Goal: Task Accomplishment & Management: Complete application form

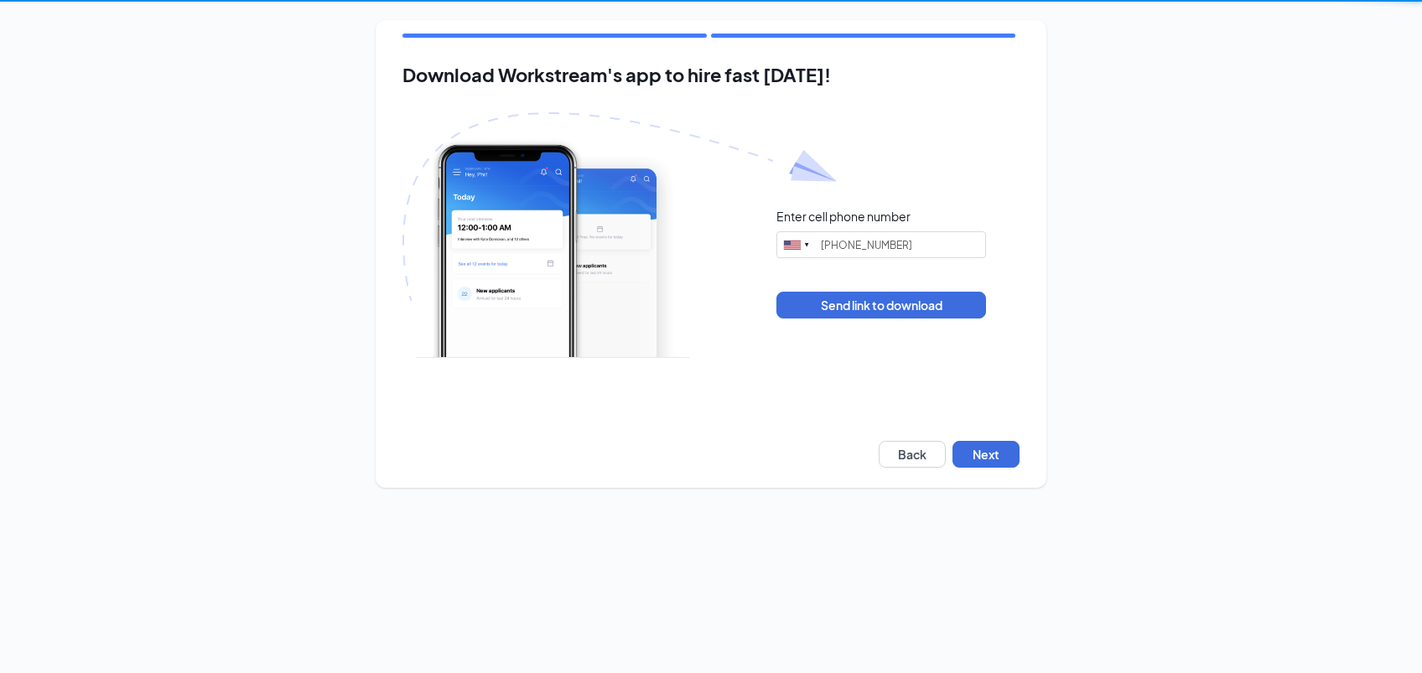
type input "[PHONE_NUMBER]"
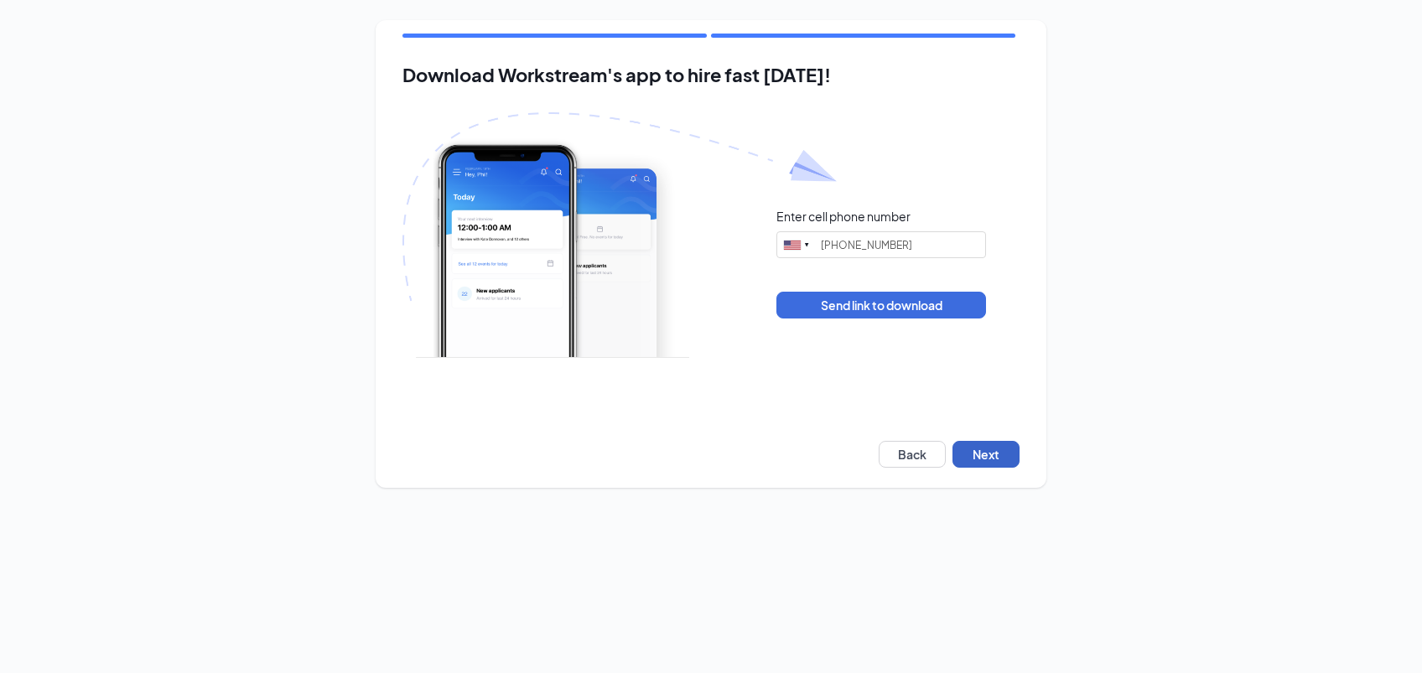
click at [985, 467] on button "Next" at bounding box center [986, 454] width 67 height 27
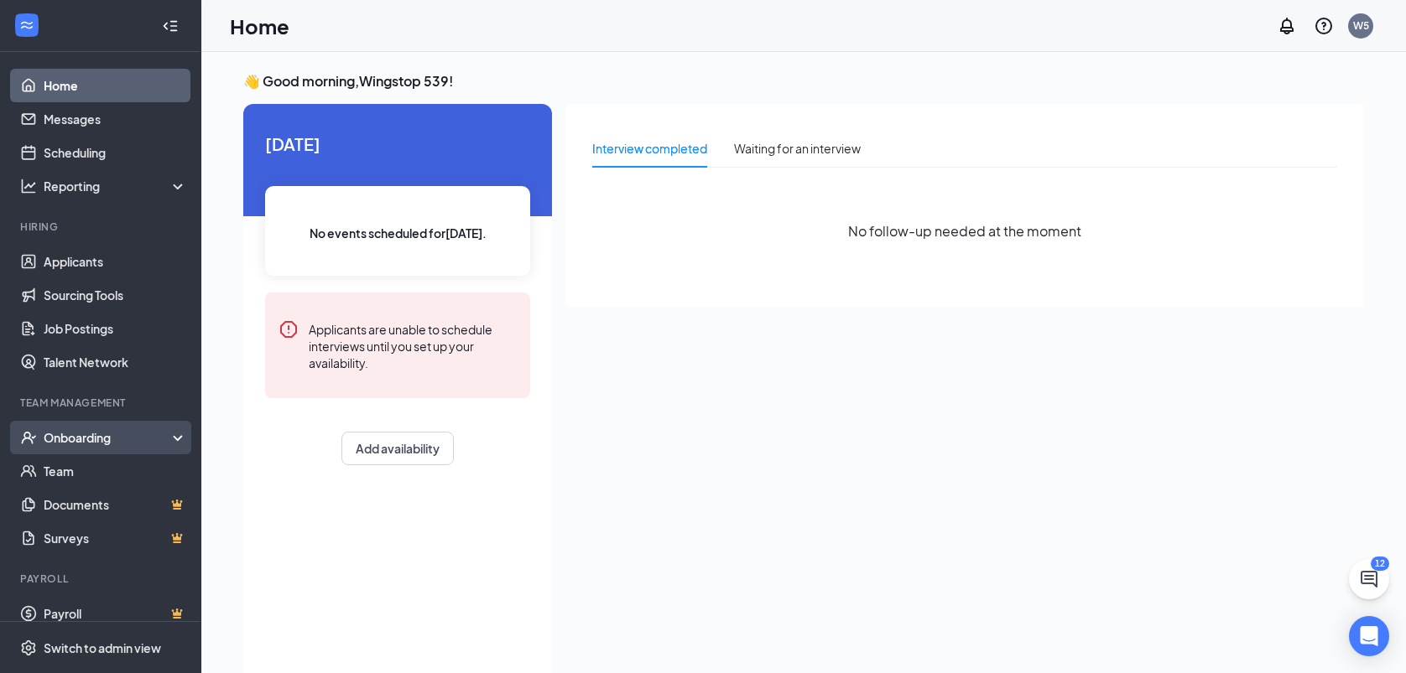
click at [73, 447] on div "Onboarding" at bounding box center [100, 438] width 201 height 34
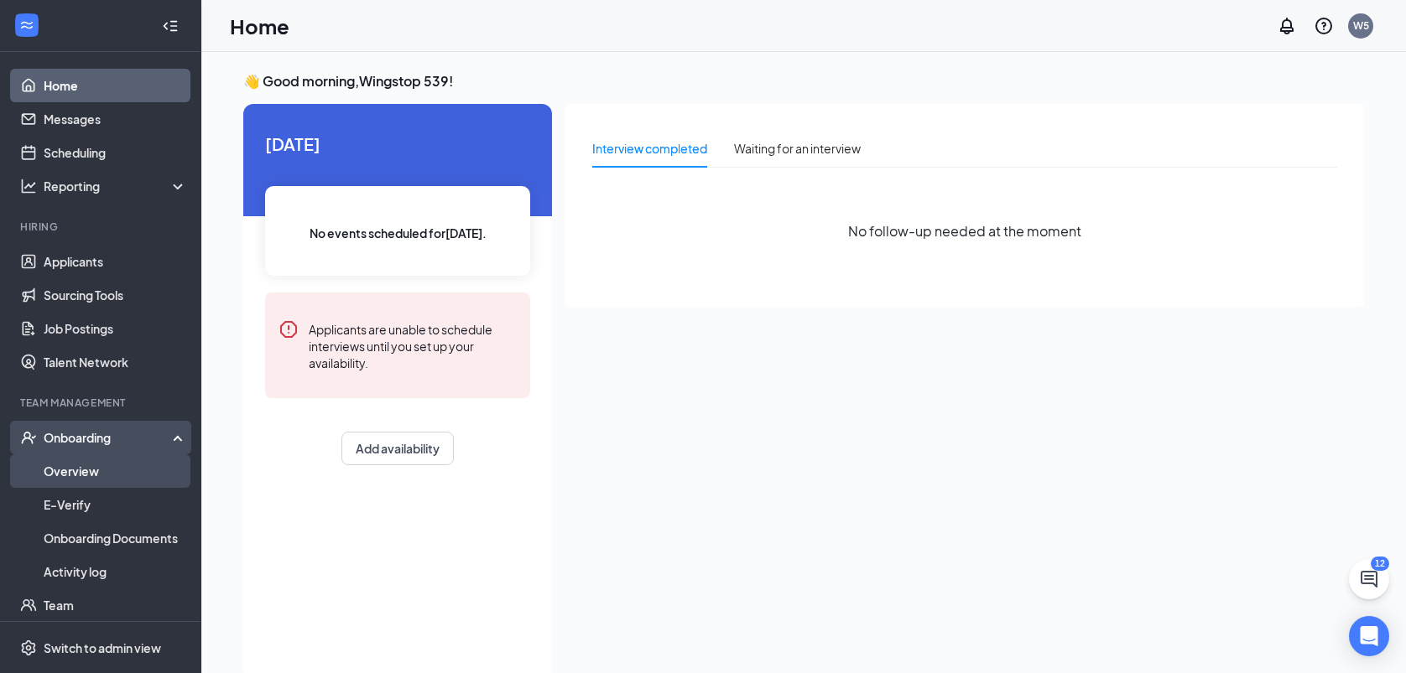
click at [72, 475] on link "Overview" at bounding box center [115, 472] width 143 height 34
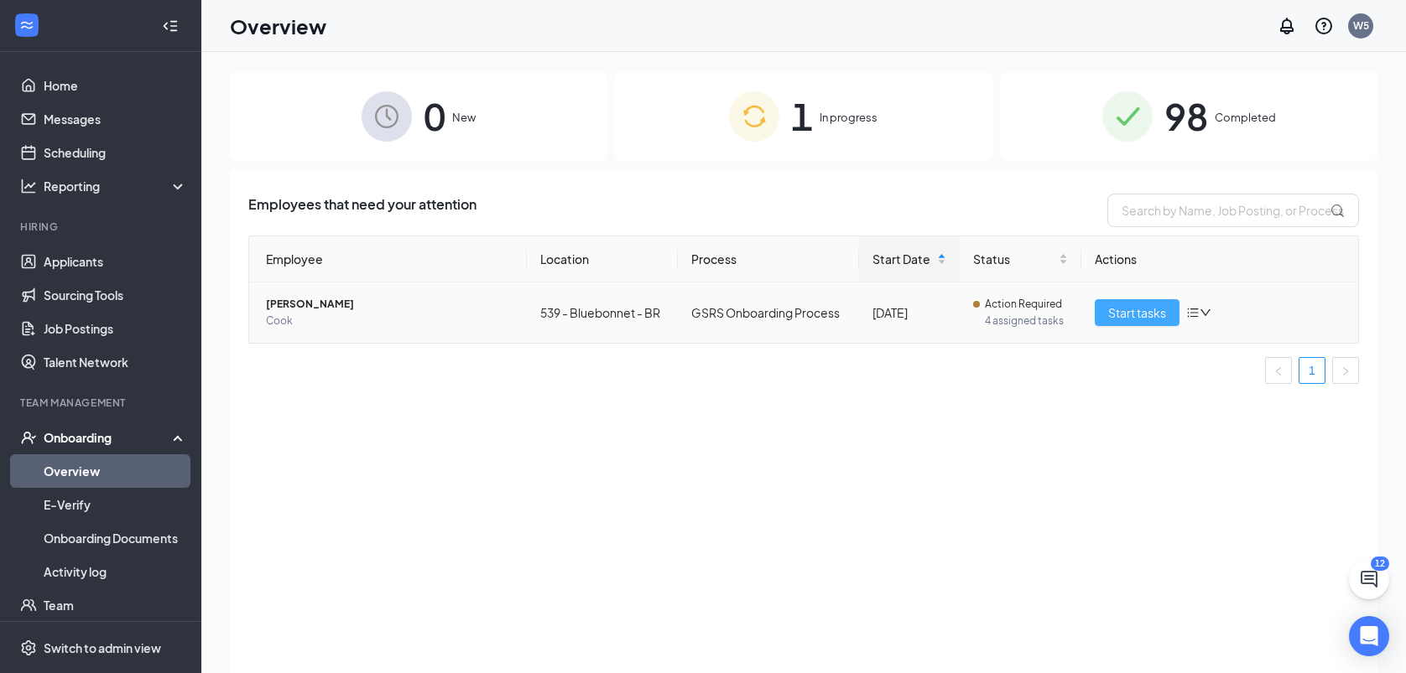
click at [1150, 316] on span "Start tasks" at bounding box center [1137, 313] width 58 height 18
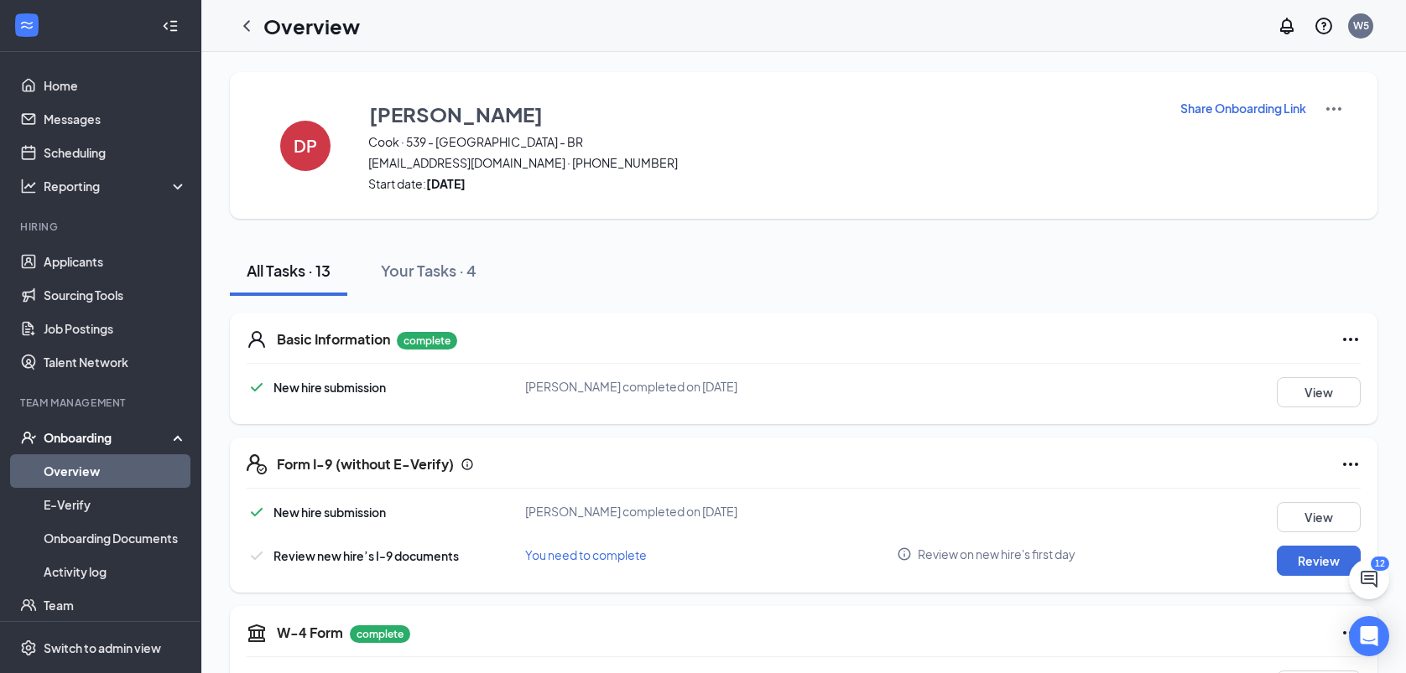
click at [1267, 347] on div "Basic Information complete" at bounding box center [818, 340] width 1083 height 20
click at [909, 470] on div "Form I-9 (without E-Verify)" at bounding box center [818, 465] width 1083 height 20
click at [1301, 553] on button "Review" at bounding box center [1318, 561] width 84 height 30
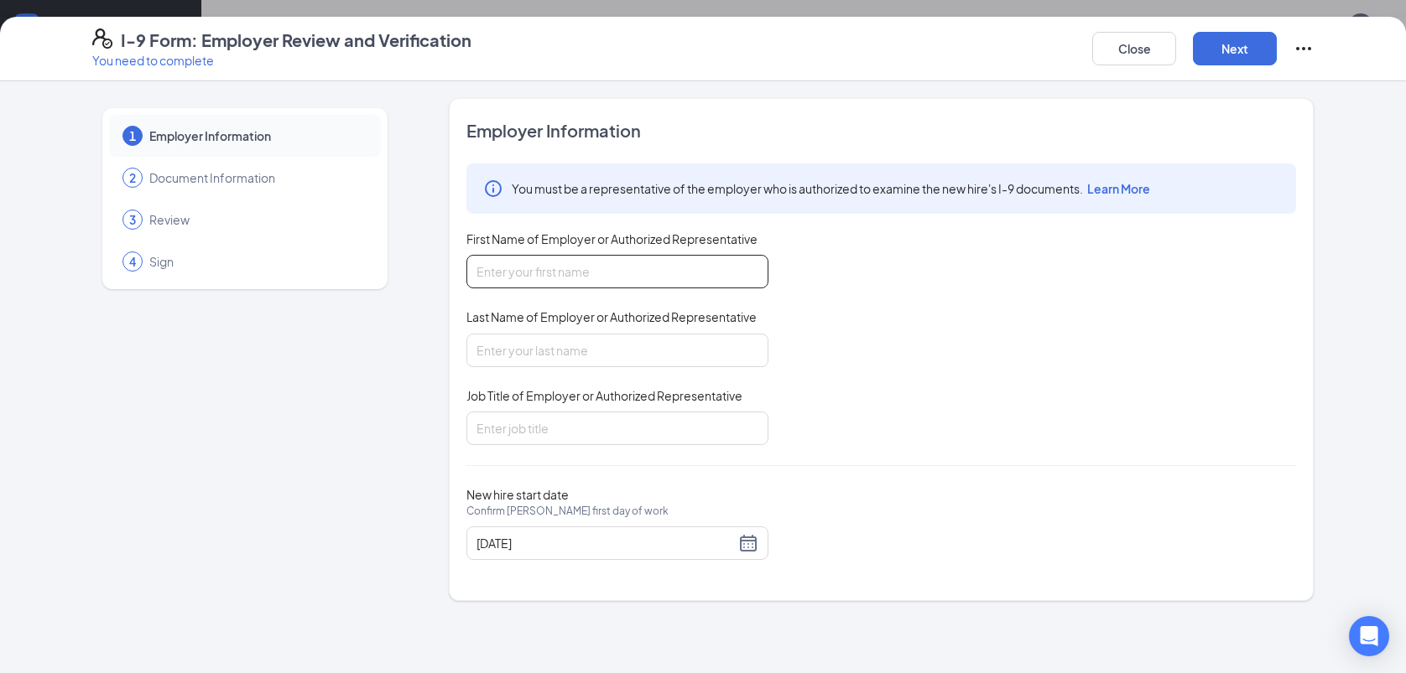
click at [549, 265] on input "First Name of Employer or Authorized Representative" at bounding box center [617, 272] width 302 height 34
type input "kimiko"
click at [527, 346] on input "Last Name of Employer or Authorized Representative" at bounding box center [617, 351] width 302 height 34
type input "[PERSON_NAME]"
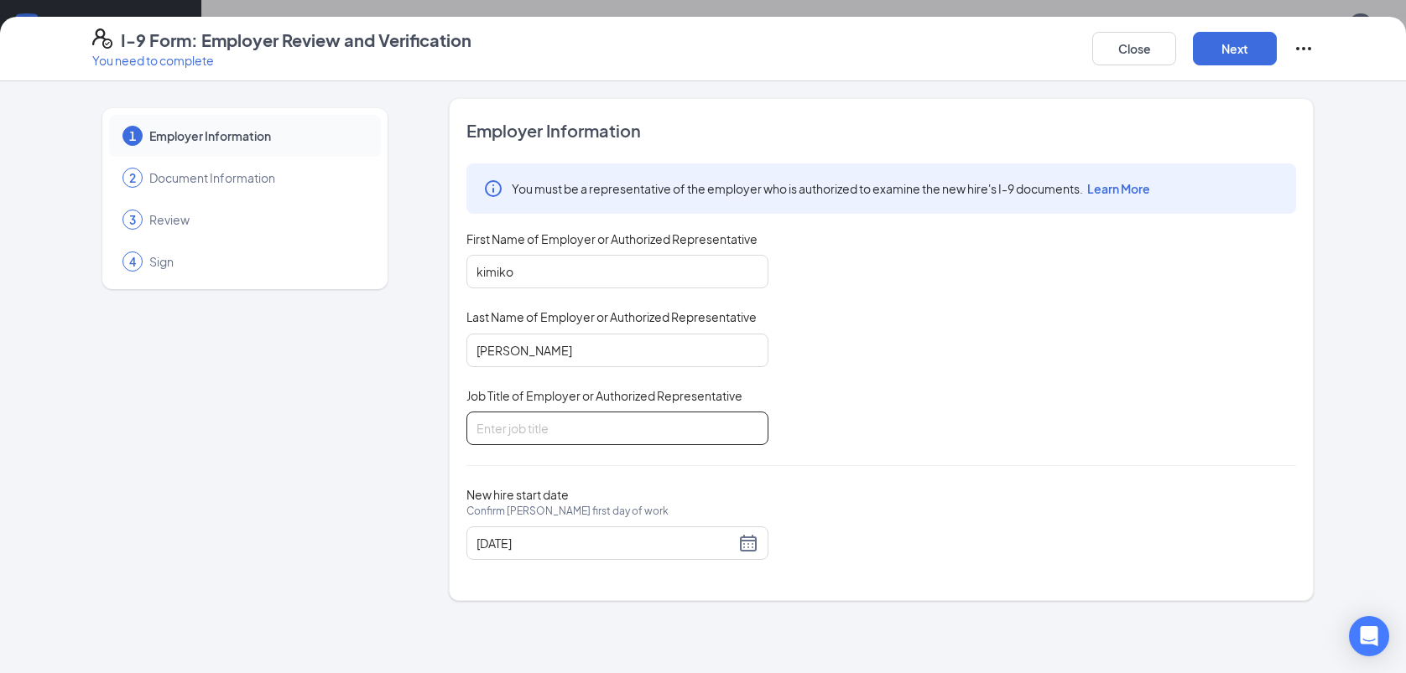
click at [534, 413] on input "Job Title of Employer or Authorized Representative" at bounding box center [617, 429] width 302 height 34
type input "GM"
click at [1214, 56] on button "Next" at bounding box center [1235, 49] width 84 height 34
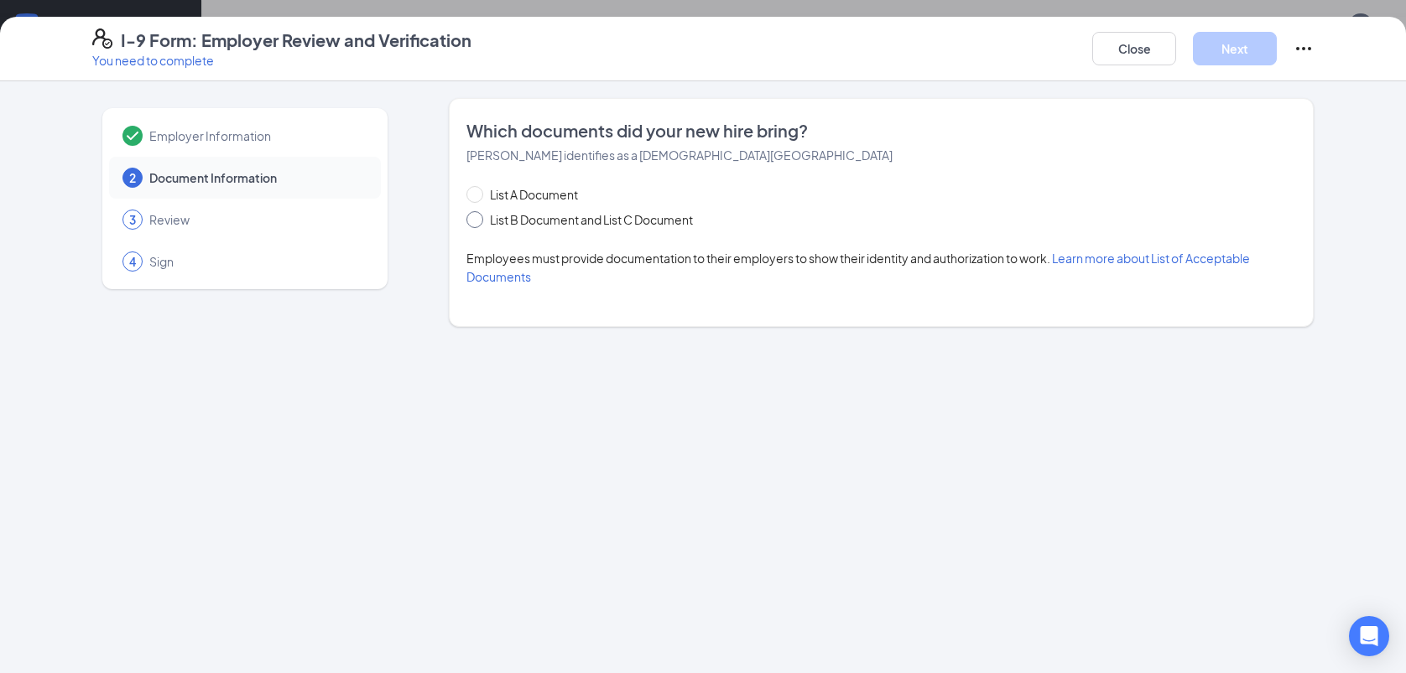
click at [473, 216] on input "List B Document and List C Document" at bounding box center [472, 217] width 12 height 12
radio input "true"
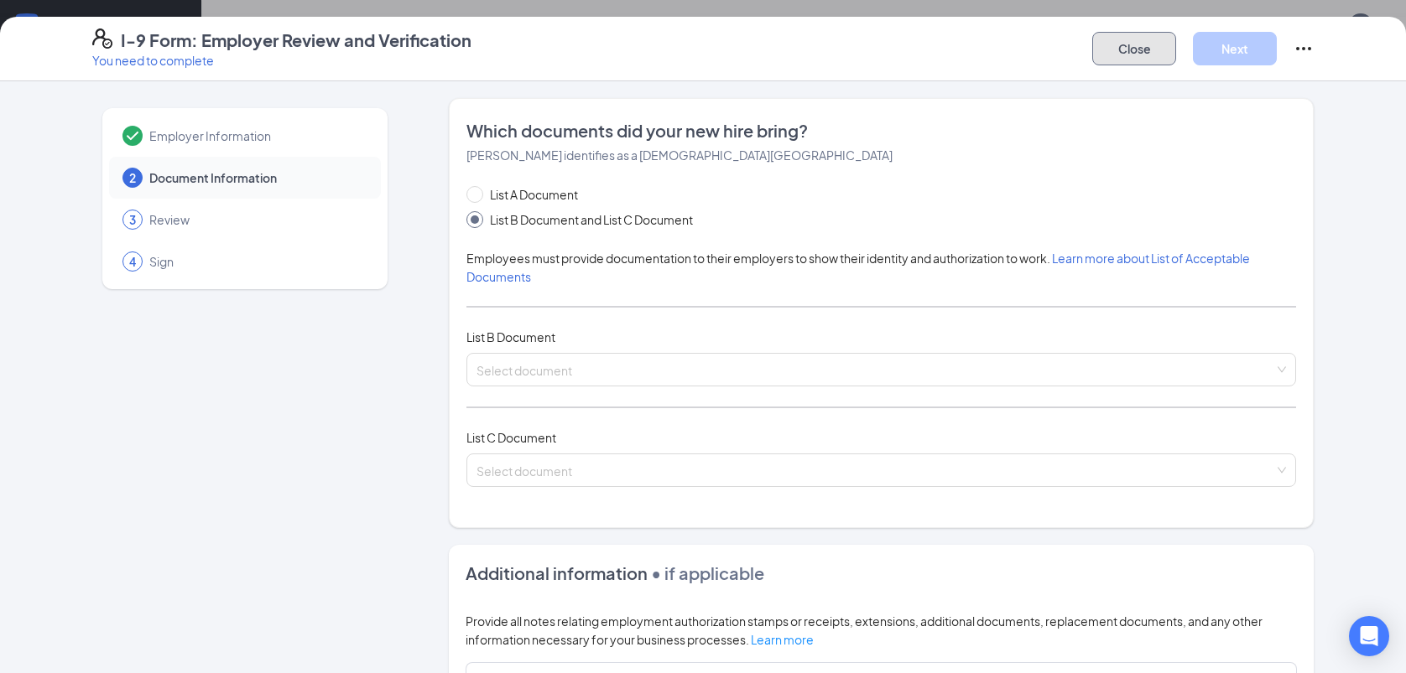
click at [1130, 46] on button "Close" at bounding box center [1134, 49] width 84 height 34
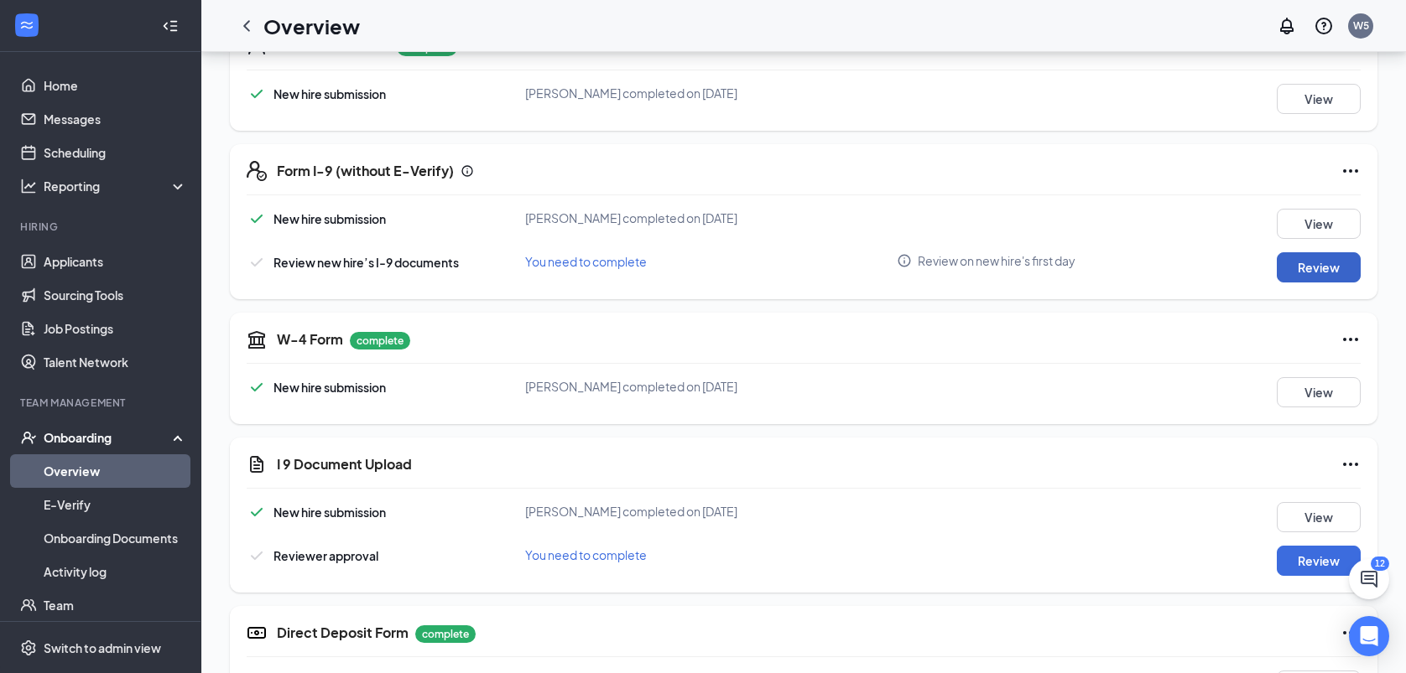
scroll to position [294, 0]
click at [1328, 245] on div "New hire submission [PERSON_NAME] completed on [DATE] View Review new hire’s I-…" at bounding box center [804, 245] width 1114 height 74
click at [1323, 262] on button "Review" at bounding box center [1318, 267] width 84 height 30
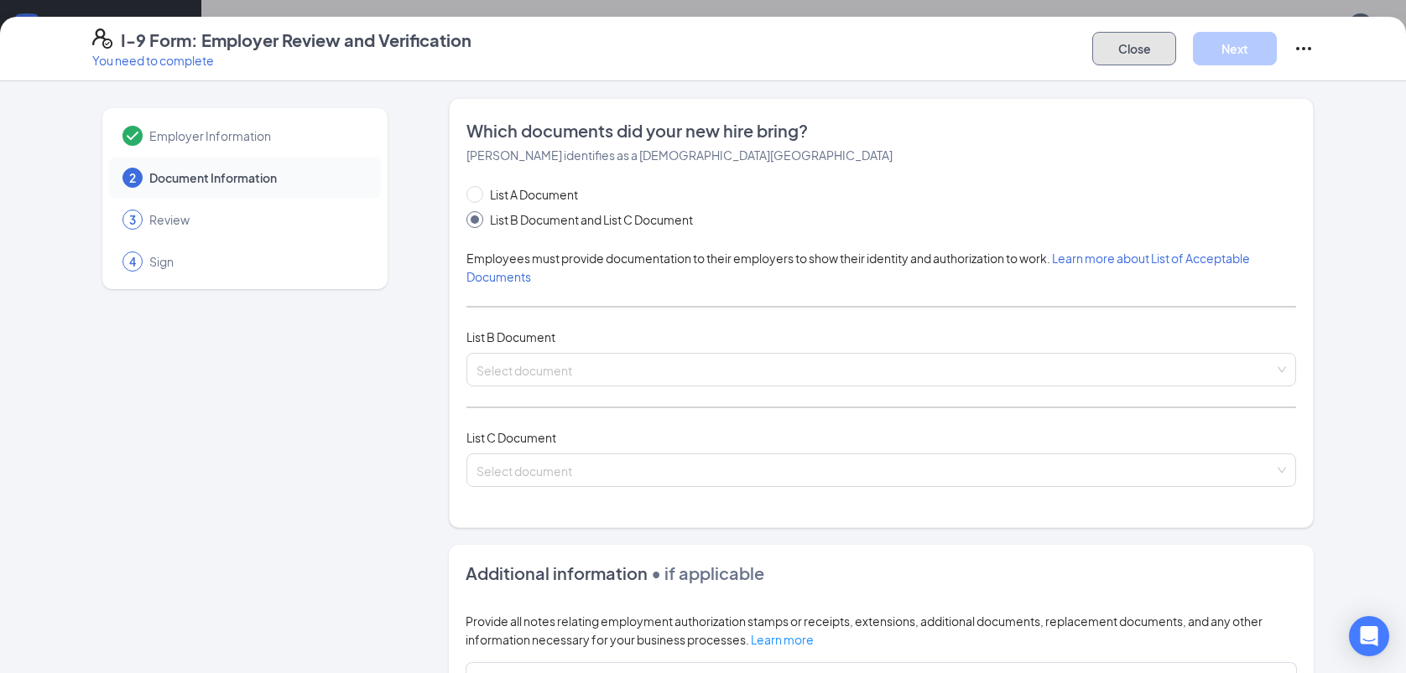
click at [1129, 64] on button "Close" at bounding box center [1134, 49] width 84 height 34
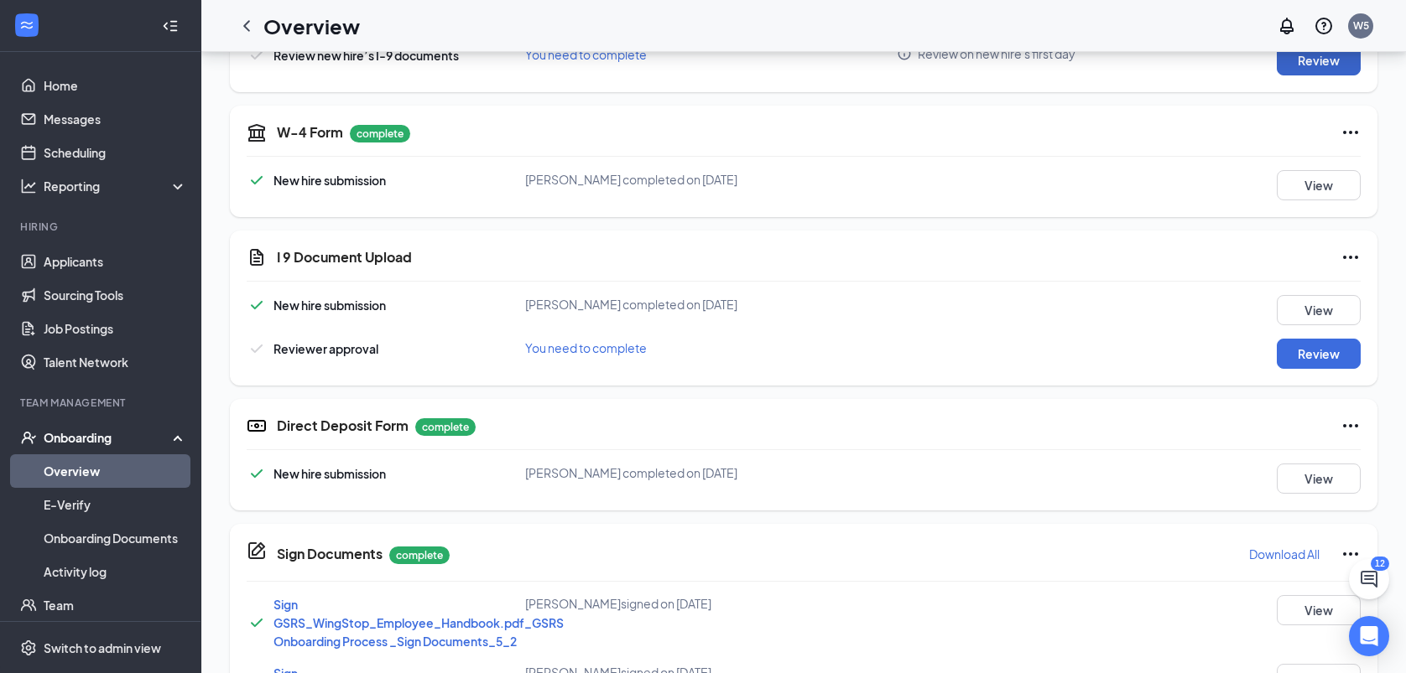
scroll to position [505, 0]
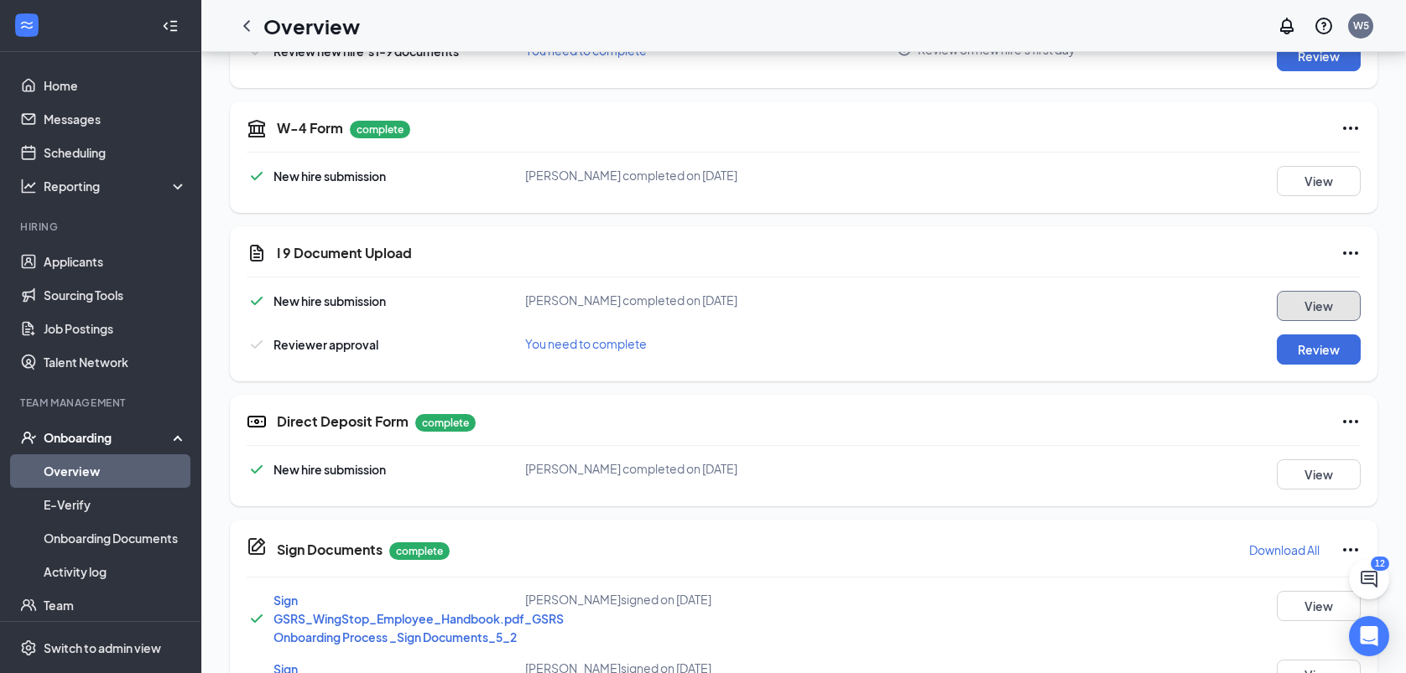
click at [1310, 312] on button "View" at bounding box center [1318, 306] width 84 height 30
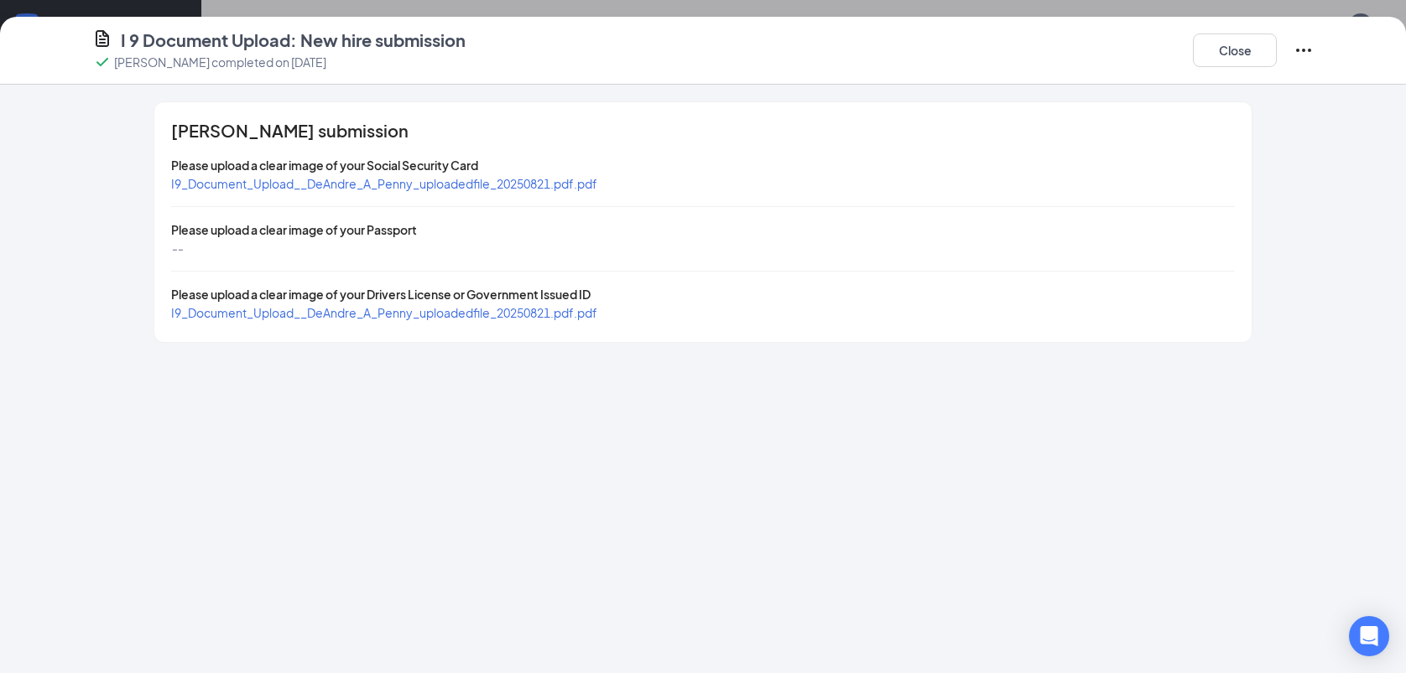
click at [408, 179] on span "I9_Document_Upload__DeAndre_A_Penny_uploadedfile_20250821.pdf.pdf" at bounding box center [384, 183] width 426 height 15
click at [511, 317] on span "I9_Document_Upload__DeAndre_A_Penny_uploadedfile_20250821.pdf.pdf" at bounding box center [384, 312] width 426 height 15
click at [1213, 39] on button "Close" at bounding box center [1235, 51] width 84 height 34
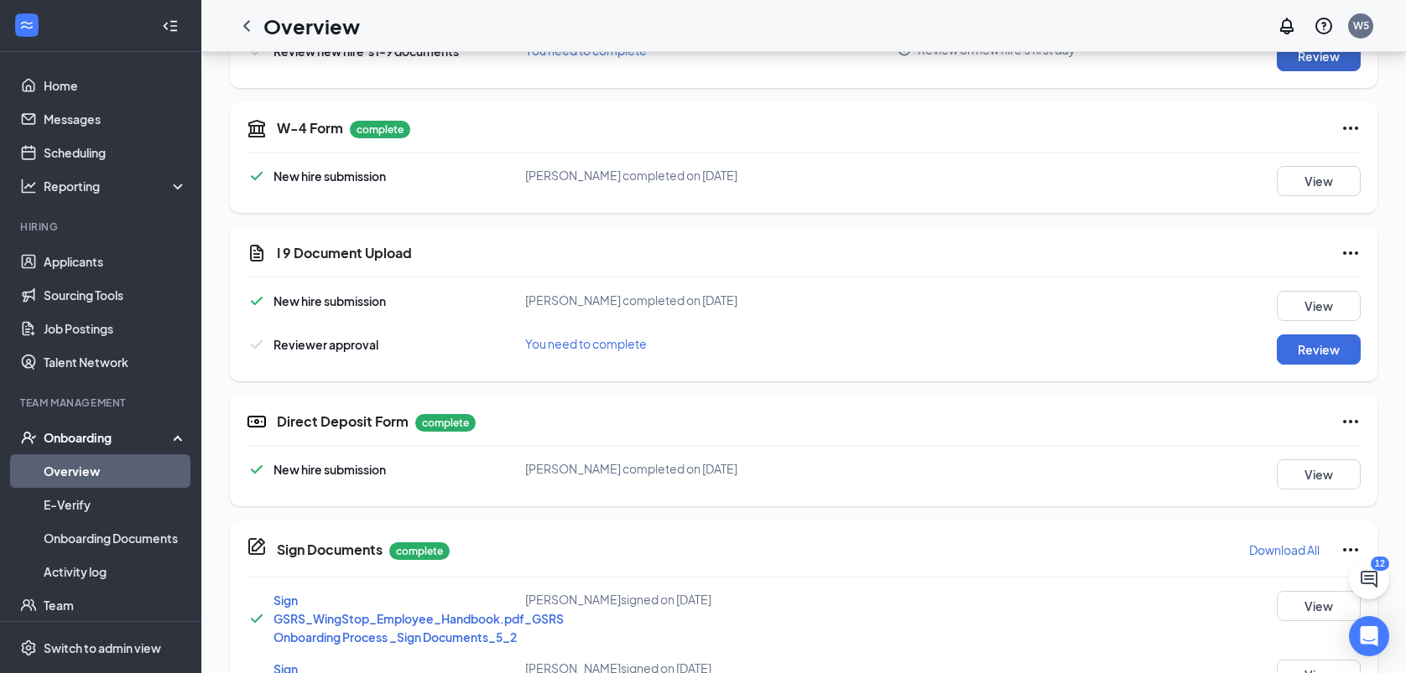
click at [1330, 66] on button "Review" at bounding box center [1318, 56] width 84 height 30
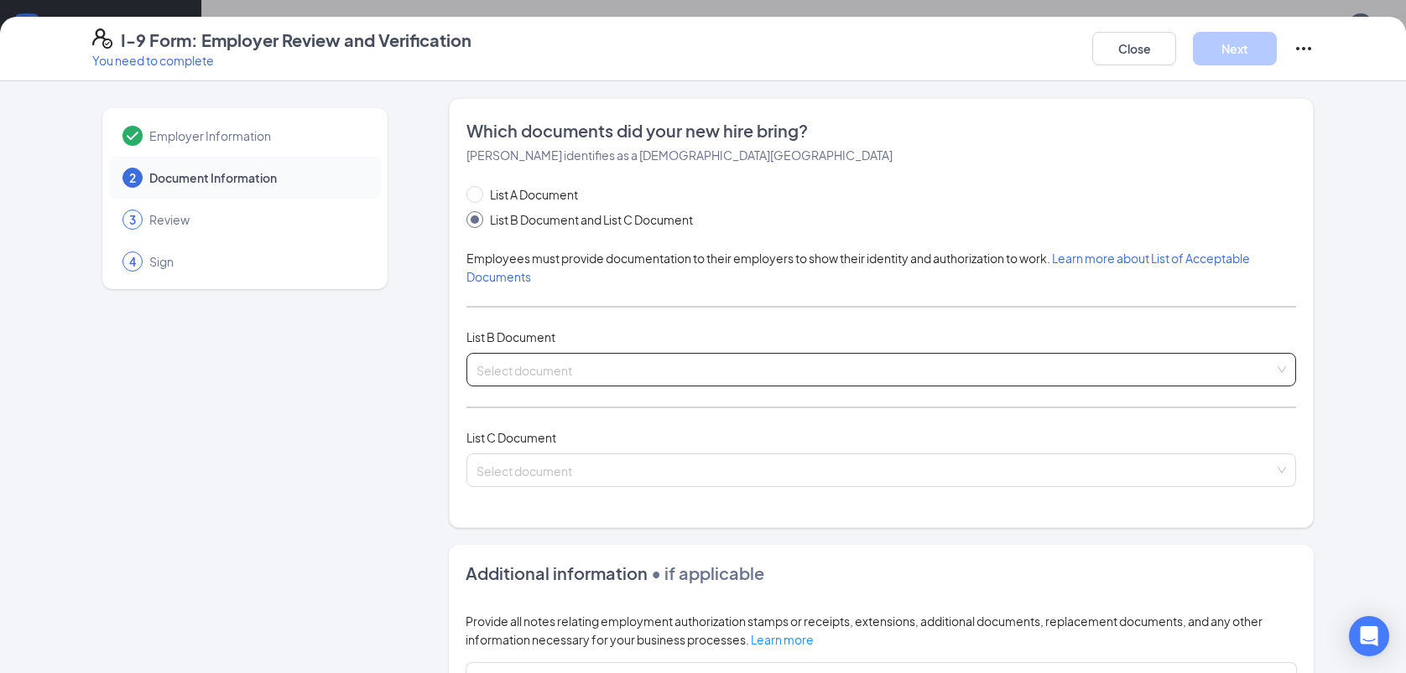
click at [1155, 374] on input "search" at bounding box center [875, 366] width 798 height 25
click at [1173, 370] on input "search" at bounding box center [875, 366] width 798 height 25
click at [1281, 366] on div "Select document" at bounding box center [880, 370] width 829 height 34
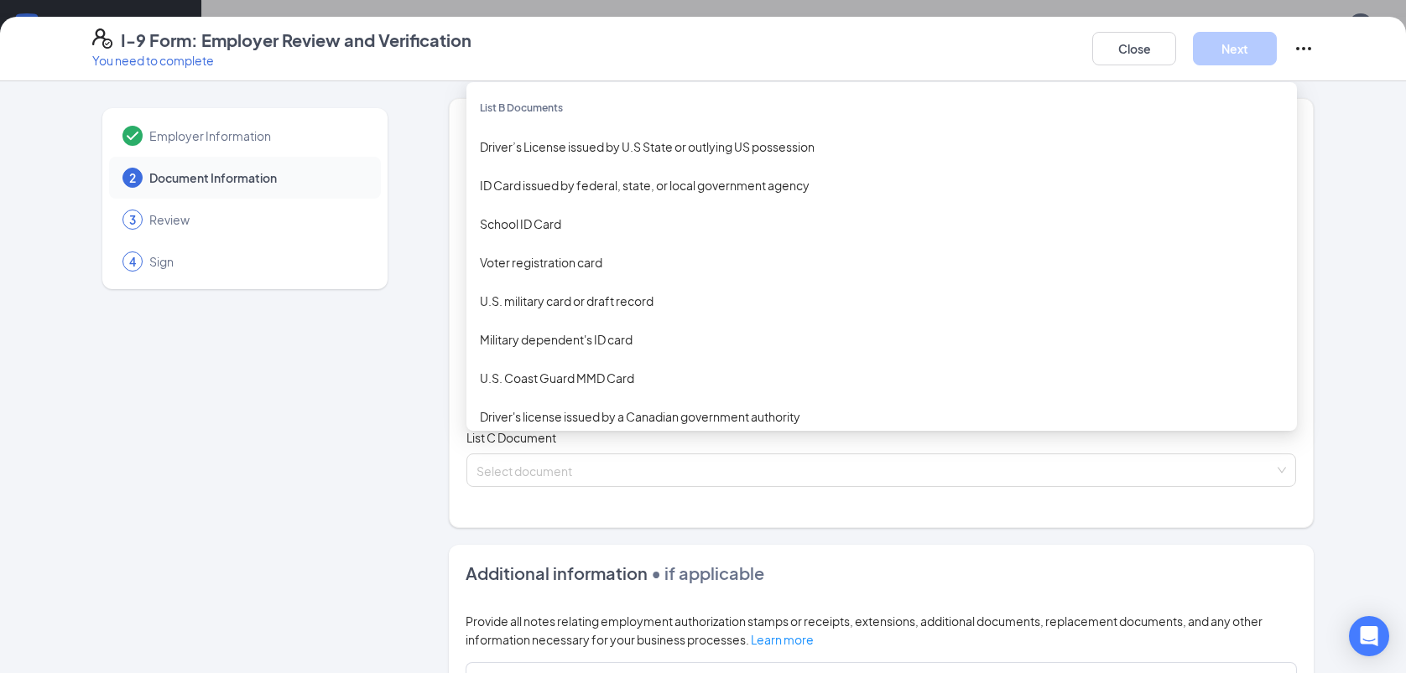
click at [588, 184] on div "ID Card issued by federal, state, or local government agency" at bounding box center [881, 185] width 803 height 18
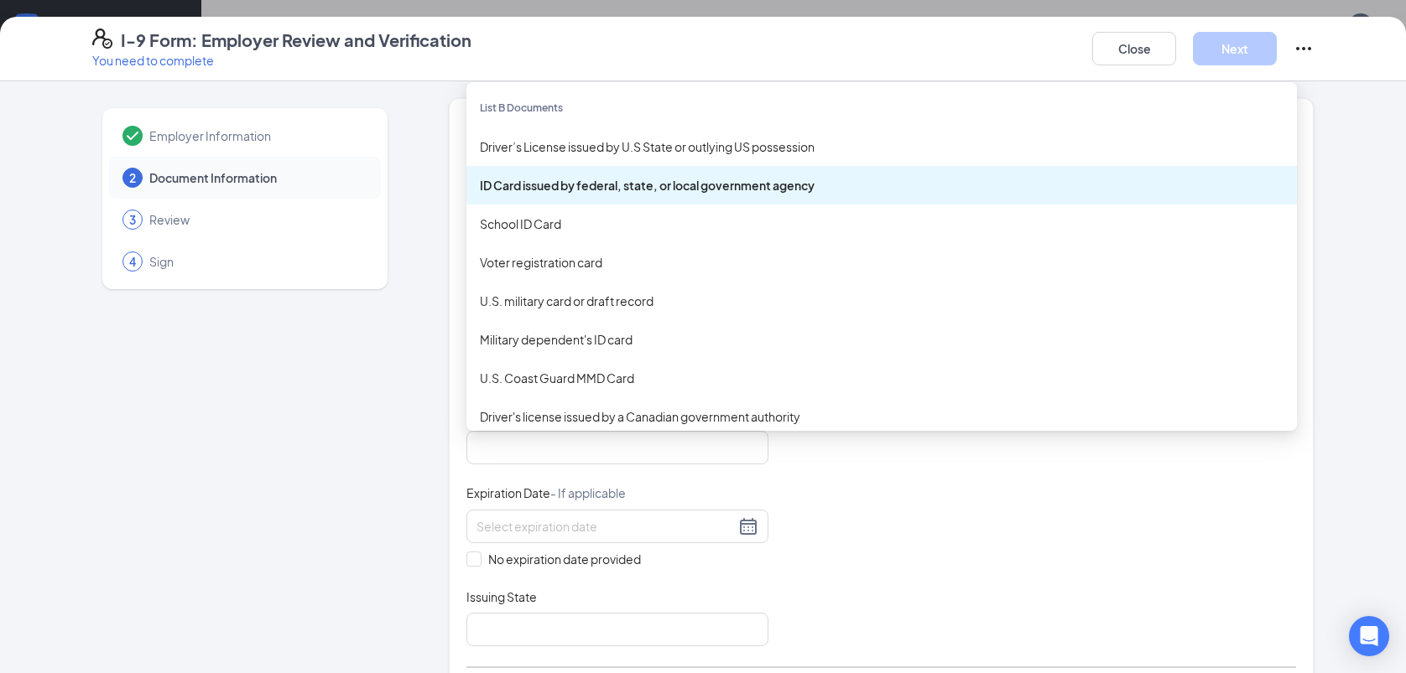
click at [1016, 193] on div "ID Card issued by federal, state, or local government agency" at bounding box center [881, 185] width 803 height 18
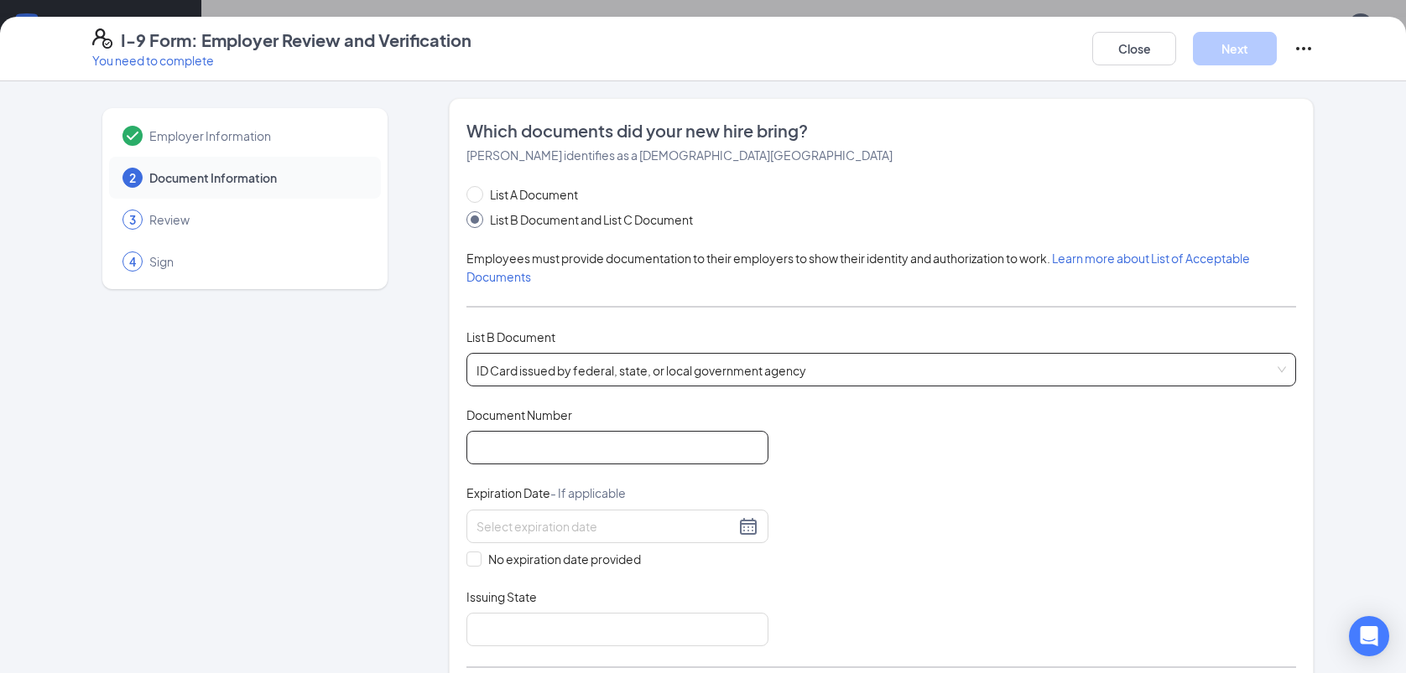
click at [690, 443] on input "Document Number" at bounding box center [617, 448] width 302 height 34
type input "010093817"
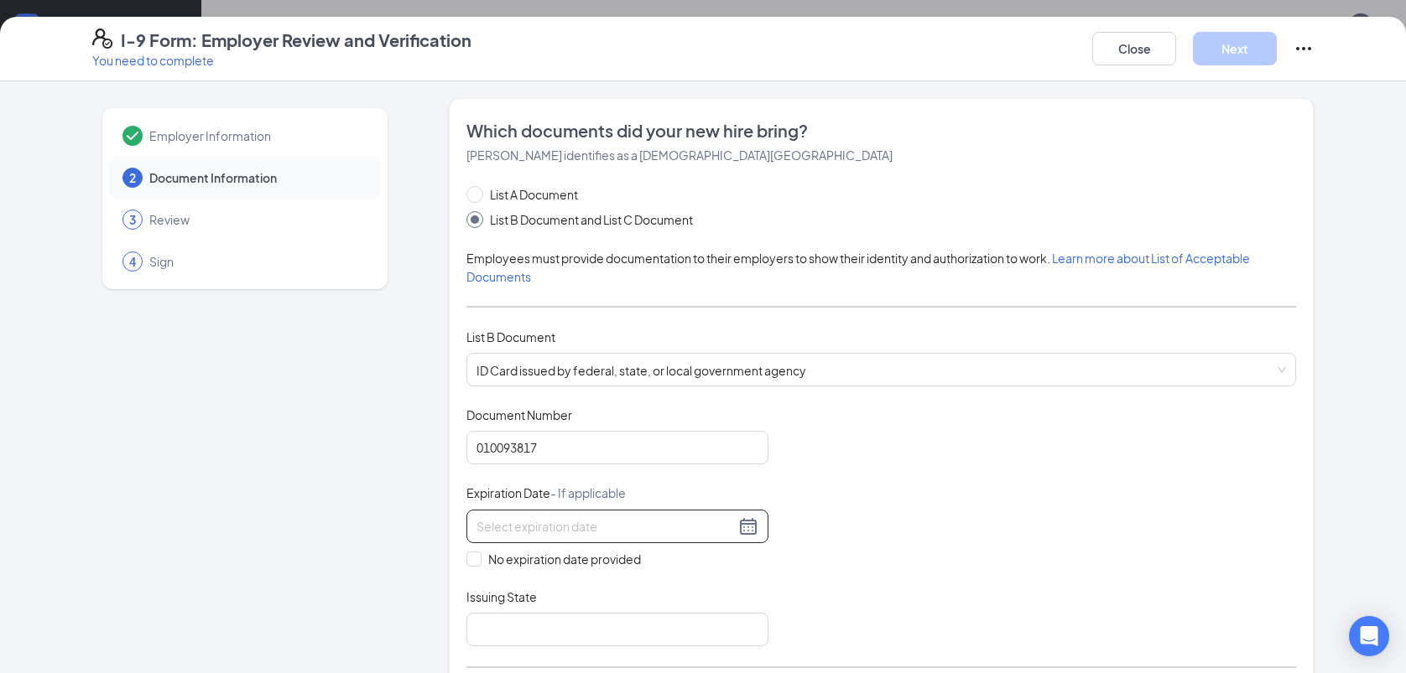
click at [739, 523] on div at bounding box center [617, 527] width 282 height 20
click at [678, 555] on button "button" at bounding box center [676, 560] width 18 height 34
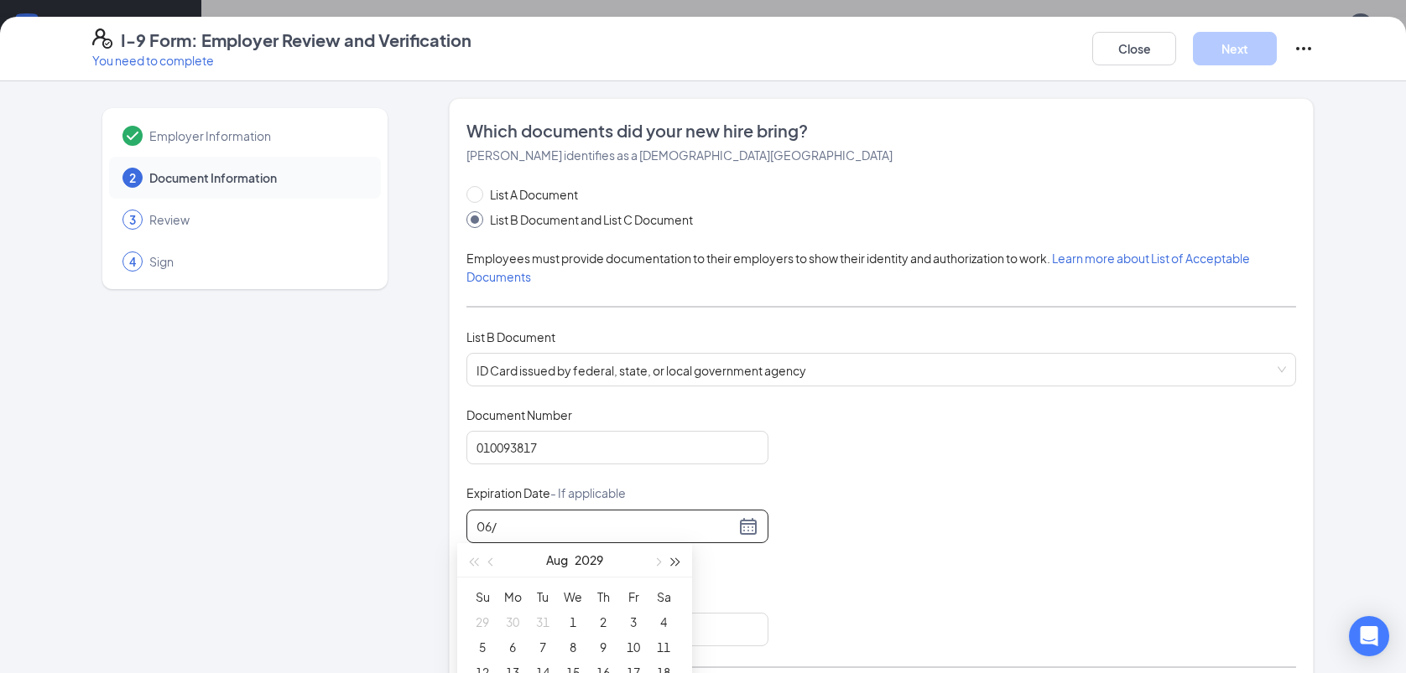
click at [678, 555] on button "button" at bounding box center [676, 560] width 18 height 34
click at [490, 558] on button "button" at bounding box center [491, 560] width 18 height 34
click at [571, 666] on div "18" at bounding box center [573, 673] width 20 height 20
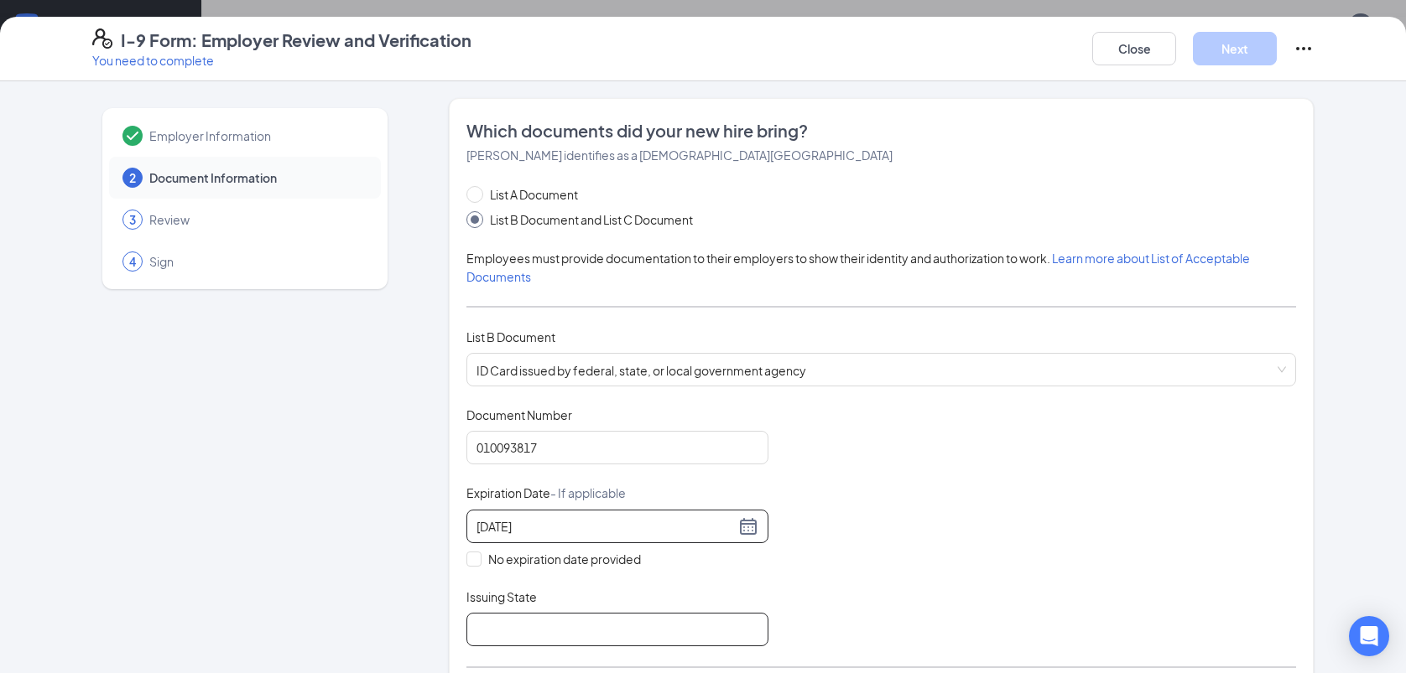
type input "[DATE]"
click at [652, 617] on input "Issuing State" at bounding box center [617, 630] width 302 height 34
type input "LA"
click at [947, 377] on span "ID Card issued by federal, state, or local government agency" at bounding box center [880, 370] width 809 height 32
click at [1230, 481] on div "Document Title ID Card issued by federal, state, or local government agency Doc…" at bounding box center [880, 527] width 829 height 240
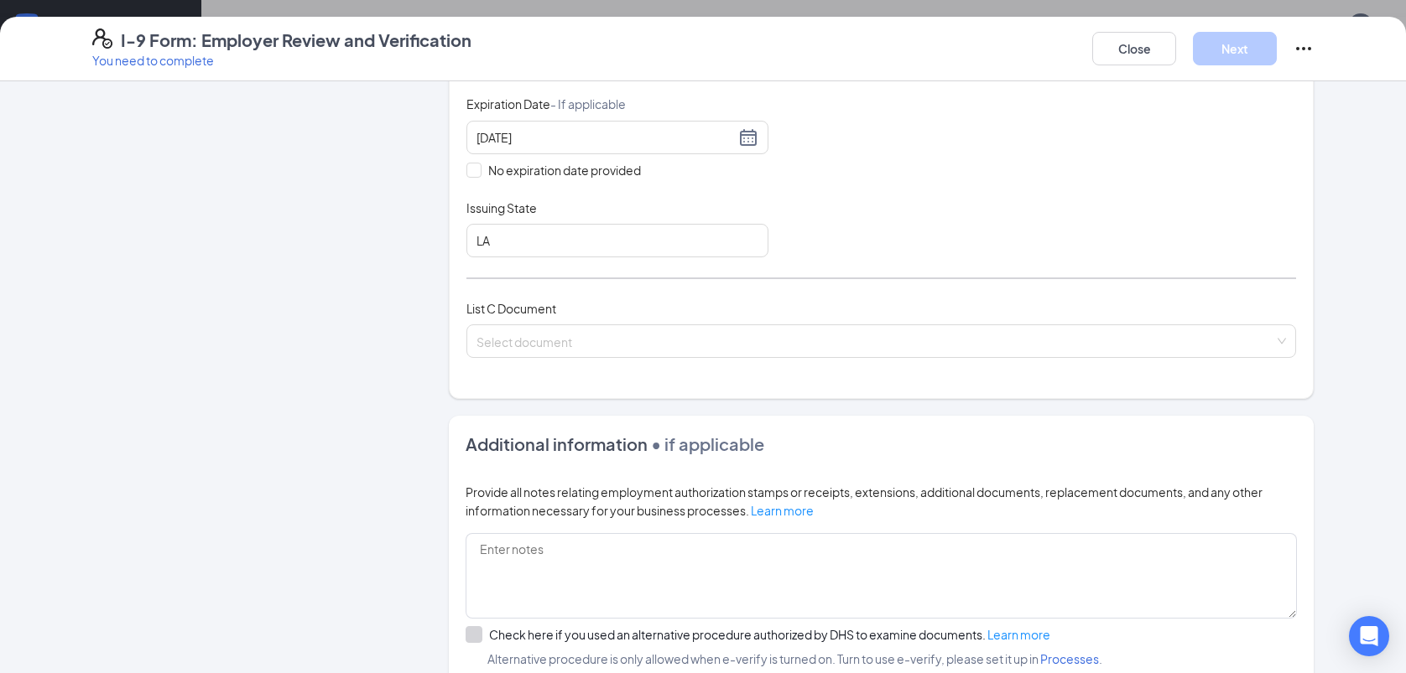
scroll to position [315, 0]
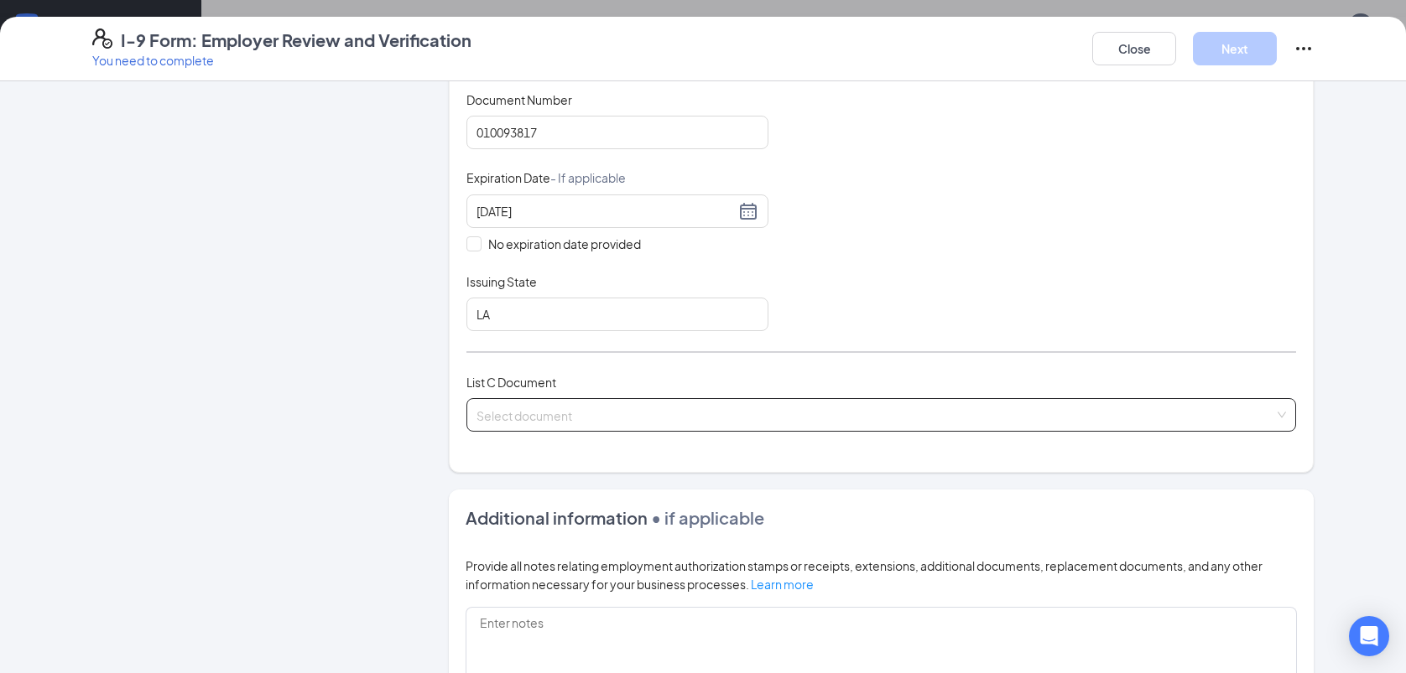
click at [1268, 409] on div "Select document" at bounding box center [880, 415] width 829 height 34
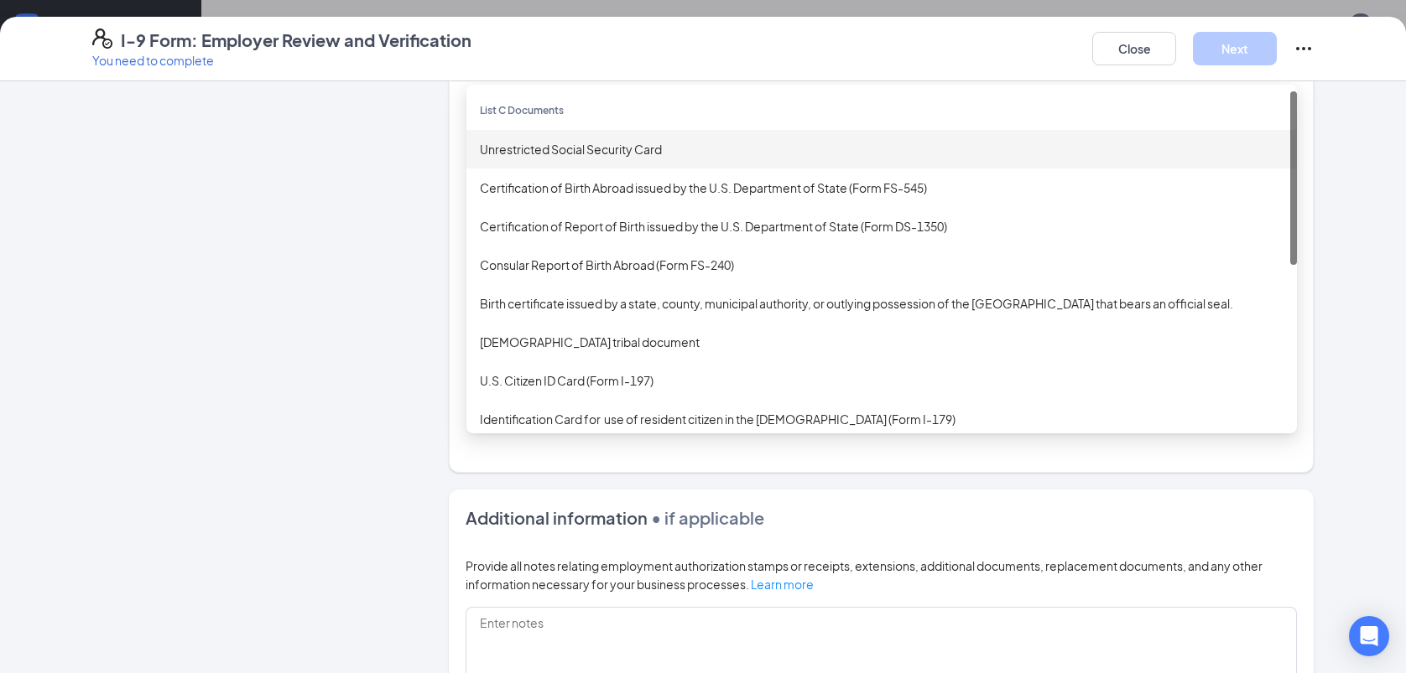
click at [1050, 153] on div "Unrestricted Social Security Card" at bounding box center [881, 149] width 803 height 18
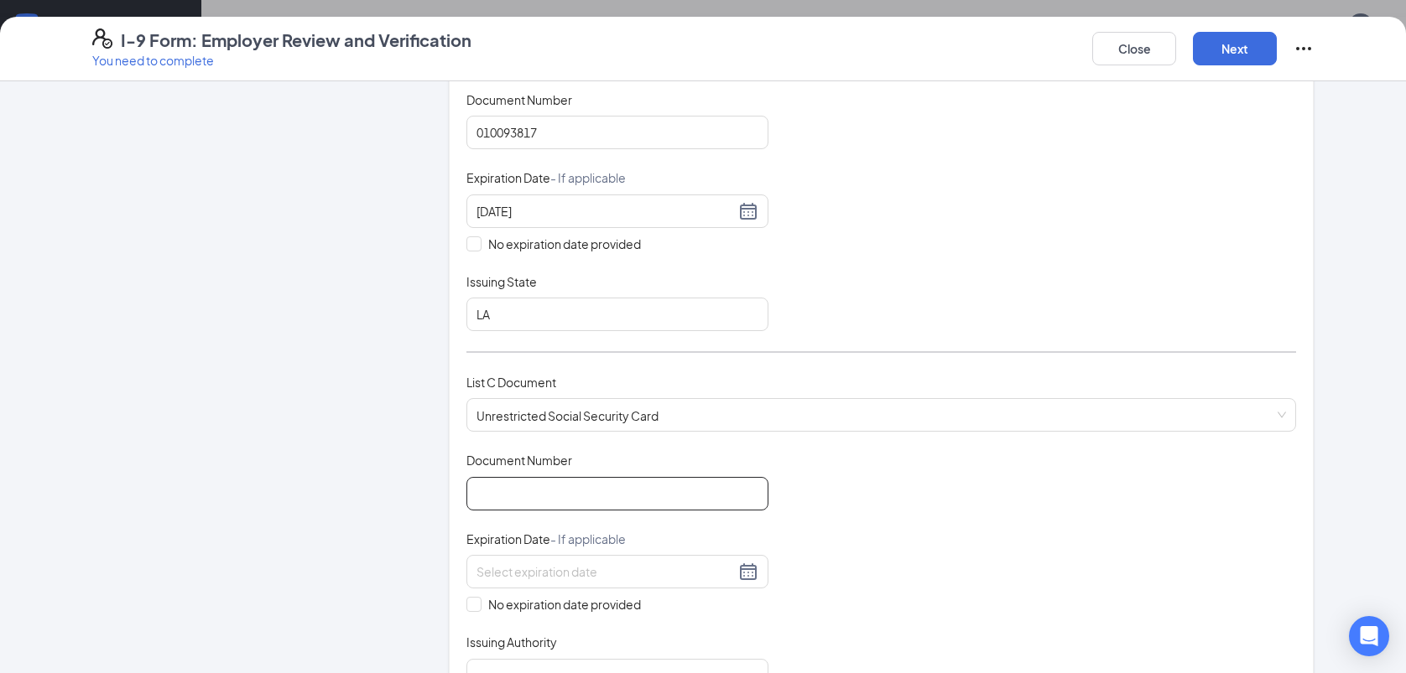
click at [721, 481] on input "Document Number" at bounding box center [617, 494] width 302 height 34
type input "437777061"
click at [466, 597] on input "No expiration date provided" at bounding box center [472, 603] width 12 height 12
checkbox input "true"
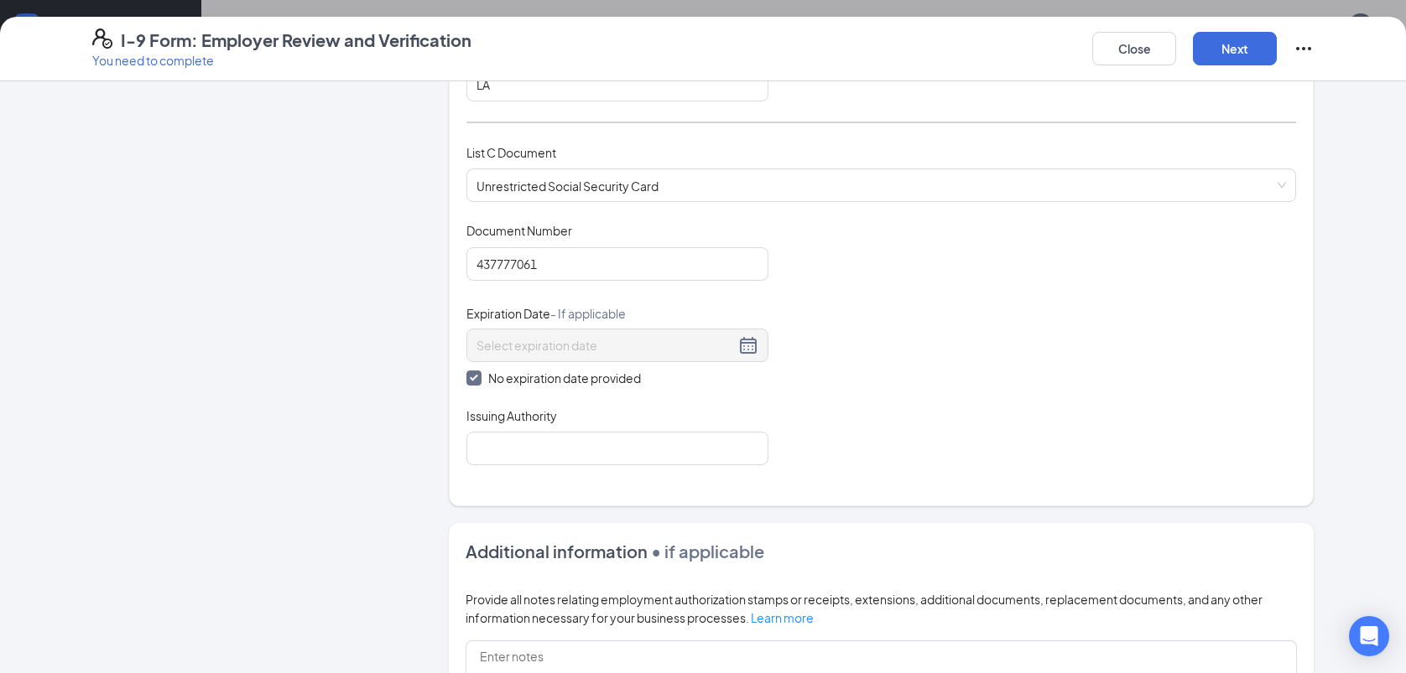
scroll to position [555, 0]
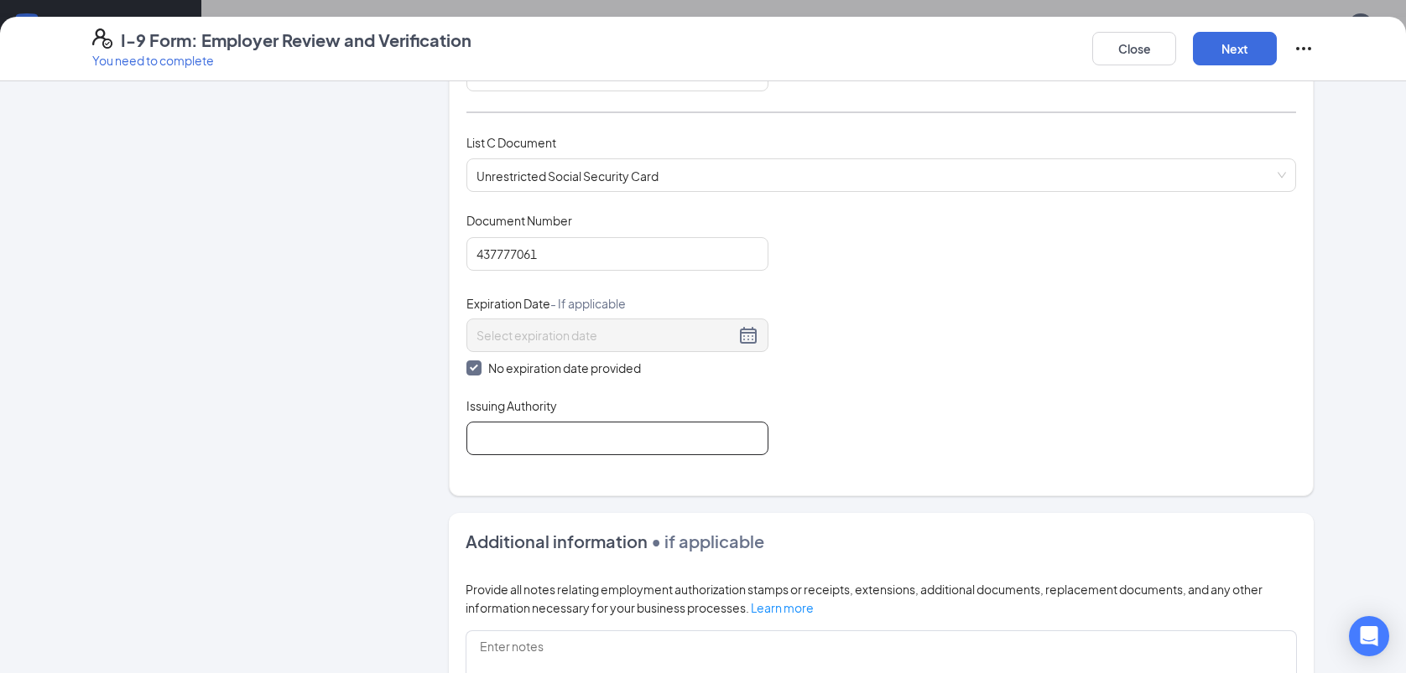
click at [620, 434] on input "Issuing Authority" at bounding box center [617, 439] width 302 height 34
type input "Social Security"
click at [1246, 55] on button "Next" at bounding box center [1235, 49] width 84 height 34
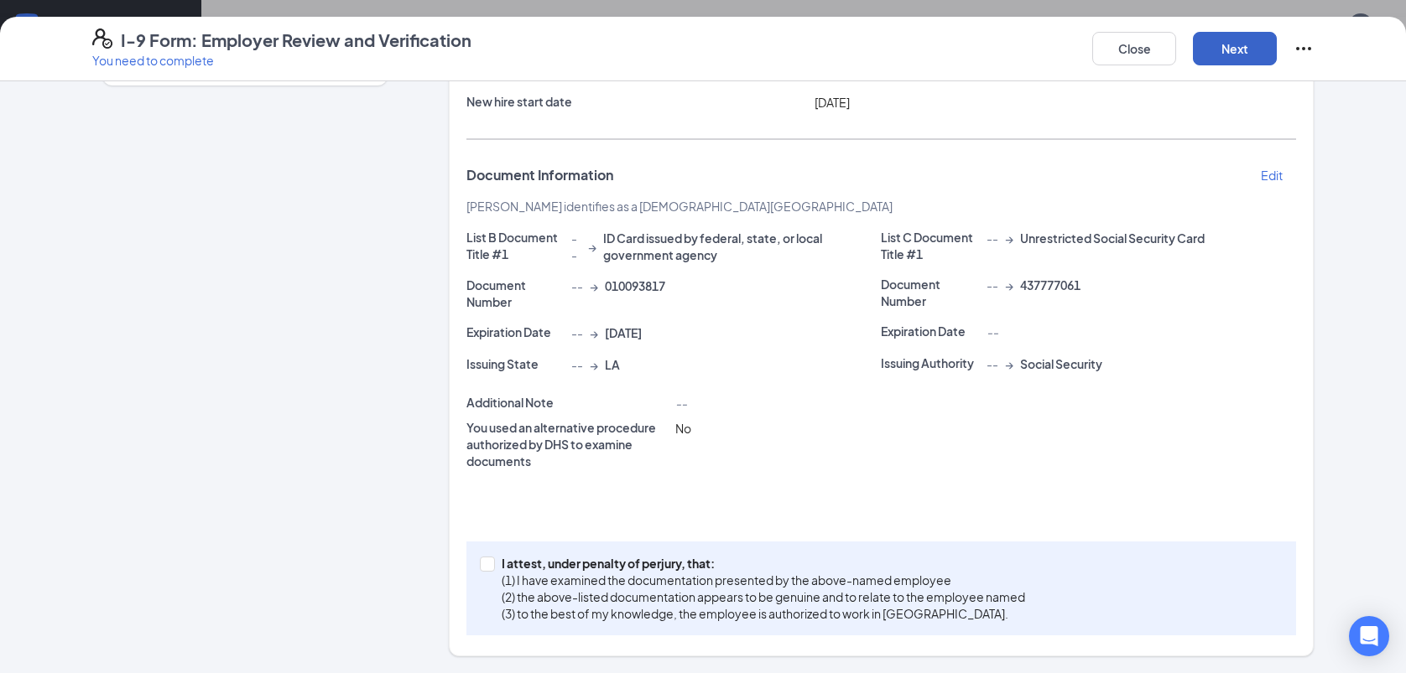
scroll to position [203, 0]
click at [480, 563] on input "I attest, under penalty of [PERSON_NAME], that: (1) I have examined the documen…" at bounding box center [486, 564] width 12 height 12
checkbox input "true"
click at [1219, 39] on button "Next" at bounding box center [1235, 49] width 84 height 34
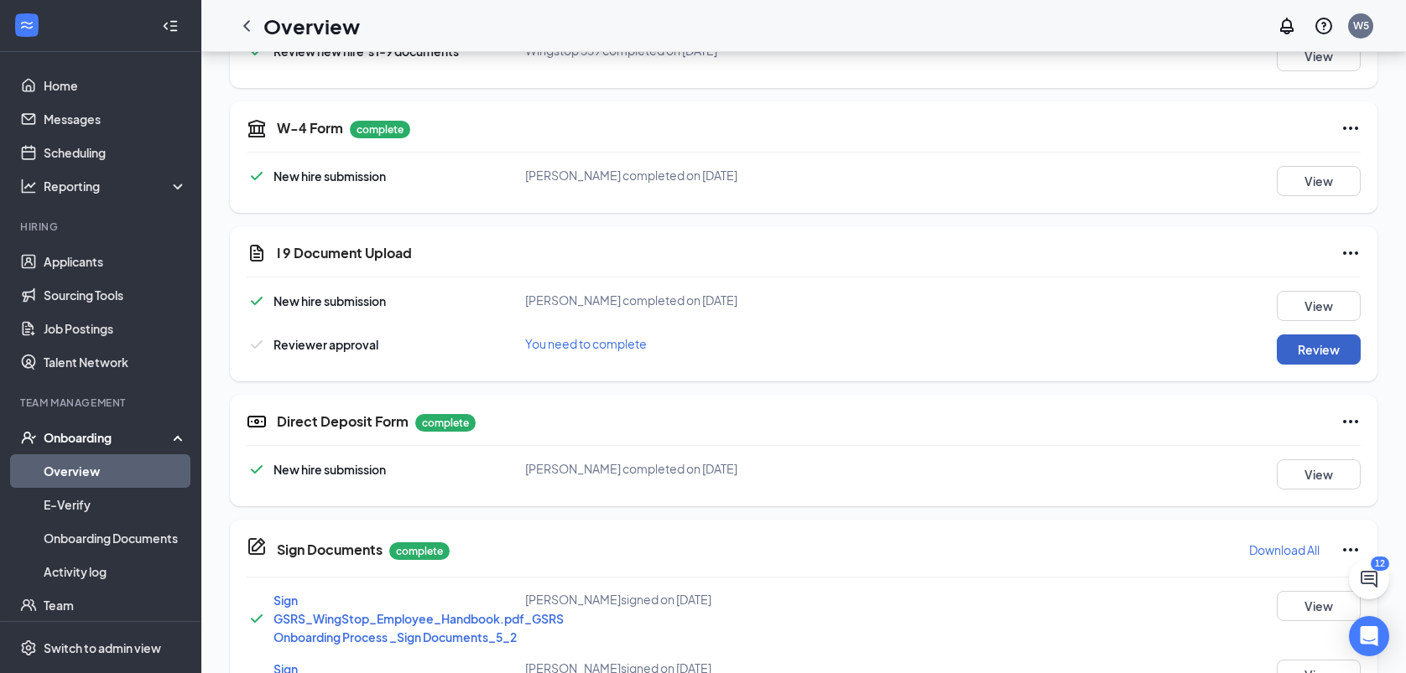
click at [1333, 350] on button "Review" at bounding box center [1318, 350] width 84 height 30
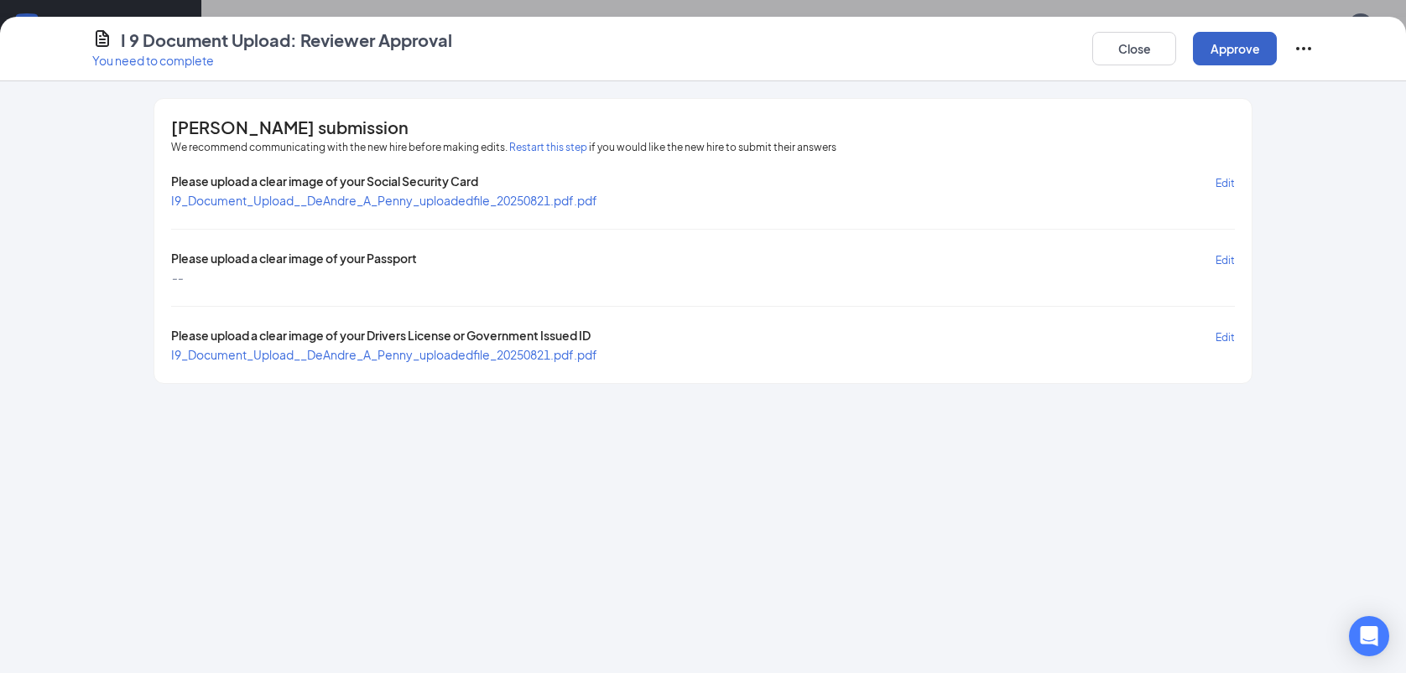
click at [1250, 44] on button "Approve" at bounding box center [1235, 49] width 84 height 34
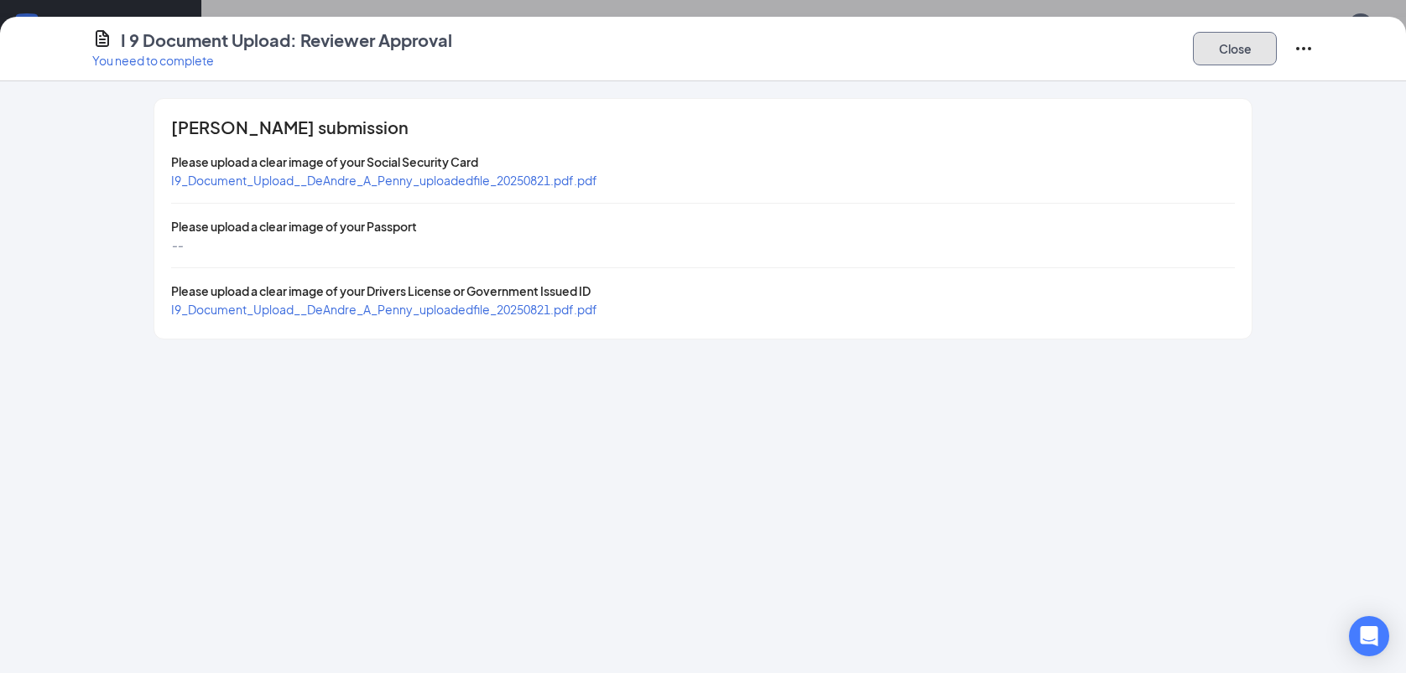
click at [1217, 60] on button "Close" at bounding box center [1235, 49] width 84 height 34
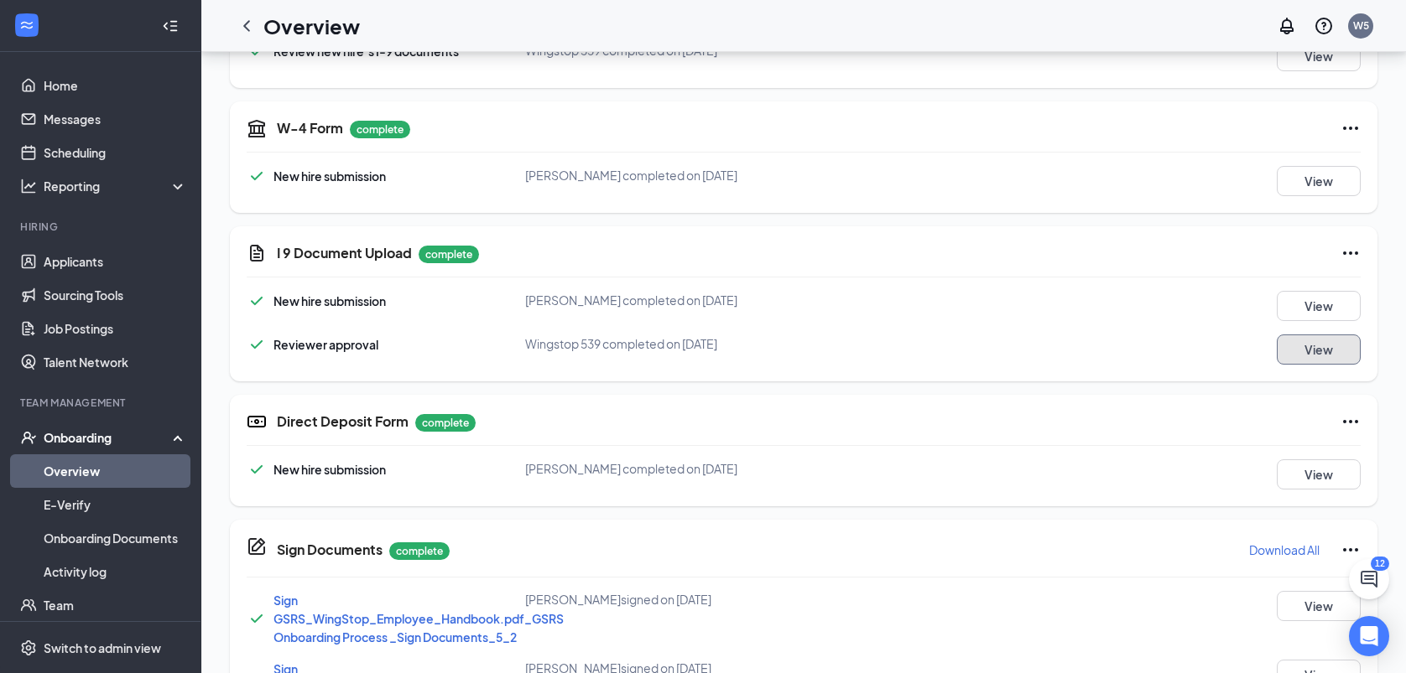
scroll to position [837, 0]
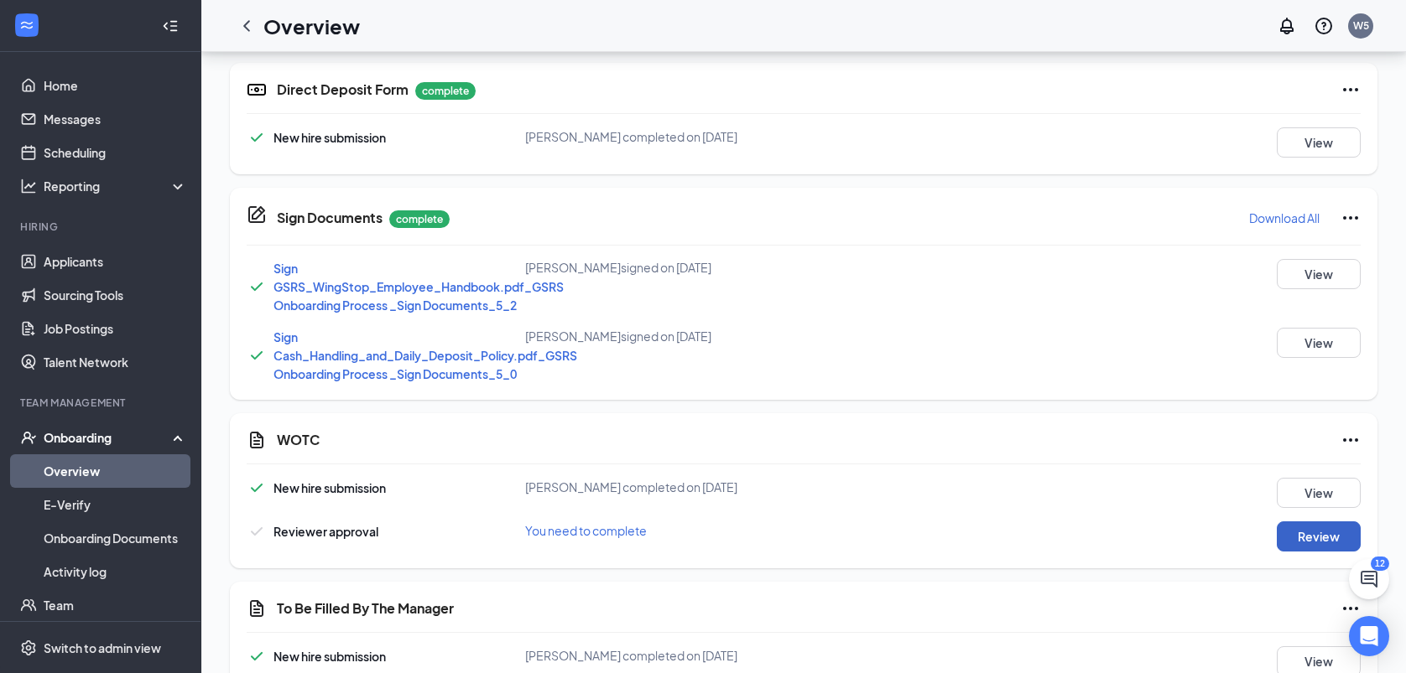
click at [1335, 530] on button "Review" at bounding box center [1318, 537] width 84 height 30
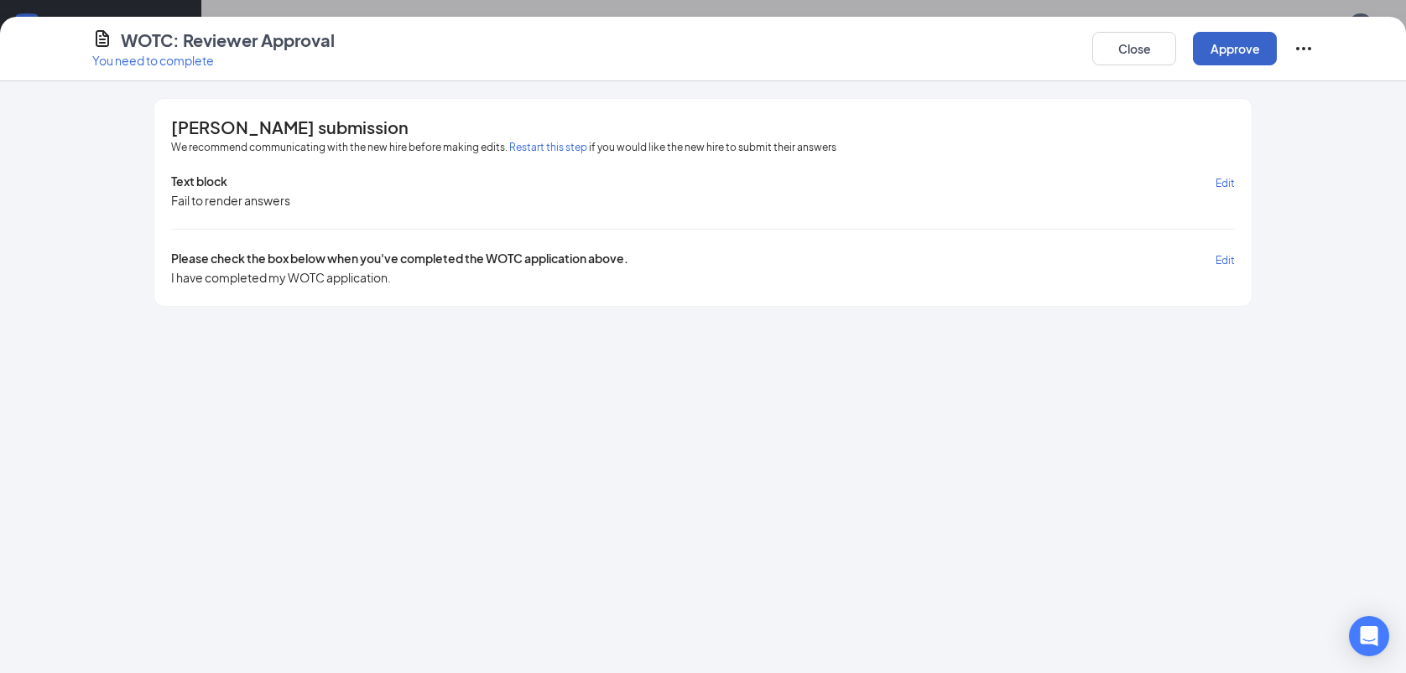
click at [1250, 64] on button "Approve" at bounding box center [1235, 49] width 84 height 34
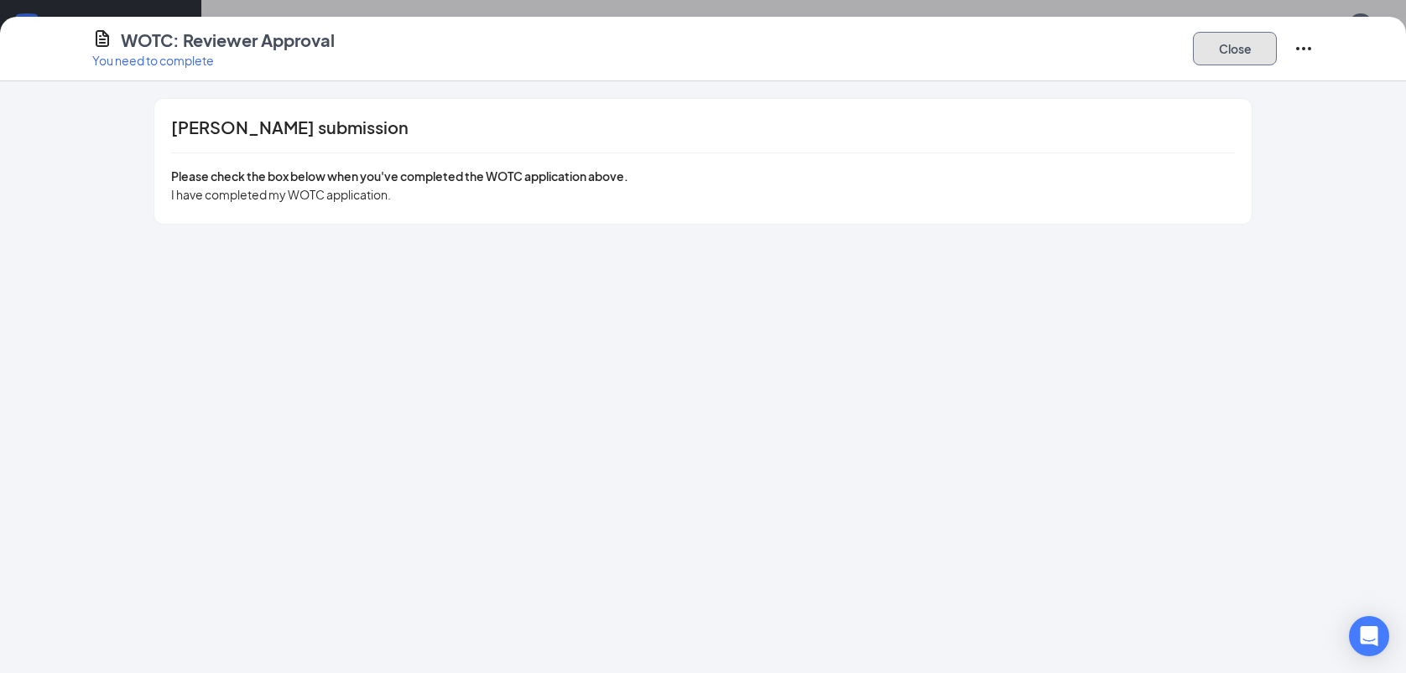
click at [1244, 63] on button "Close" at bounding box center [1235, 49] width 84 height 34
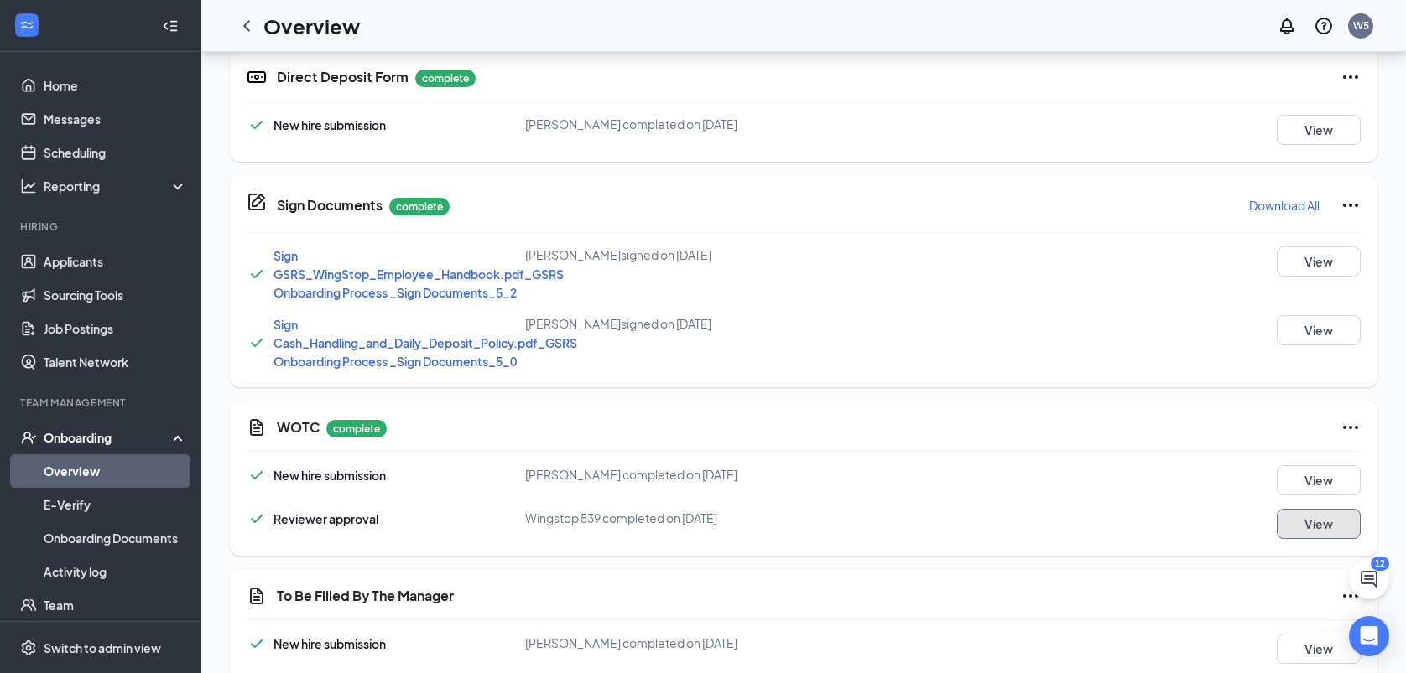
scroll to position [918, 0]
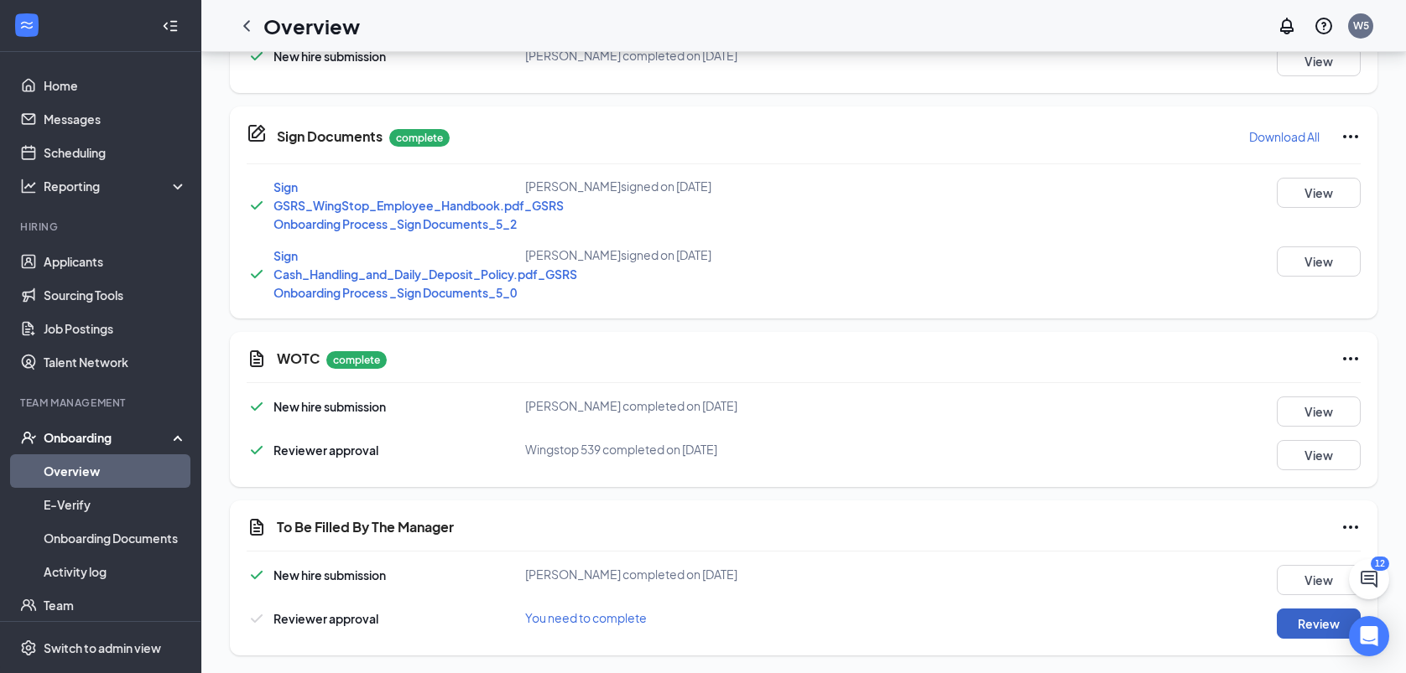
click at [1335, 634] on button "Review" at bounding box center [1318, 624] width 84 height 30
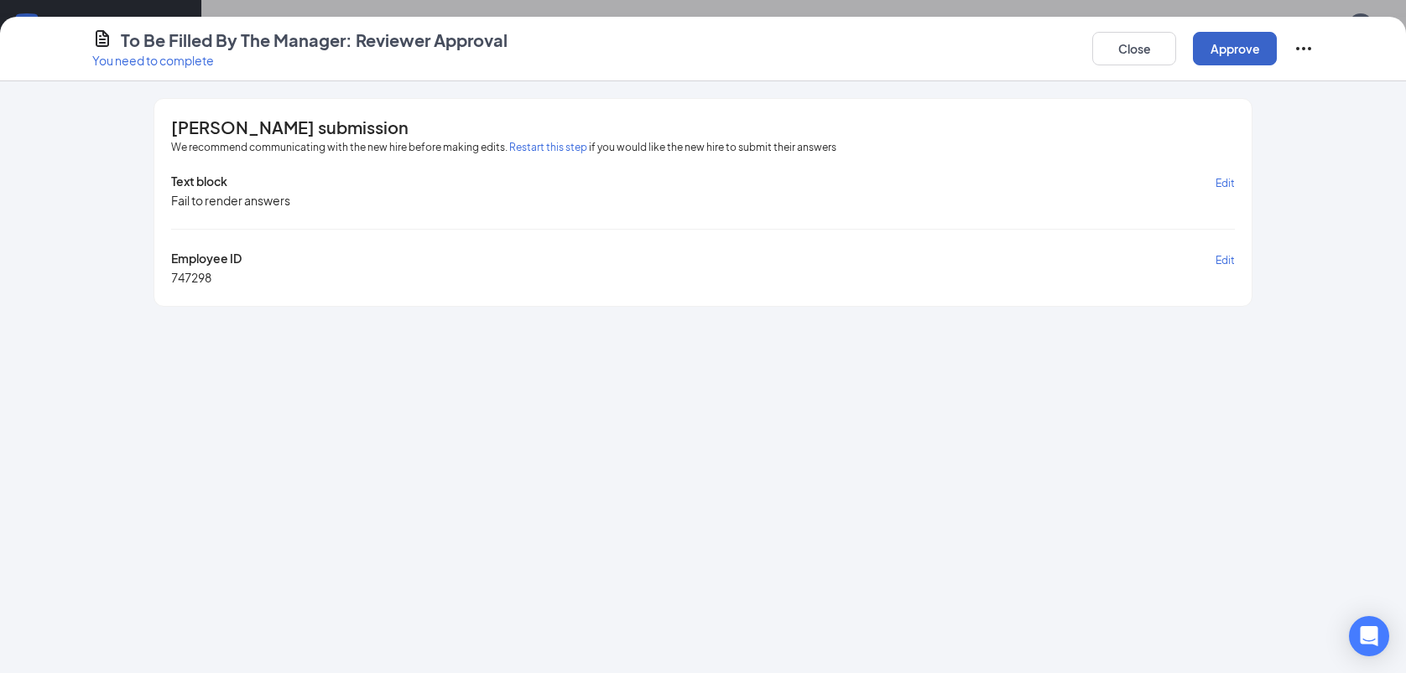
click at [1243, 44] on button "Approve" at bounding box center [1235, 49] width 84 height 34
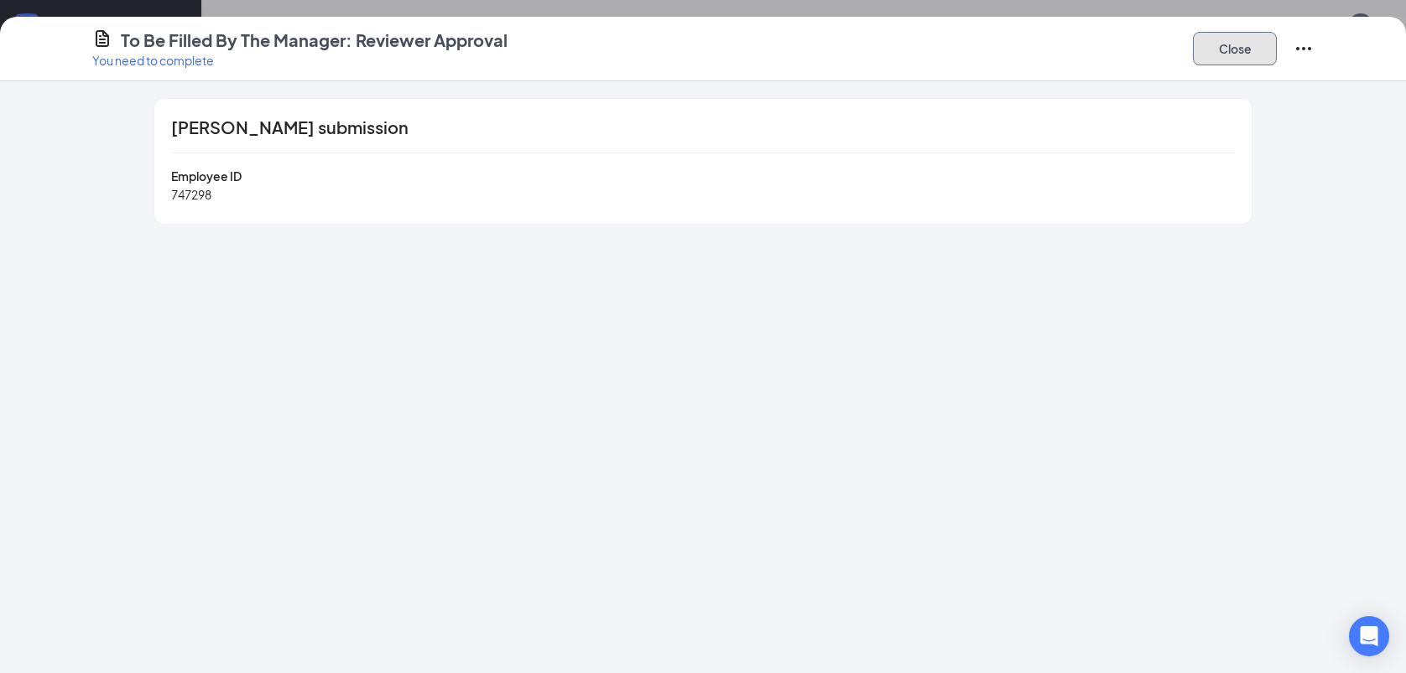
click at [1224, 61] on button "Close" at bounding box center [1235, 49] width 84 height 34
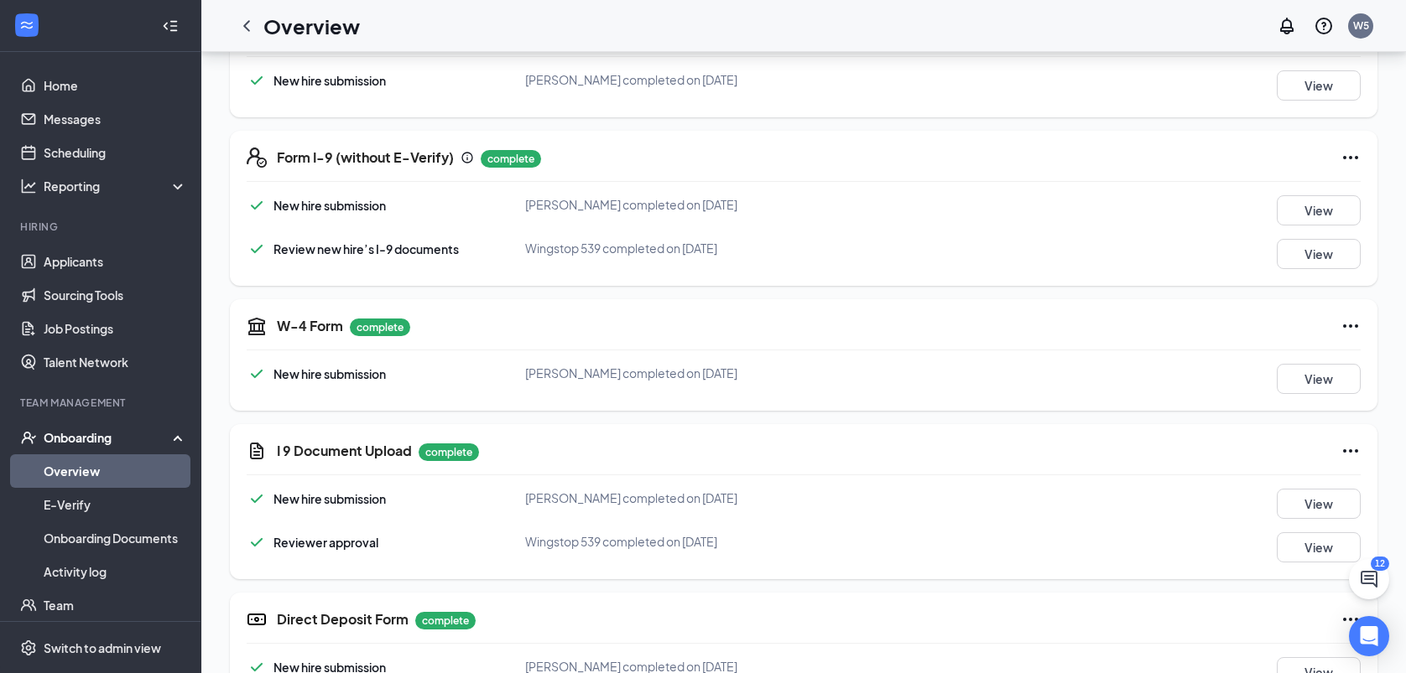
scroll to position [0, 0]
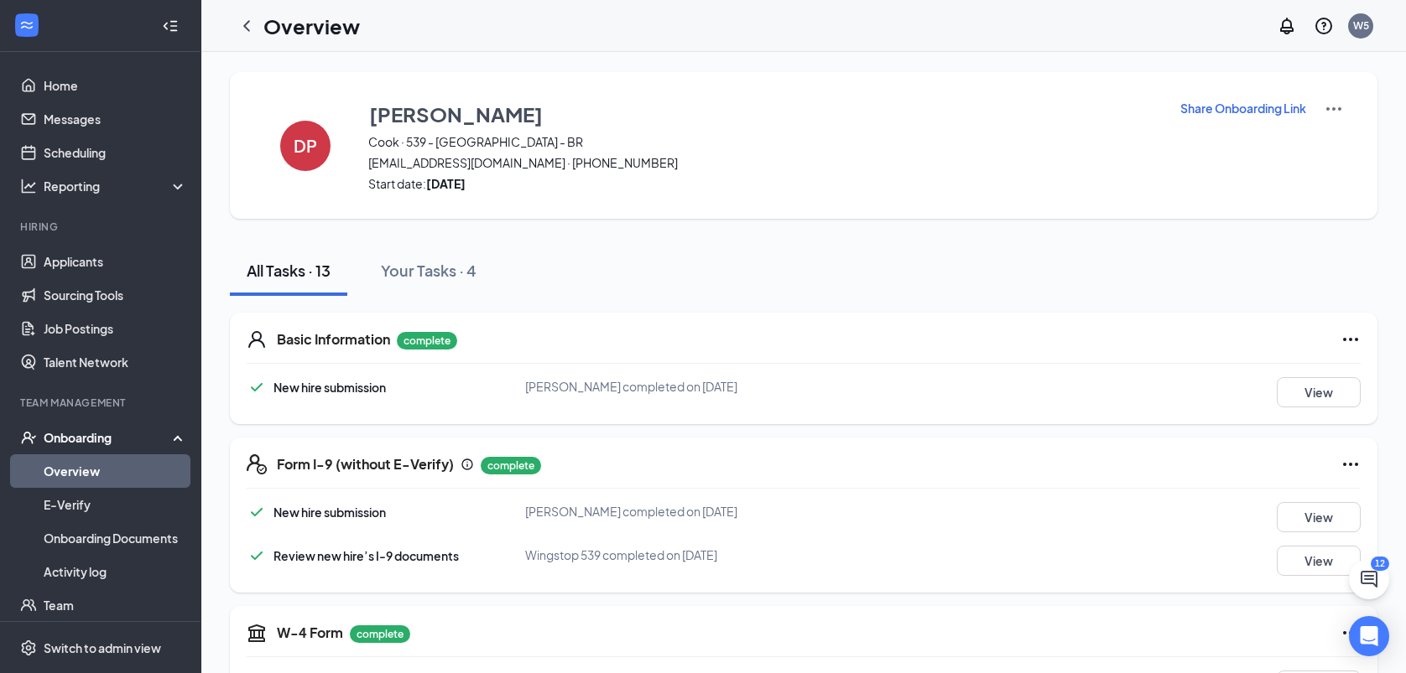
click at [74, 440] on div "Onboarding" at bounding box center [108, 437] width 129 height 17
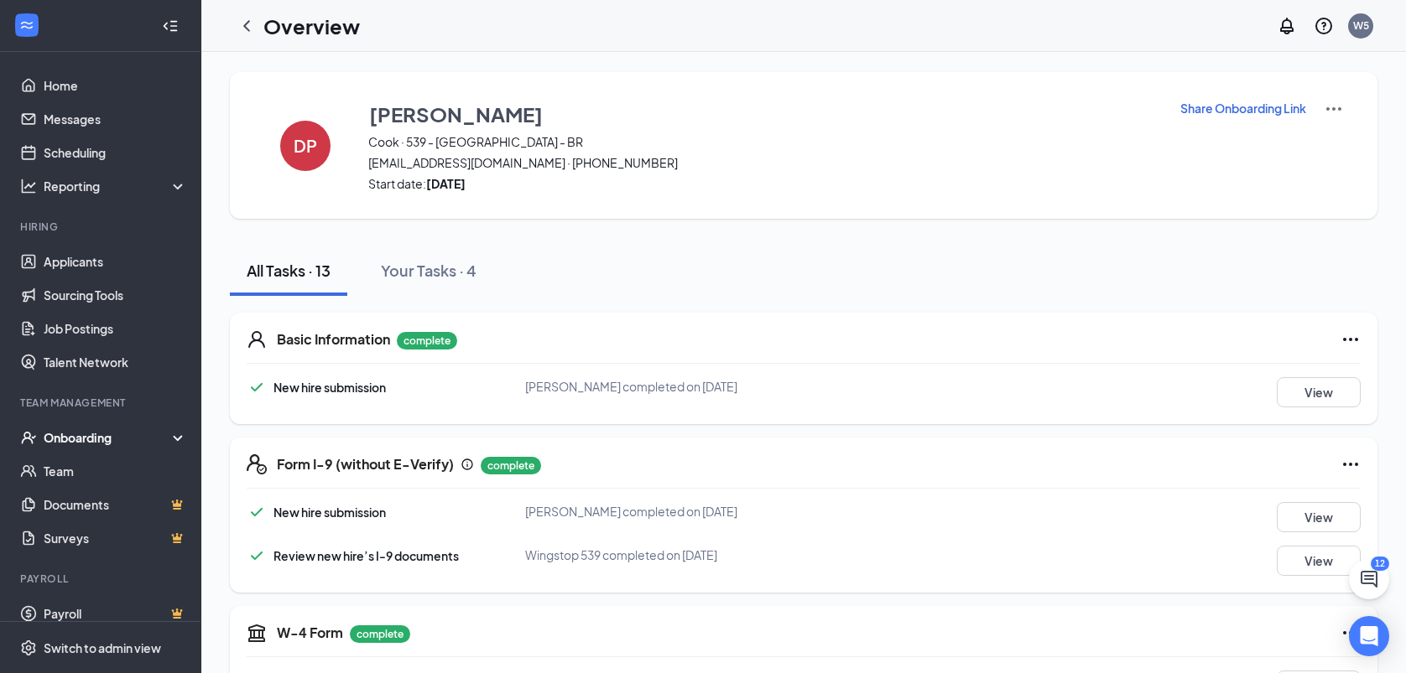
click at [74, 440] on div "Onboarding" at bounding box center [108, 437] width 129 height 17
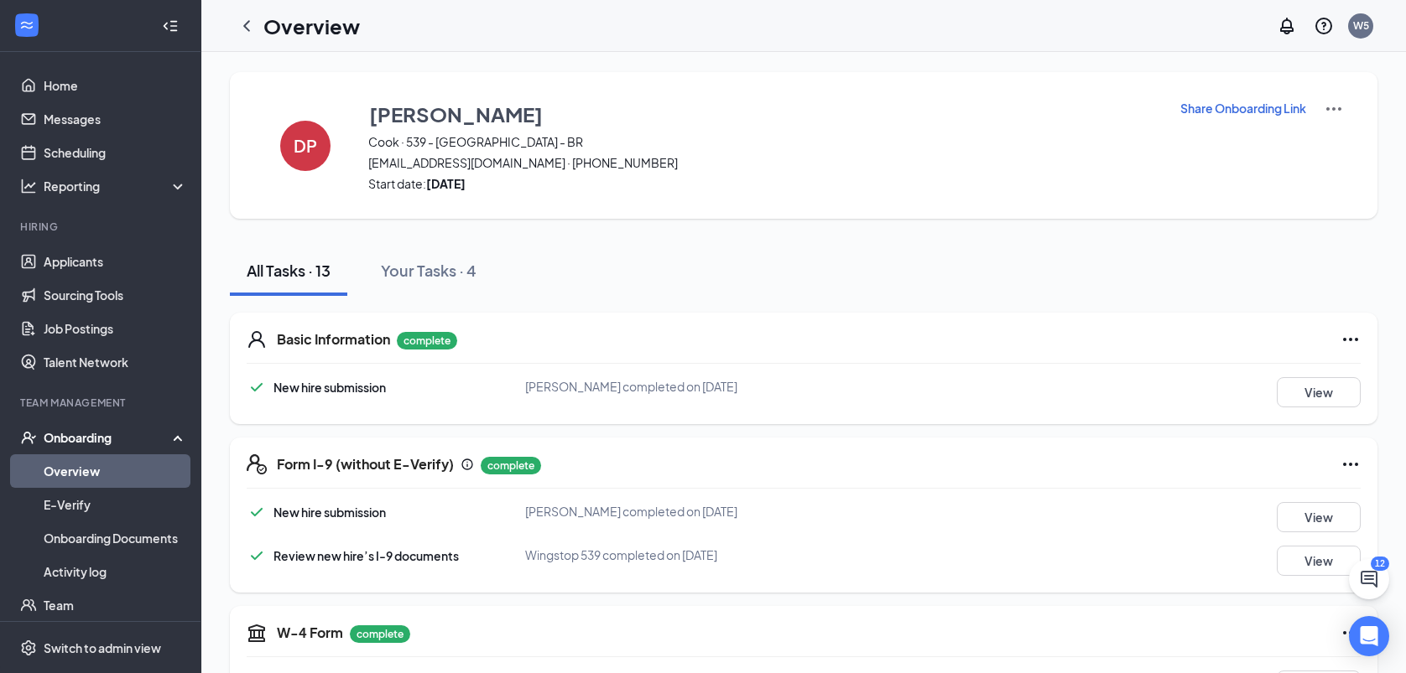
click at [75, 462] on link "Overview" at bounding box center [115, 472] width 143 height 34
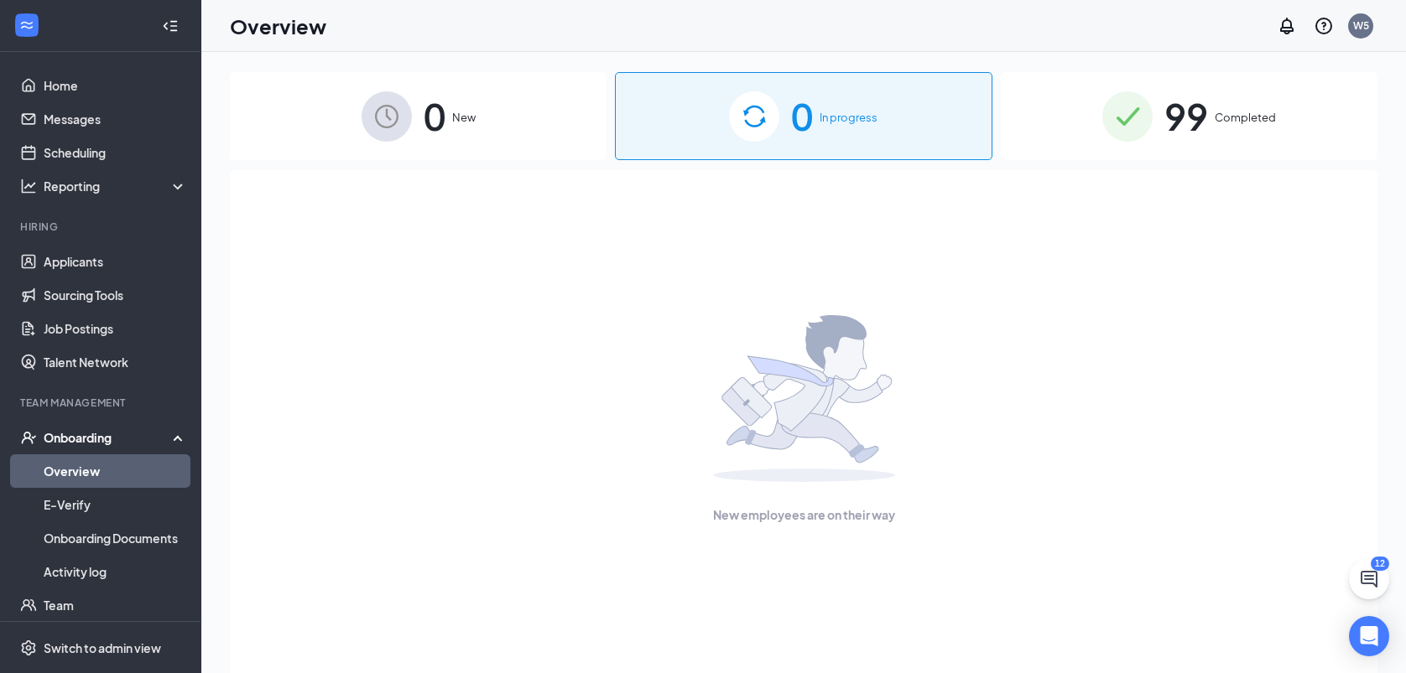
click at [61, 438] on div "Onboarding" at bounding box center [108, 437] width 129 height 17
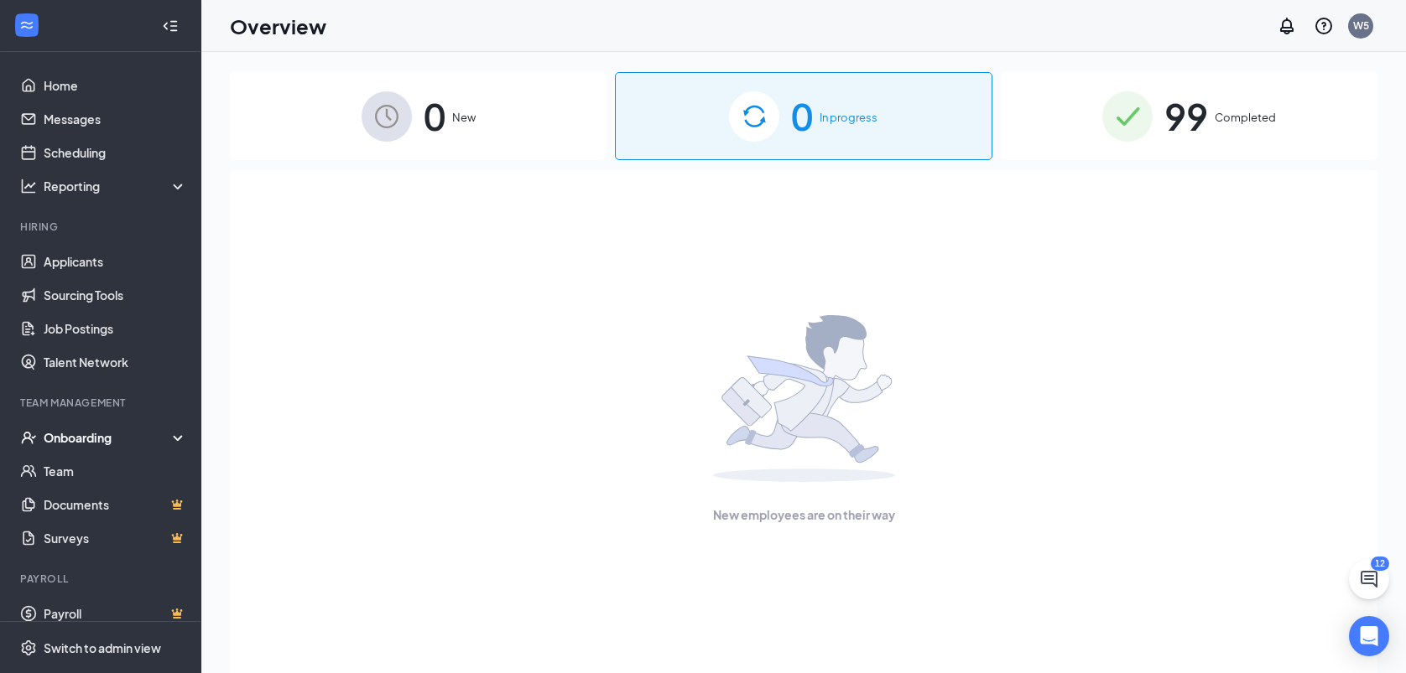
click at [61, 438] on div "Onboarding" at bounding box center [108, 437] width 129 height 17
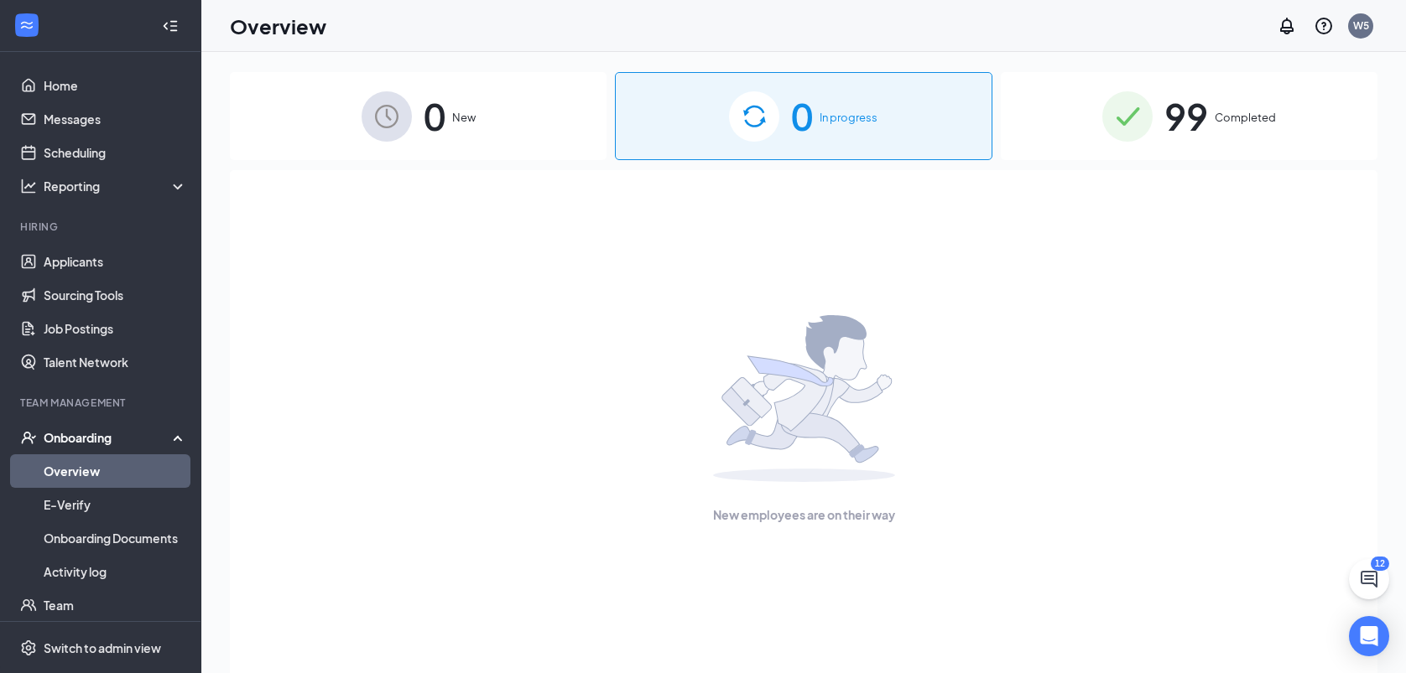
drag, startPoint x: 349, startPoint y: 17, endPoint x: -5, endPoint y: 428, distance: 542.3
drag, startPoint x: -5, startPoint y: 428, endPoint x: 242, endPoint y: 471, distance: 251.2
click at [76, 440] on div "Onboarding" at bounding box center [108, 437] width 129 height 17
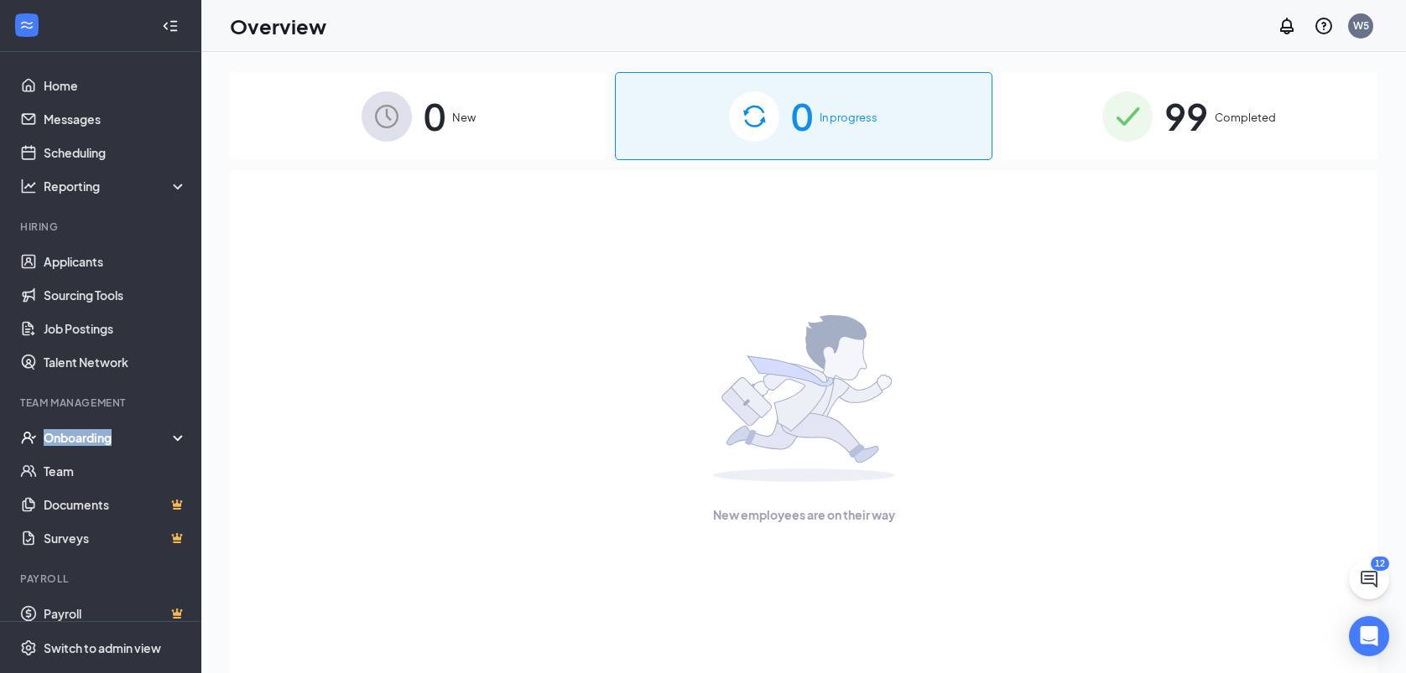
click at [76, 440] on div "Onboarding" at bounding box center [108, 437] width 129 height 17
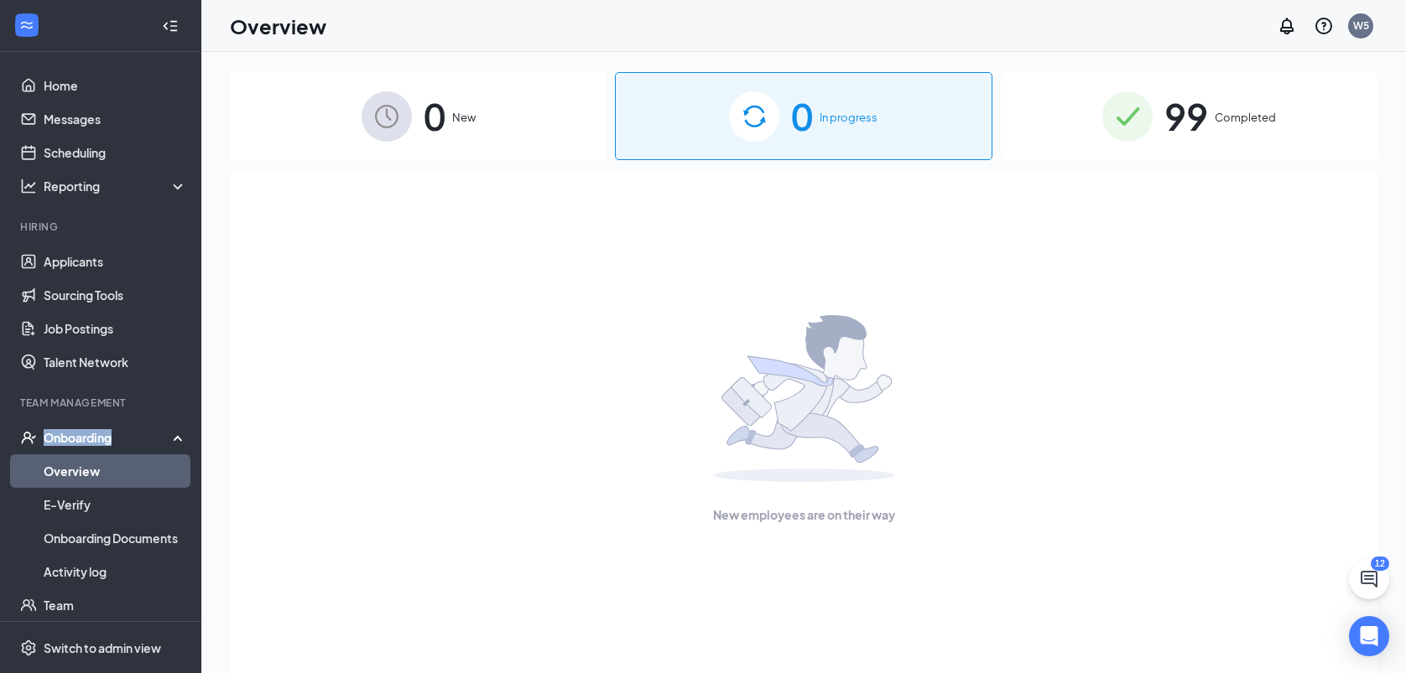
click at [76, 440] on div "Onboarding" at bounding box center [108, 437] width 129 height 17
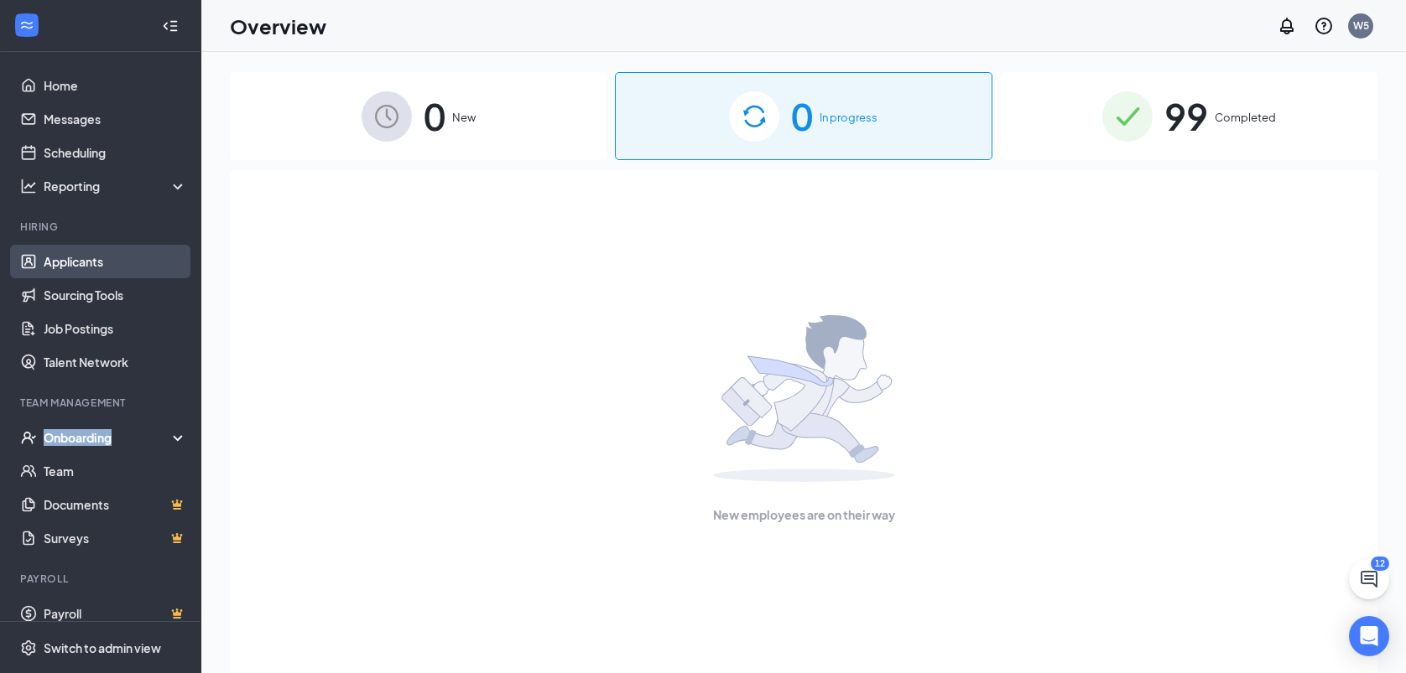
click at [98, 252] on link "Applicants" at bounding box center [115, 262] width 143 height 34
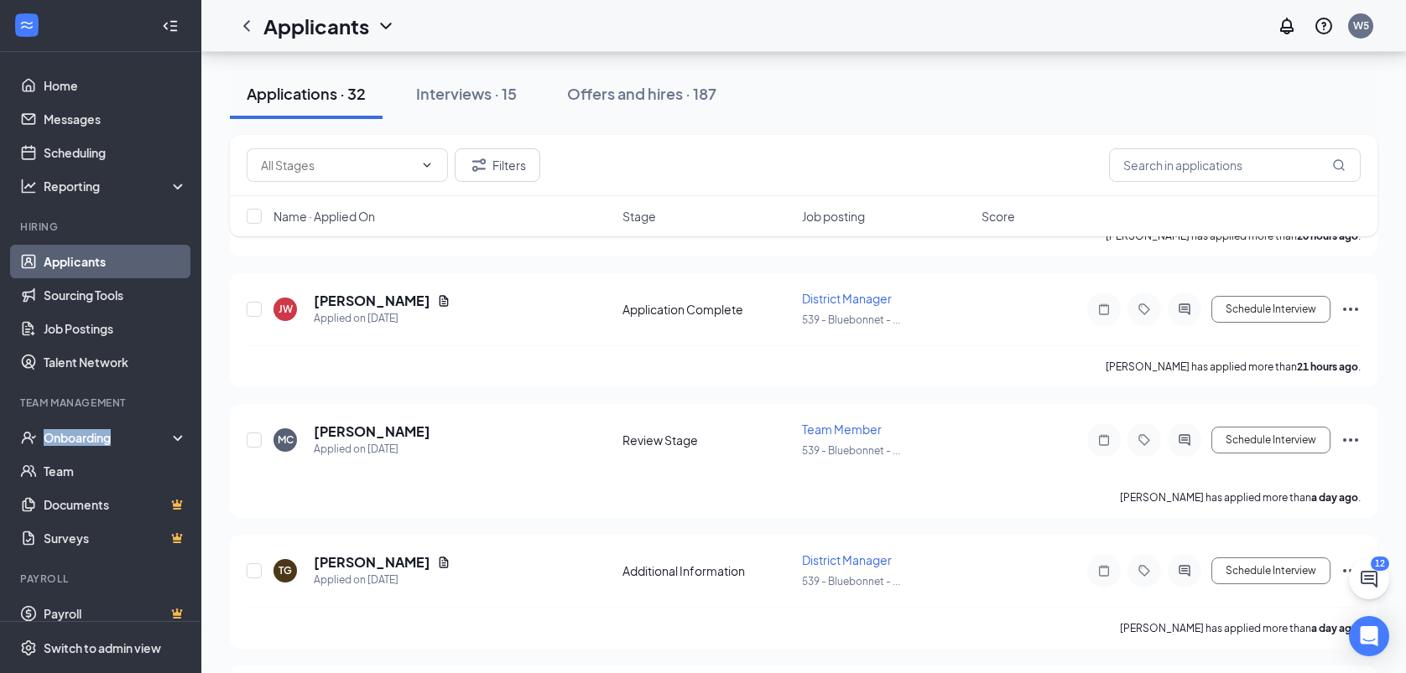
scroll to position [418, 0]
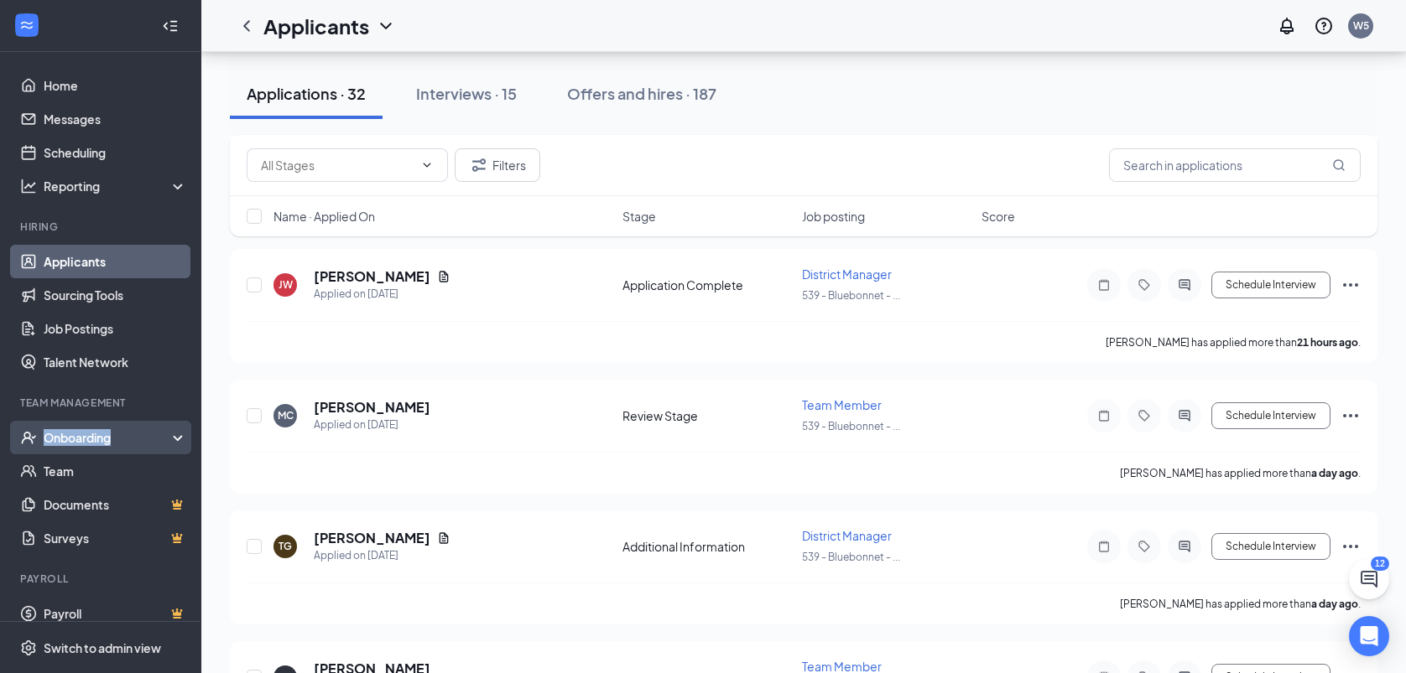
click at [60, 442] on div "Onboarding" at bounding box center [108, 437] width 129 height 17
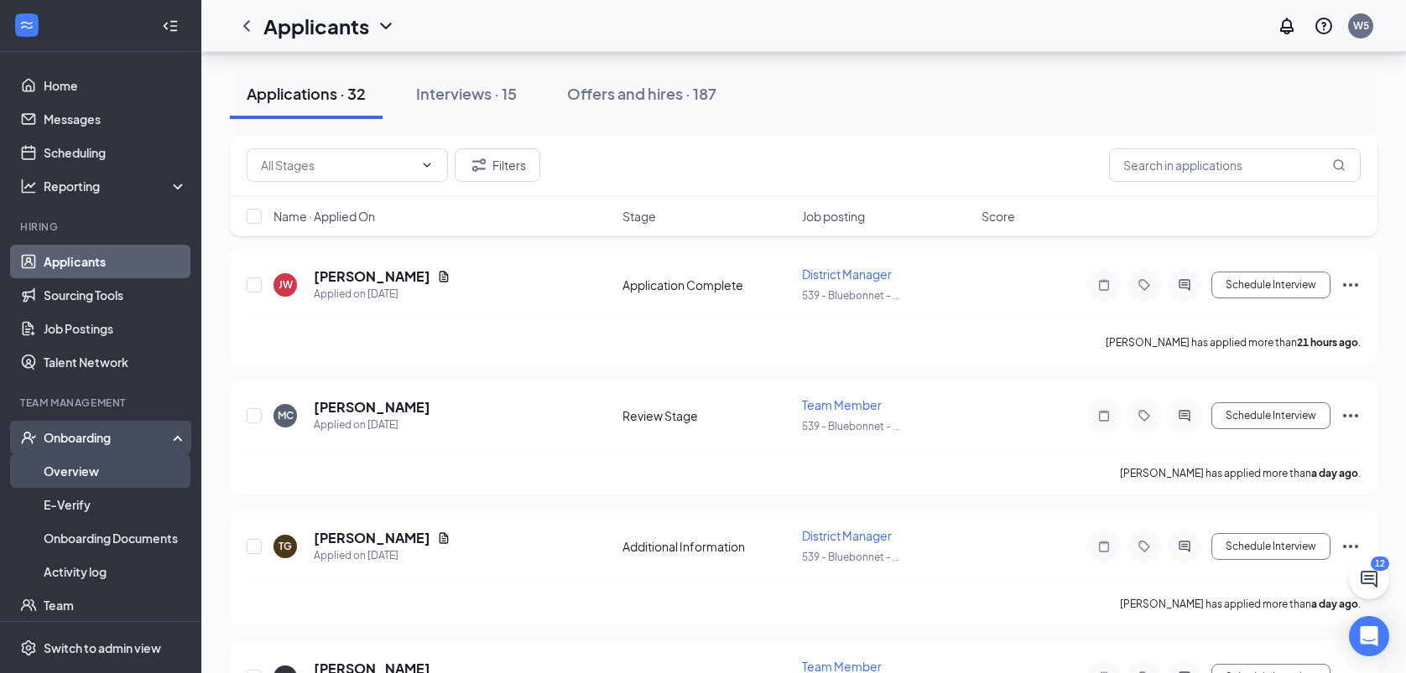
click at [62, 465] on link "Overview" at bounding box center [115, 472] width 143 height 34
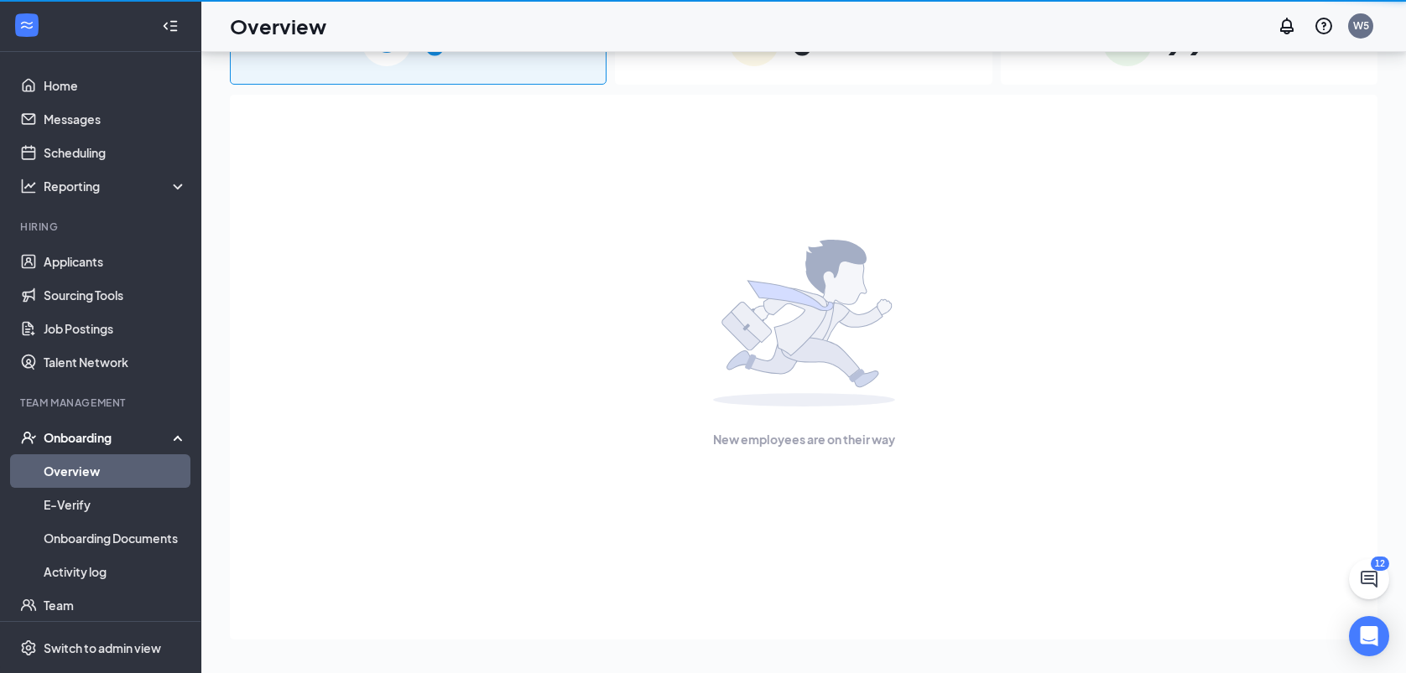
scroll to position [75, 0]
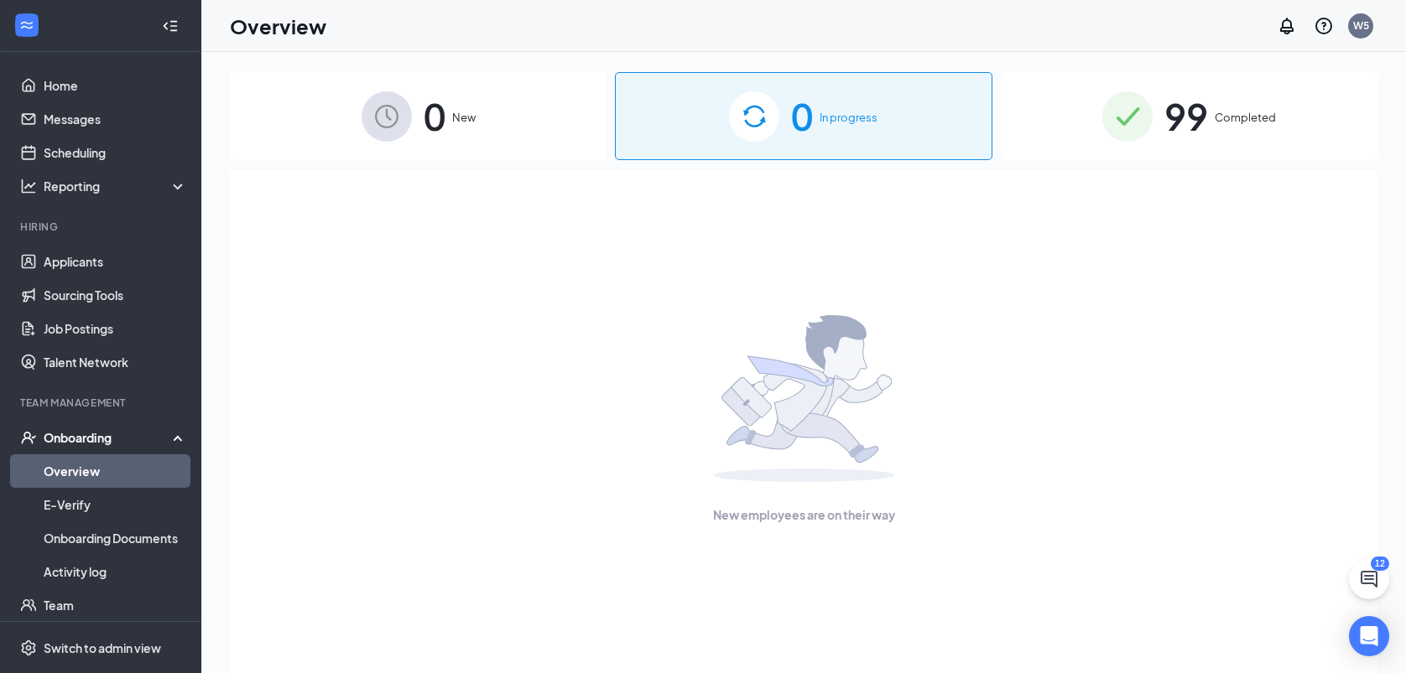
click at [1246, 118] on span "Completed" at bounding box center [1244, 117] width 61 height 17
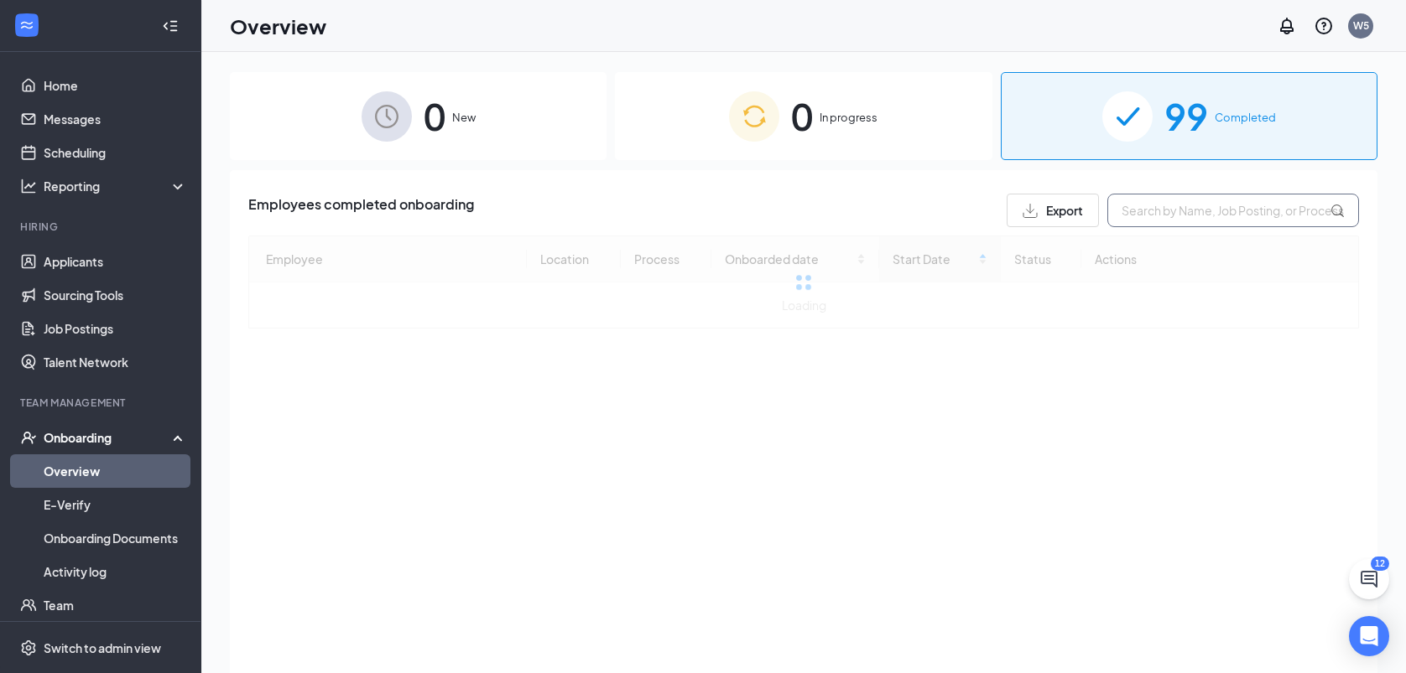
click at [1167, 215] on input "text" at bounding box center [1233, 211] width 252 height 34
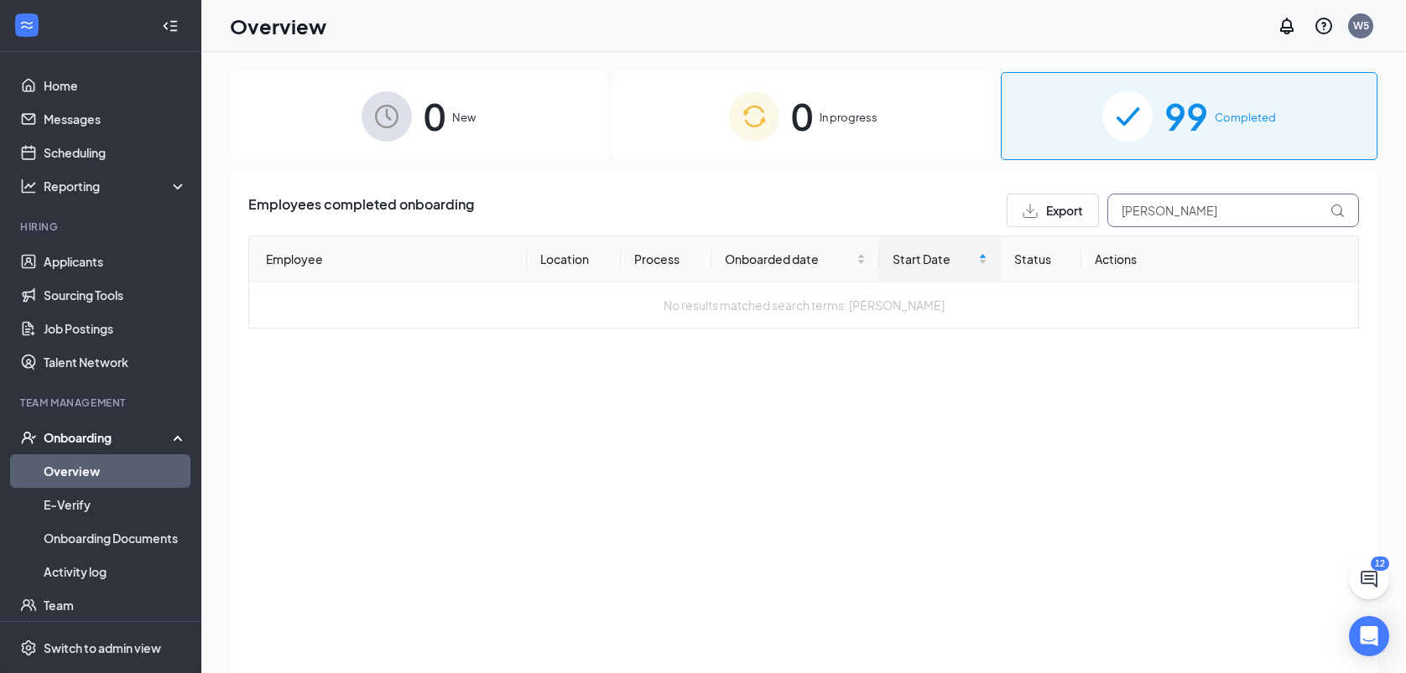
click at [1172, 210] on input "[PERSON_NAME]" at bounding box center [1233, 211] width 252 height 34
click at [1220, 206] on input "[PERSON_NAME]" at bounding box center [1233, 211] width 252 height 34
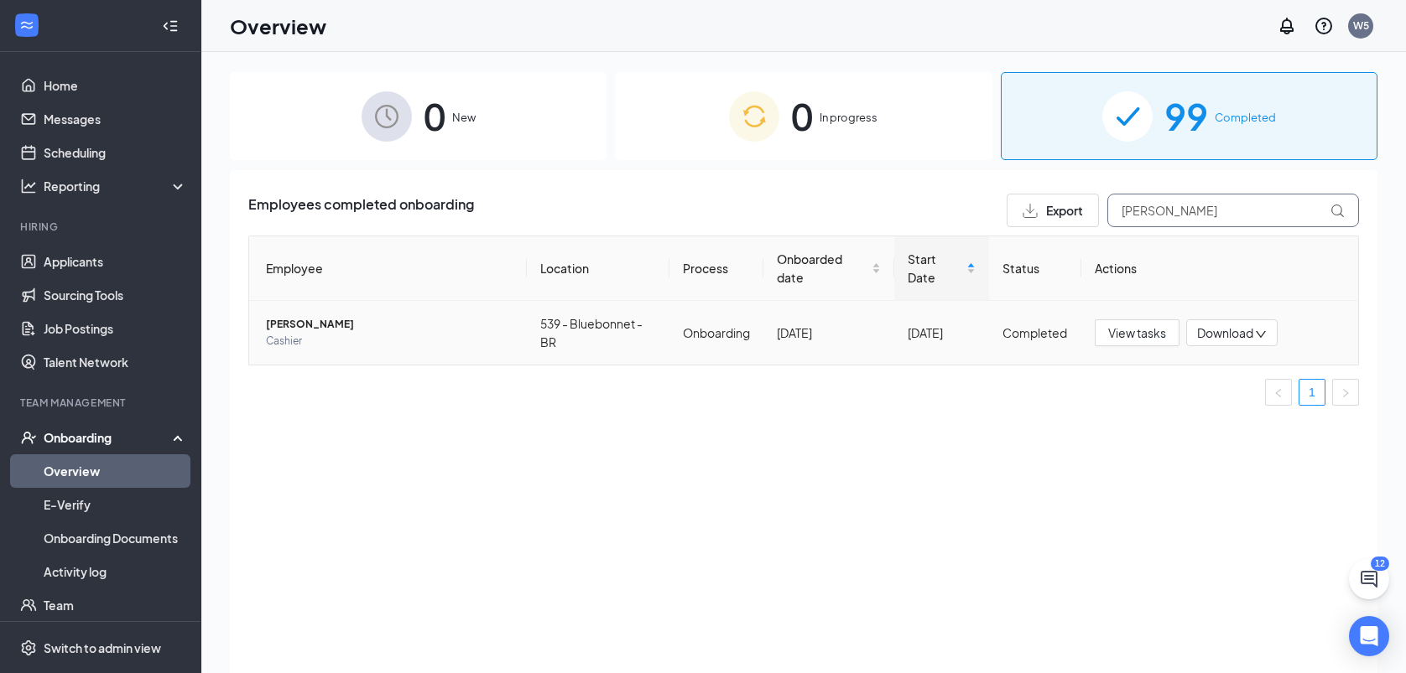
type input "[PERSON_NAME]"
click at [1352, 304] on td "View tasks Download" at bounding box center [1220, 333] width 278 height 64
click at [1176, 126] on span "99" at bounding box center [1186, 116] width 44 height 58
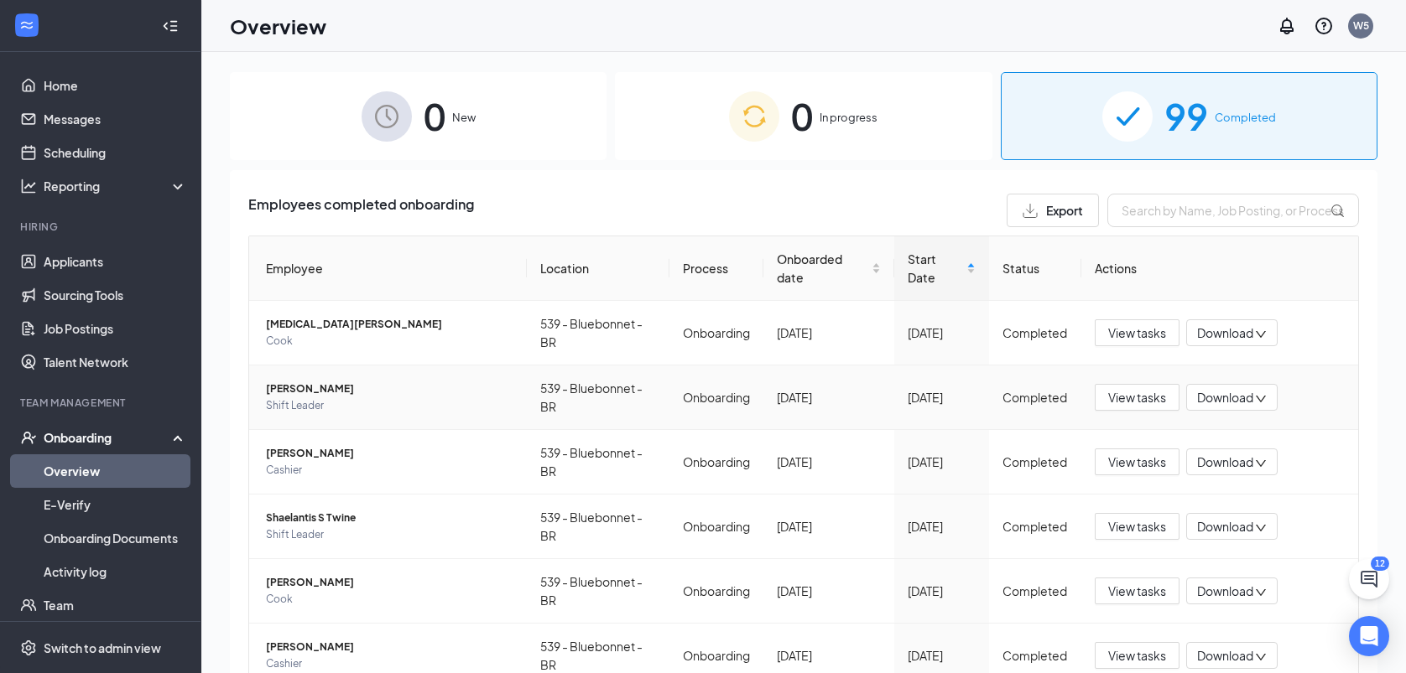
click at [1359, 444] on div "Employees completed onboarding Export Employee Location Process Onboarded date …" at bounding box center [803, 608] width 1147 height 876
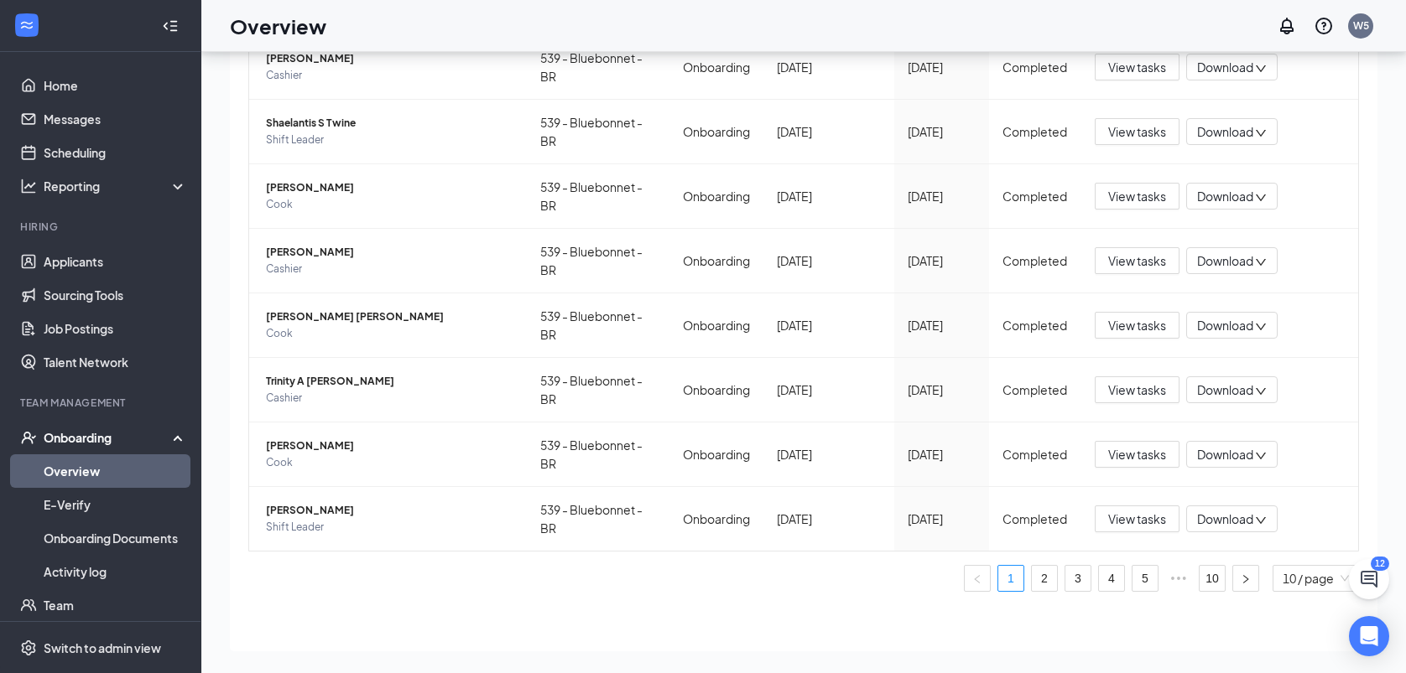
scroll to position [75, 0]
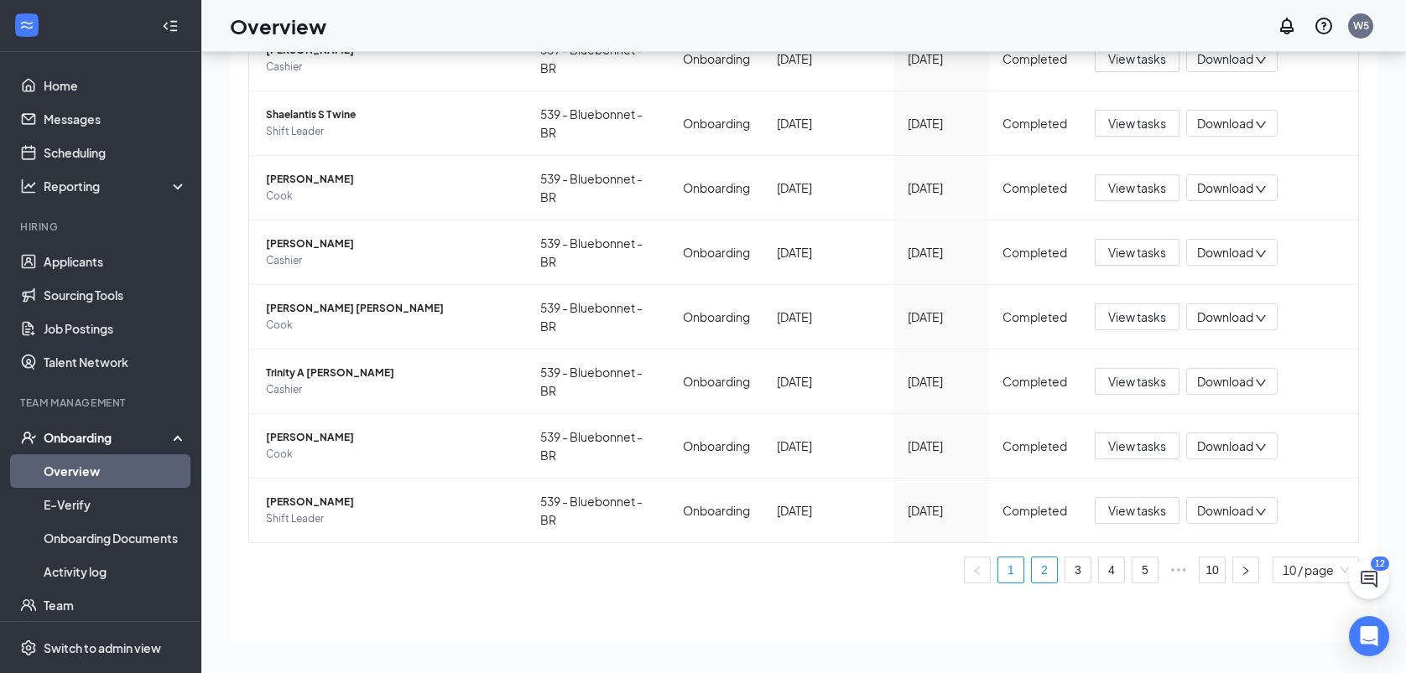
click at [1032, 558] on link "2" at bounding box center [1044, 570] width 25 height 25
click at [1132, 569] on link "5" at bounding box center [1144, 570] width 25 height 25
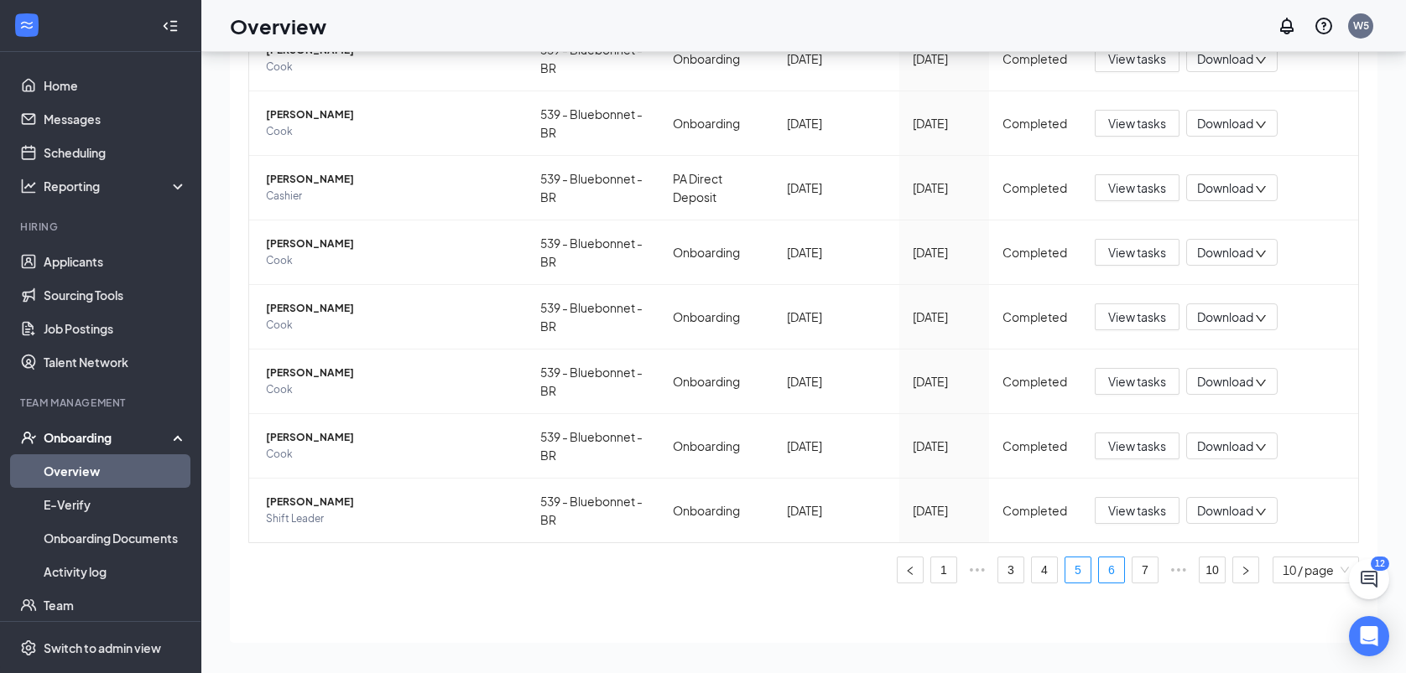
click at [1099, 564] on link "6" at bounding box center [1111, 570] width 25 height 25
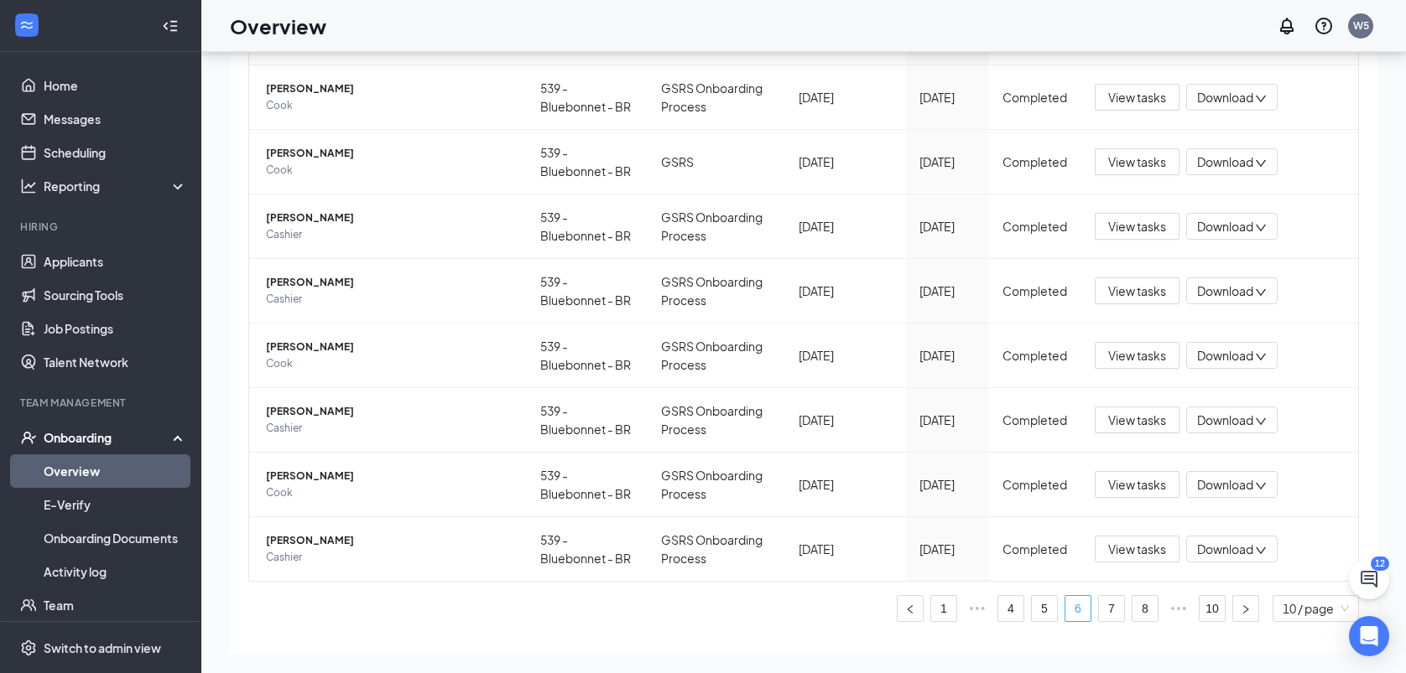
scroll to position [328, 0]
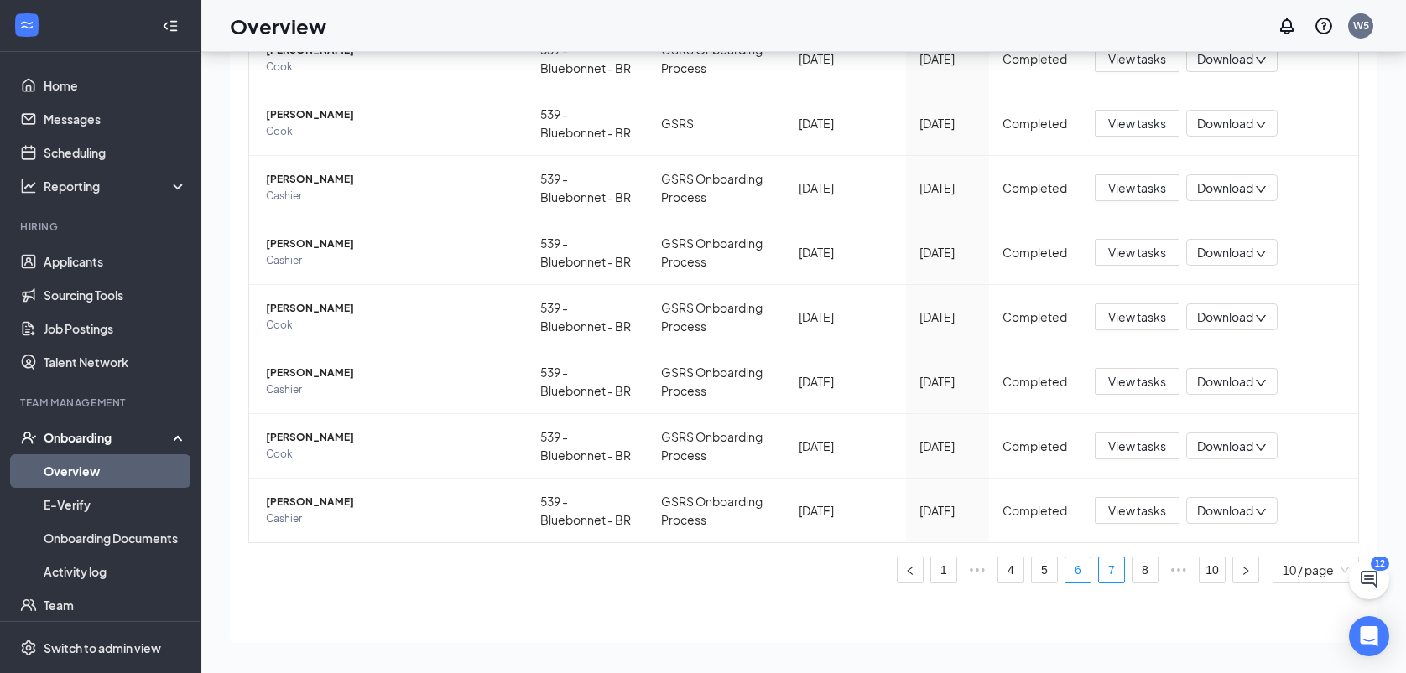
click at [1099, 558] on link "7" at bounding box center [1111, 570] width 25 height 25
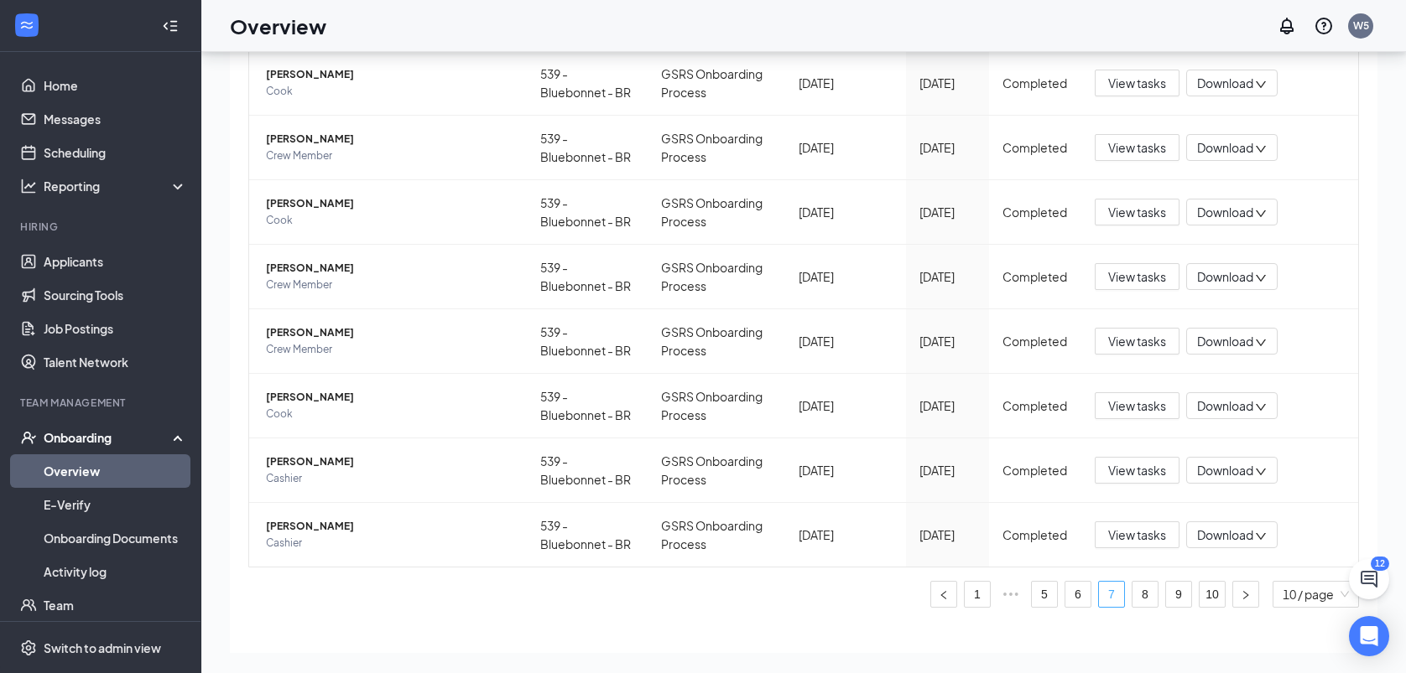
scroll to position [328, 0]
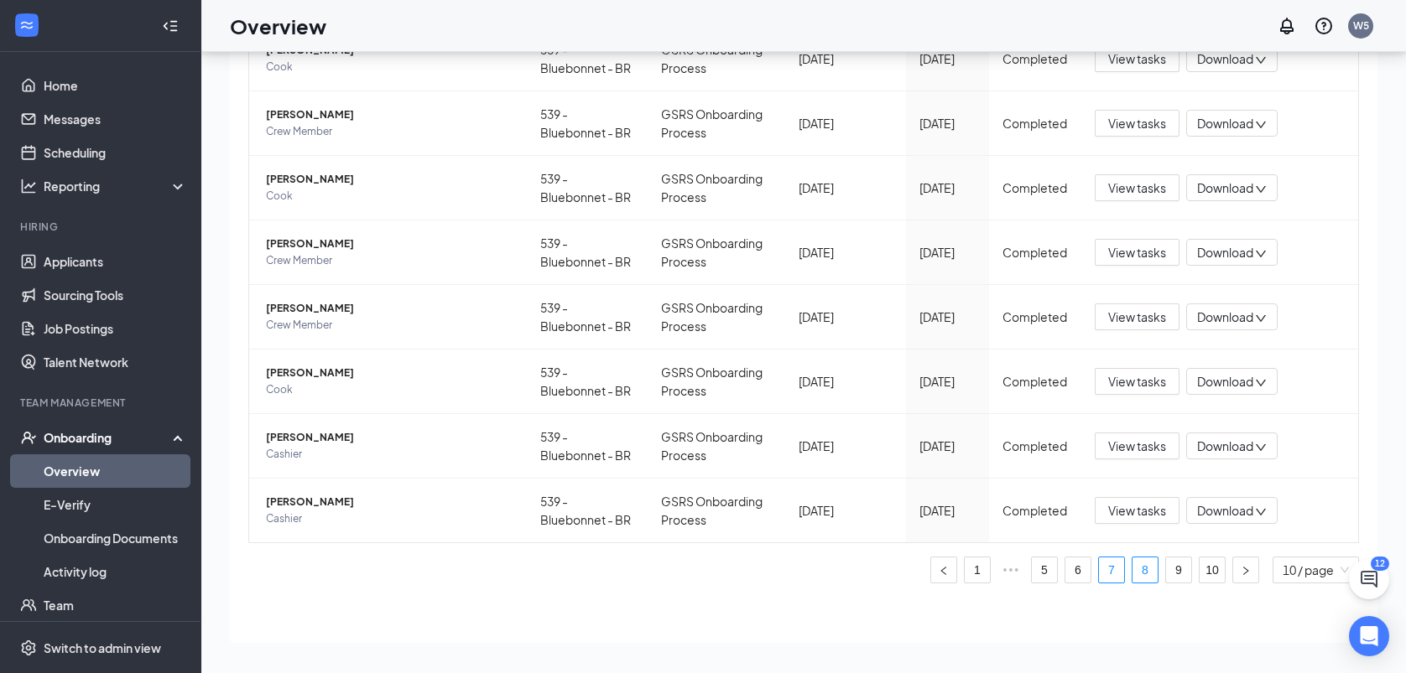
click at [1132, 565] on link "8" at bounding box center [1144, 570] width 25 height 25
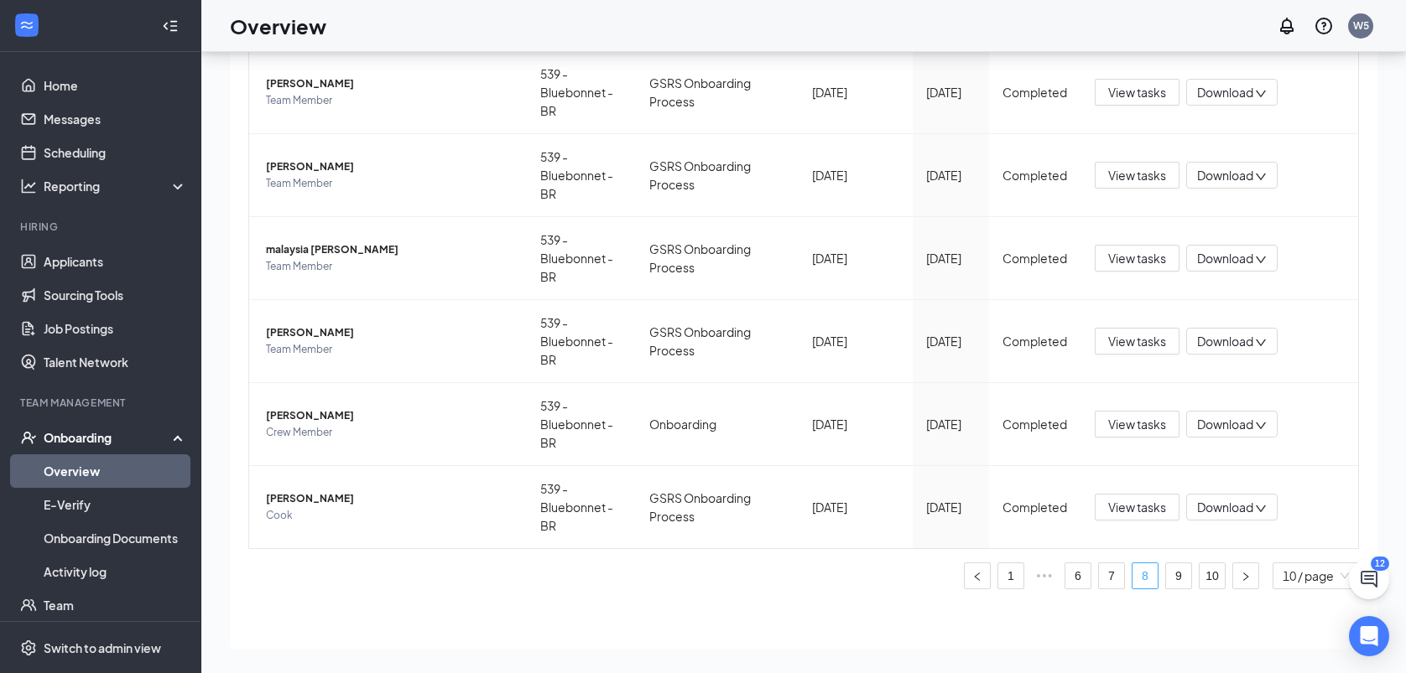
scroll to position [512, 0]
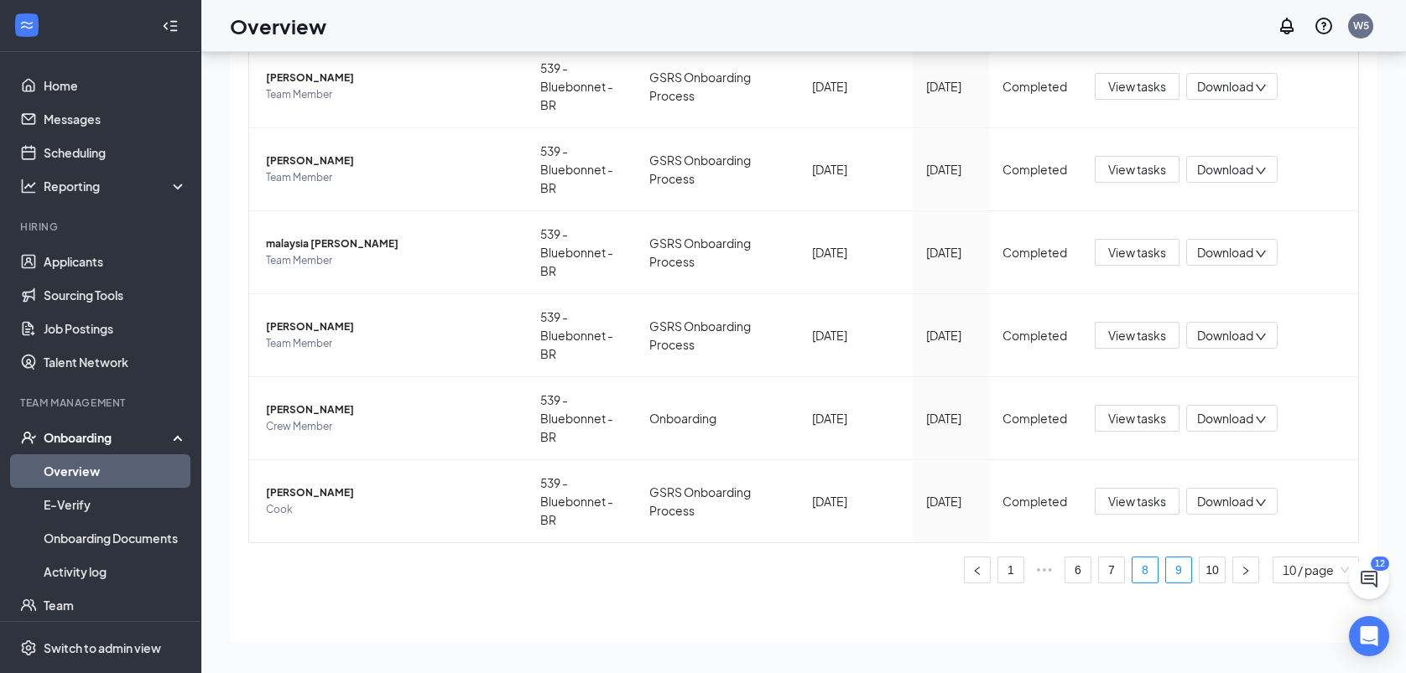
click at [1166, 565] on link "9" at bounding box center [1178, 570] width 25 height 25
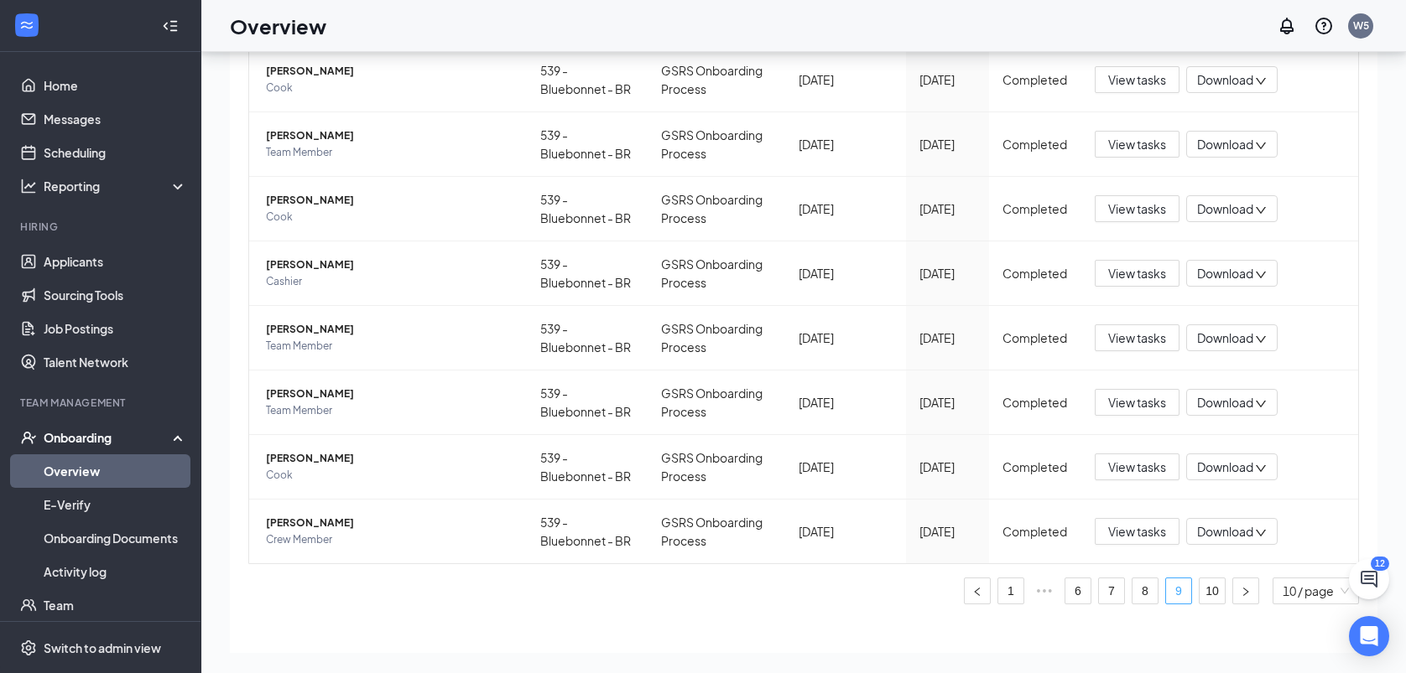
scroll to position [328, 0]
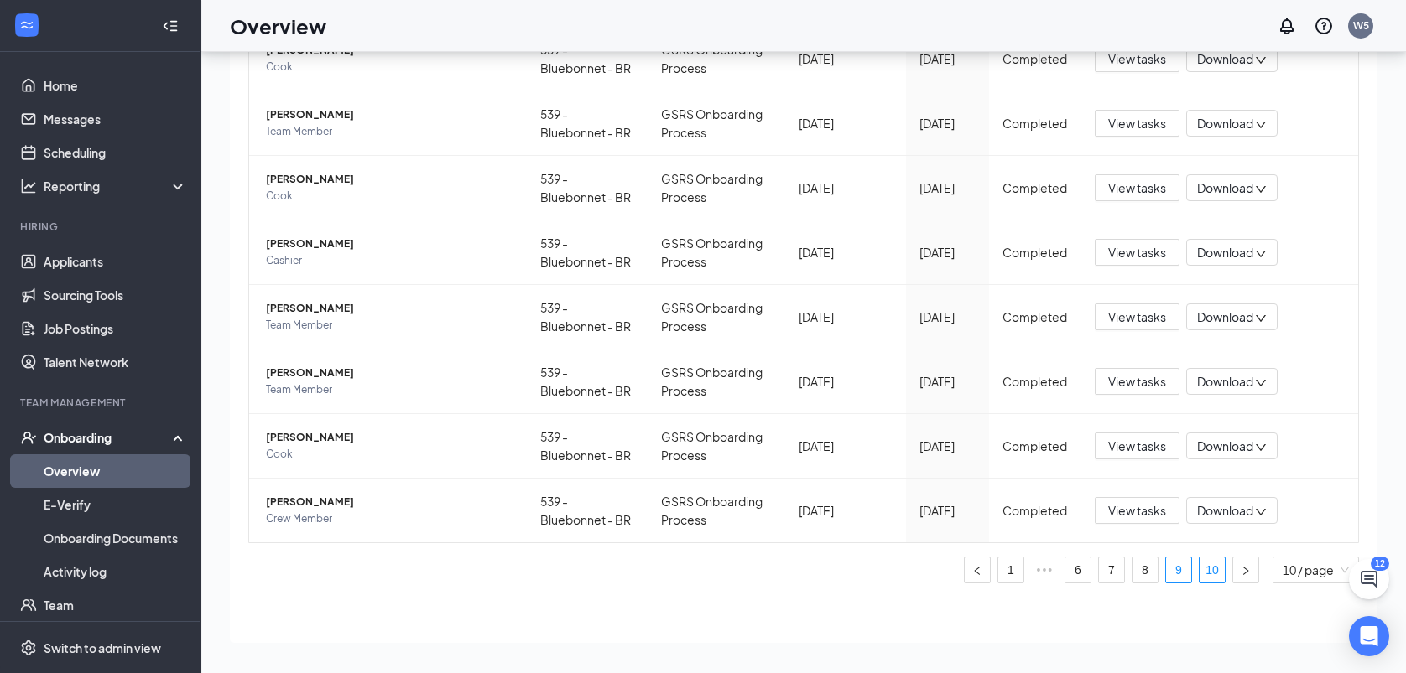
click at [1199, 565] on link "10" at bounding box center [1211, 570] width 25 height 25
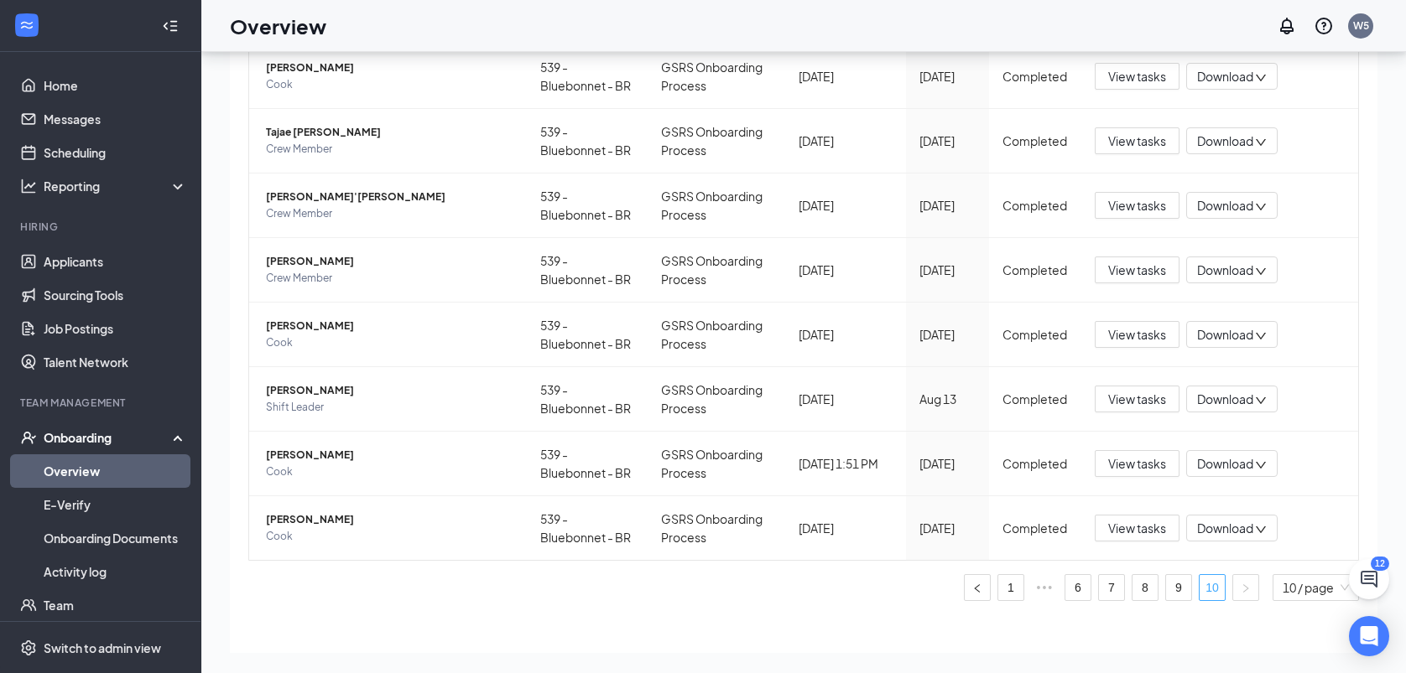
scroll to position [262, 0]
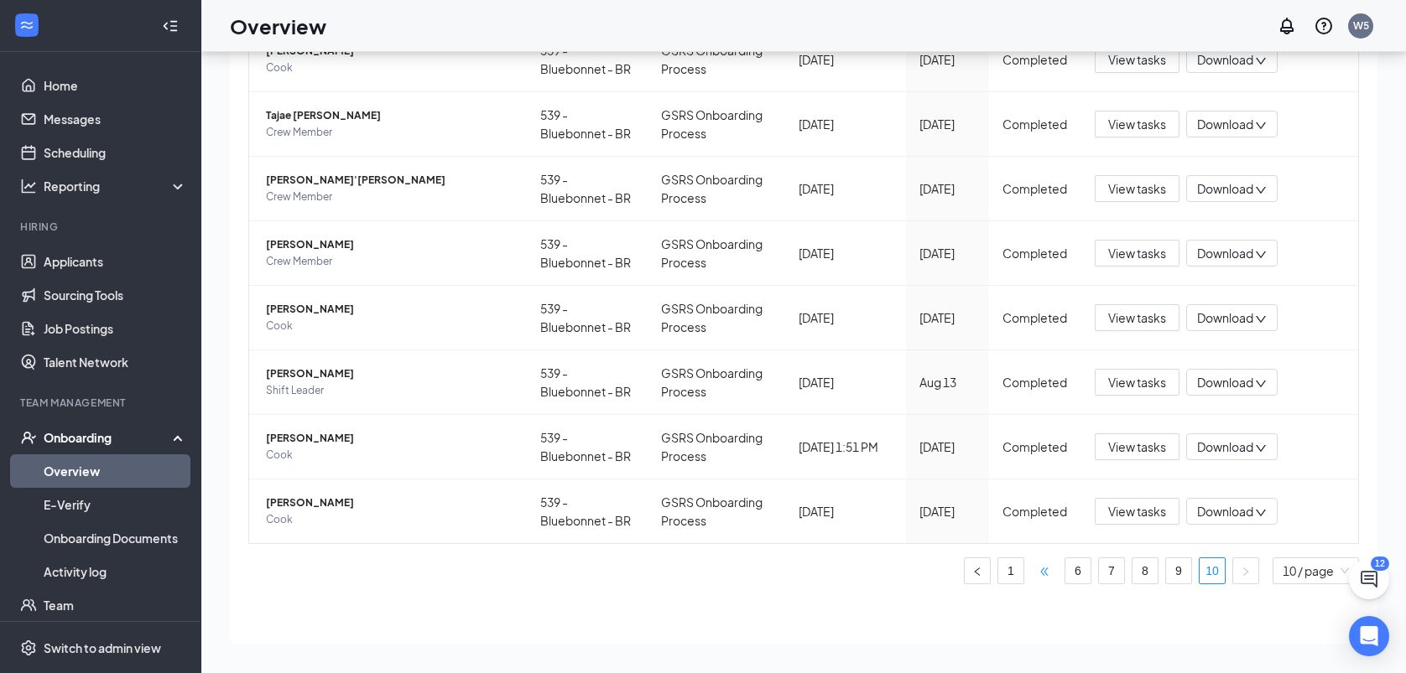
click at [1031, 560] on span "•••" at bounding box center [1044, 571] width 27 height 27
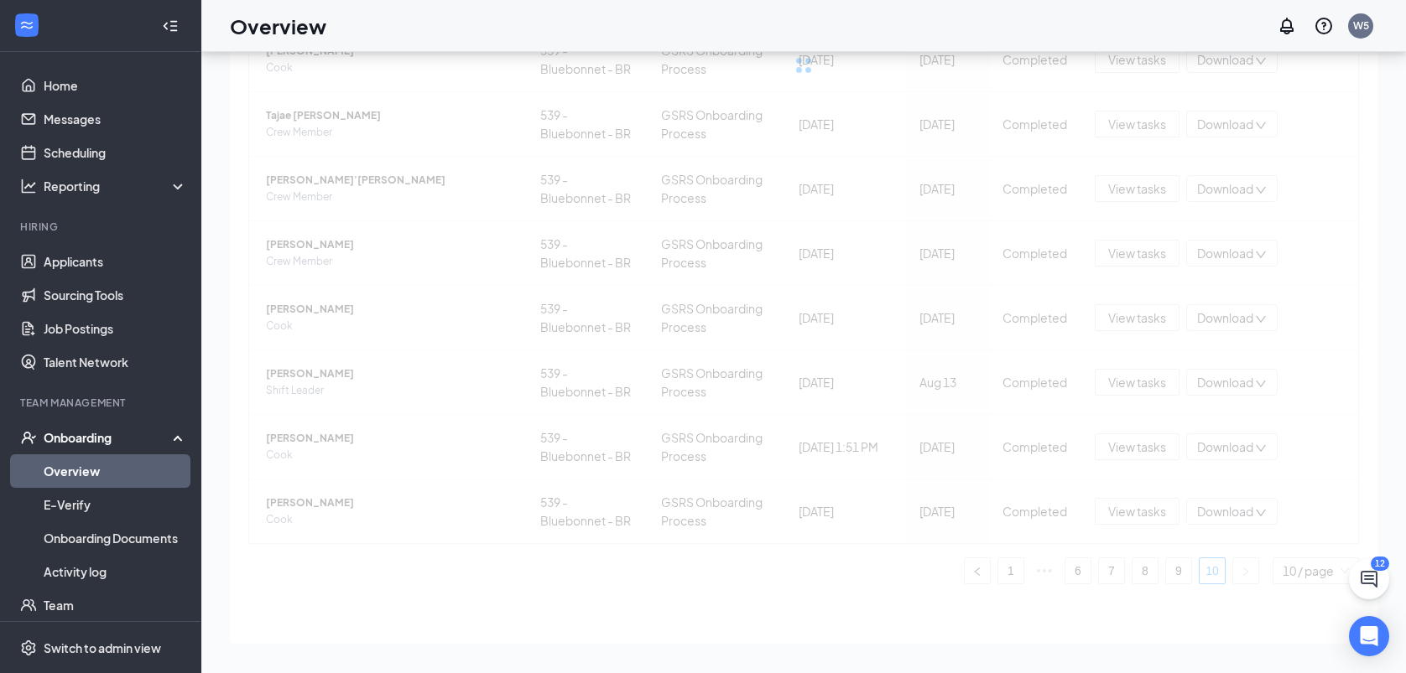
click at [1005, 559] on div "Employee Location Process Onboarded date Start Date Status Actions A'Niyah B [P…" at bounding box center [803, 241] width 1110 height 687
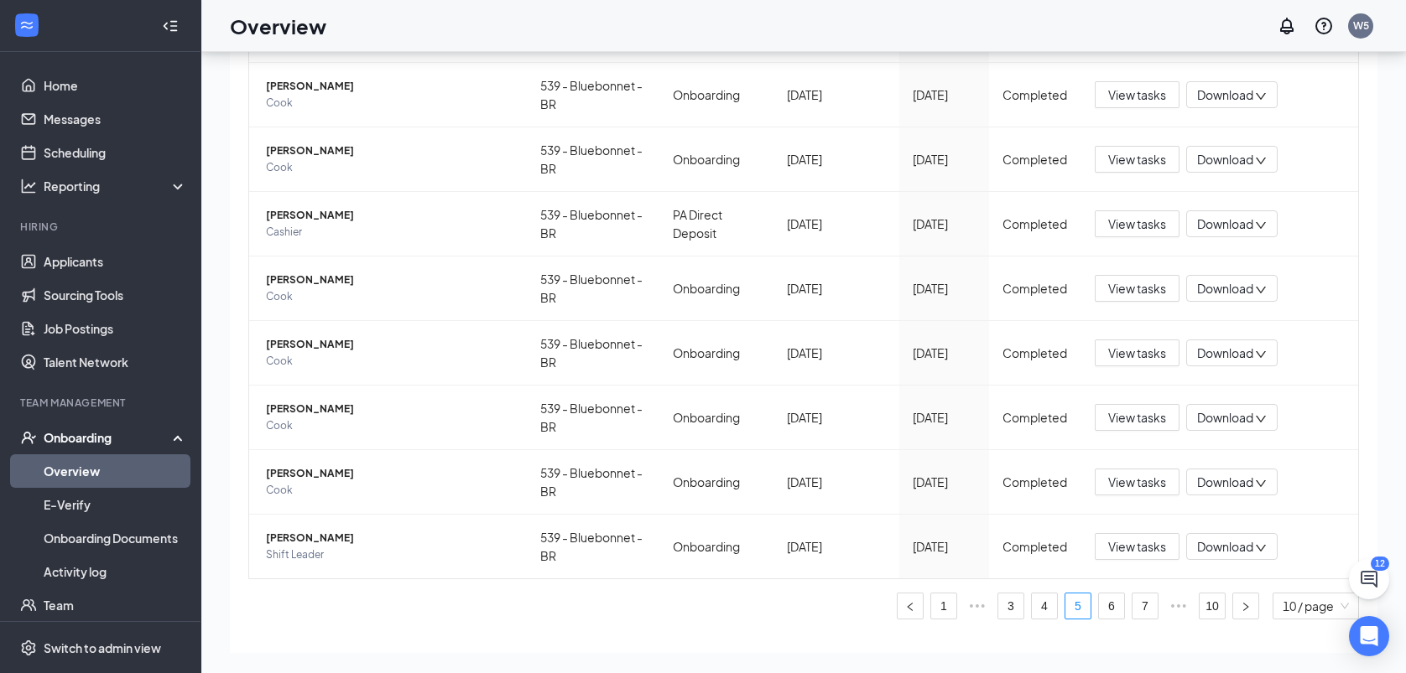
scroll to position [295, 0]
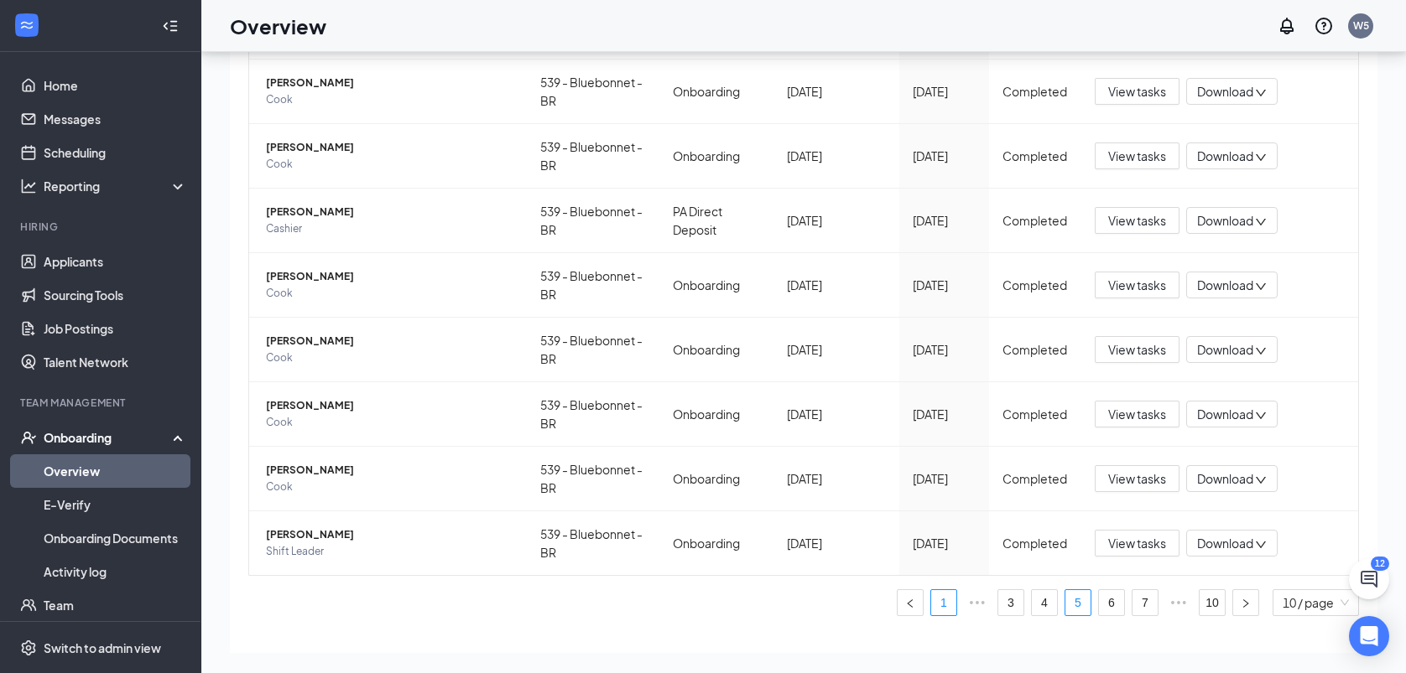
click at [931, 601] on link "1" at bounding box center [943, 602] width 25 height 25
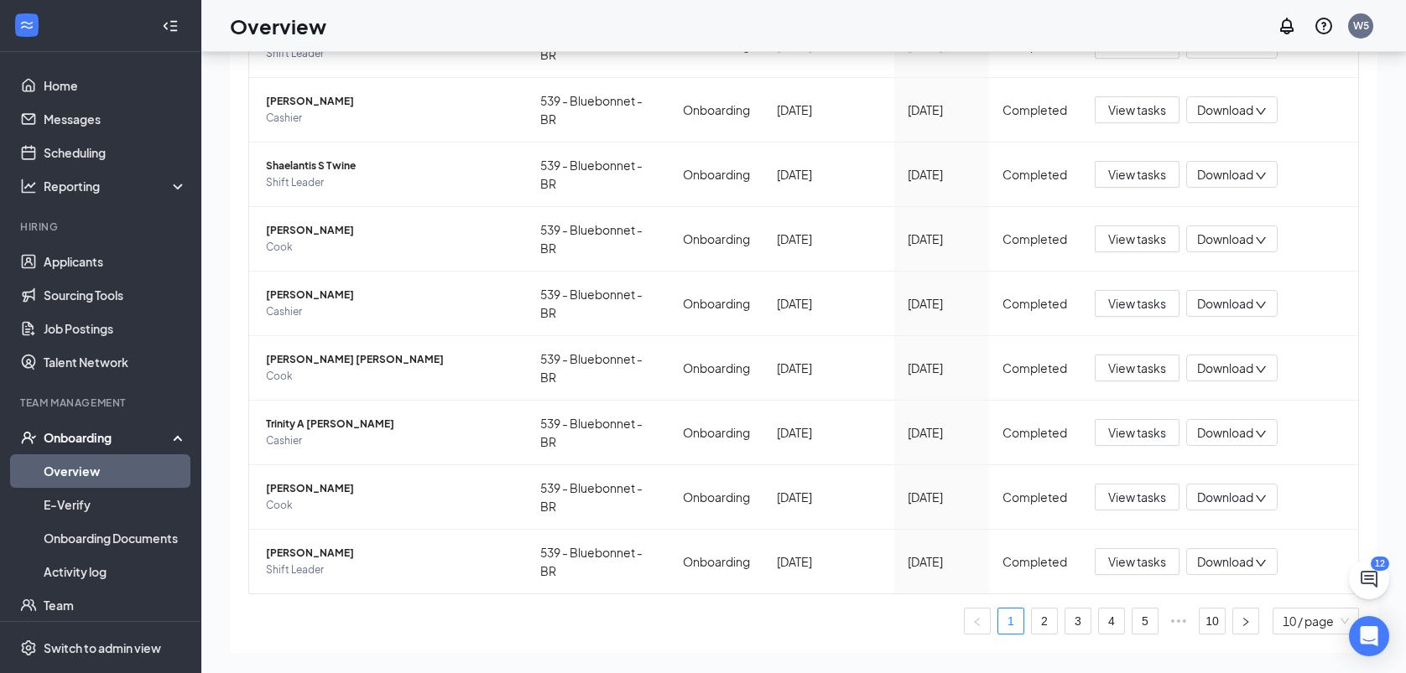
scroll to position [328, 0]
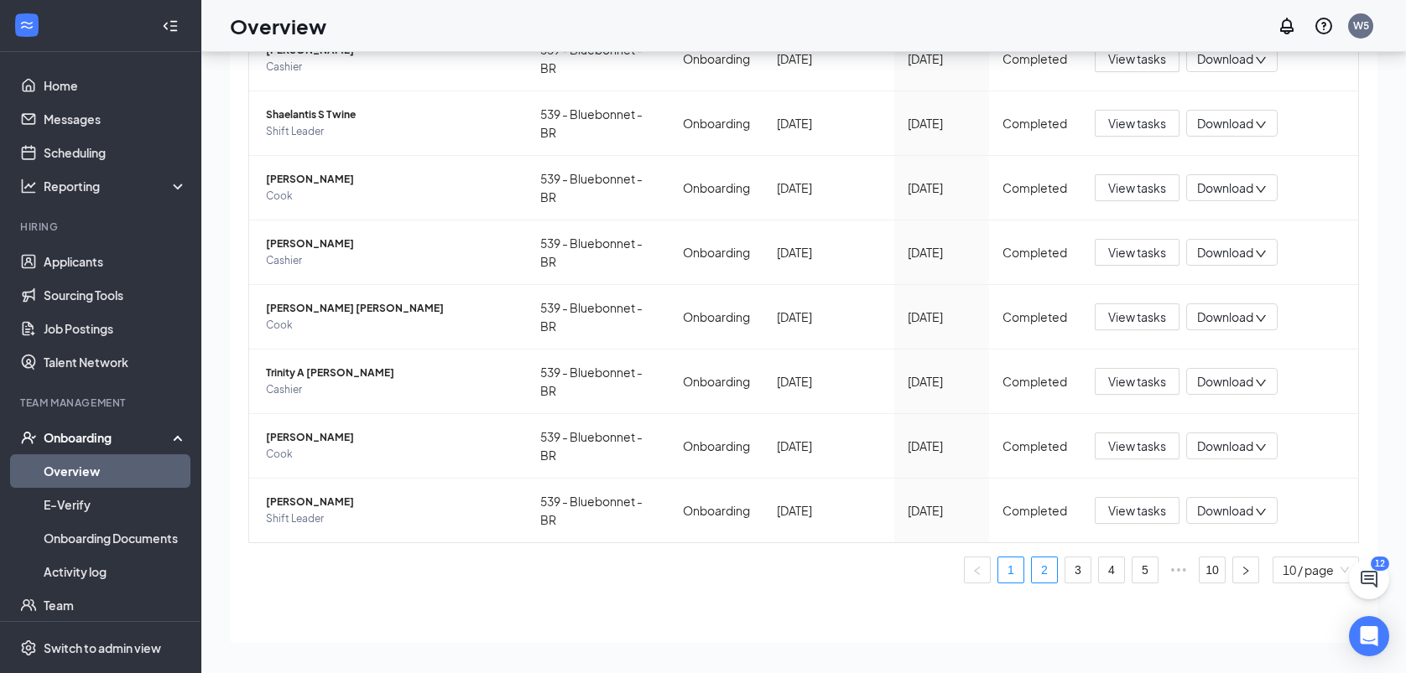
click at [1032, 570] on link "2" at bounding box center [1044, 570] width 25 height 25
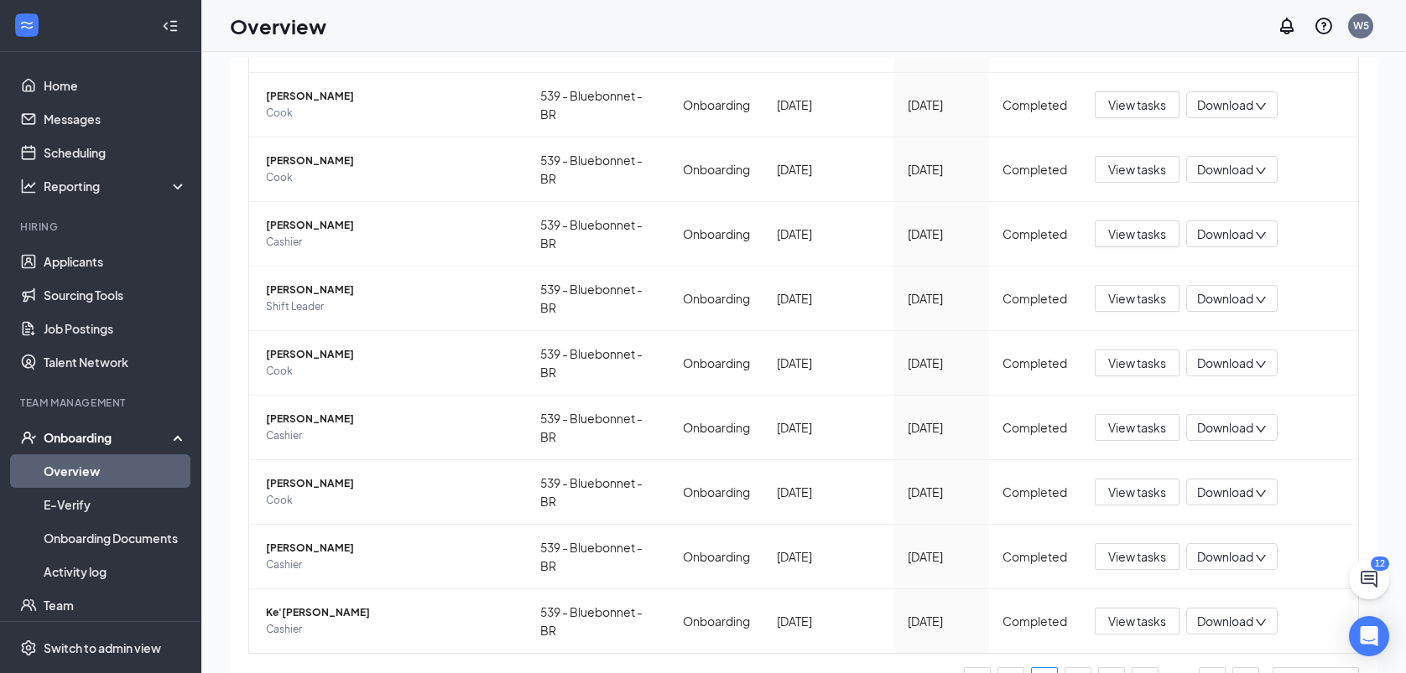
scroll to position [328, 0]
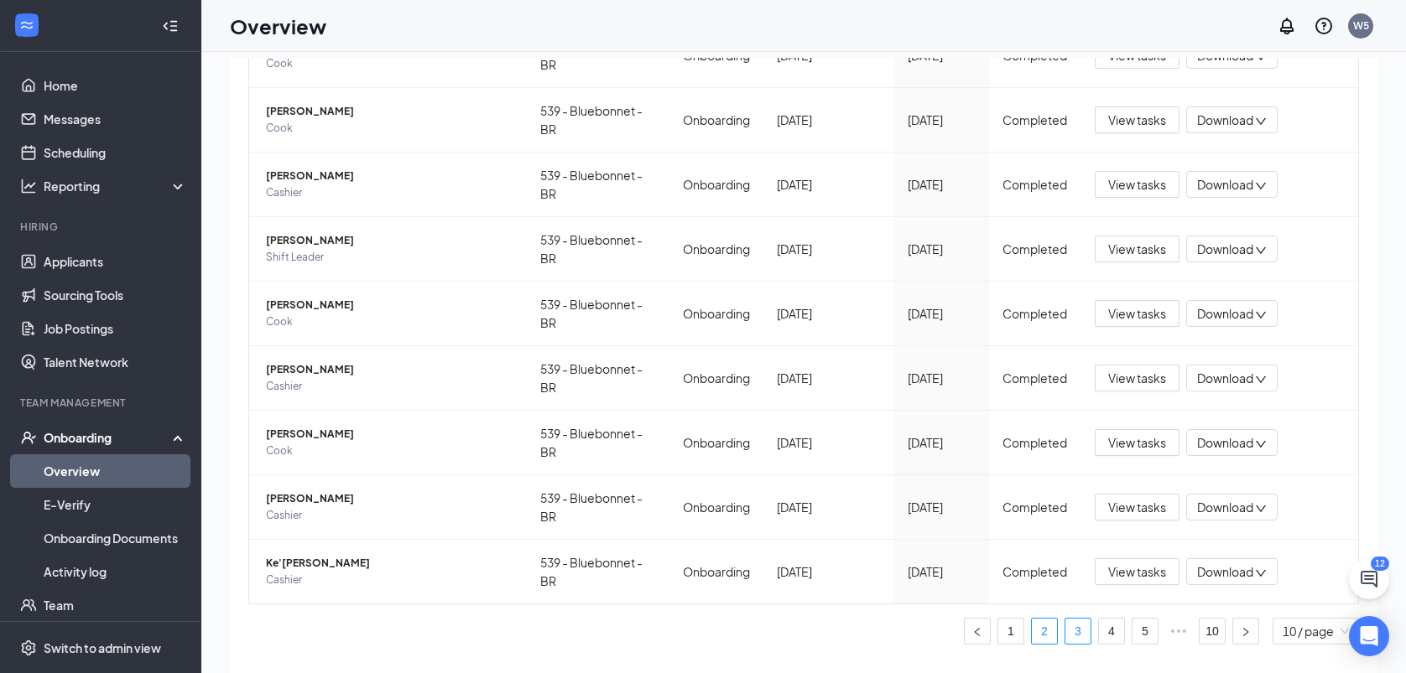
click at [1065, 626] on link "3" at bounding box center [1077, 631] width 25 height 25
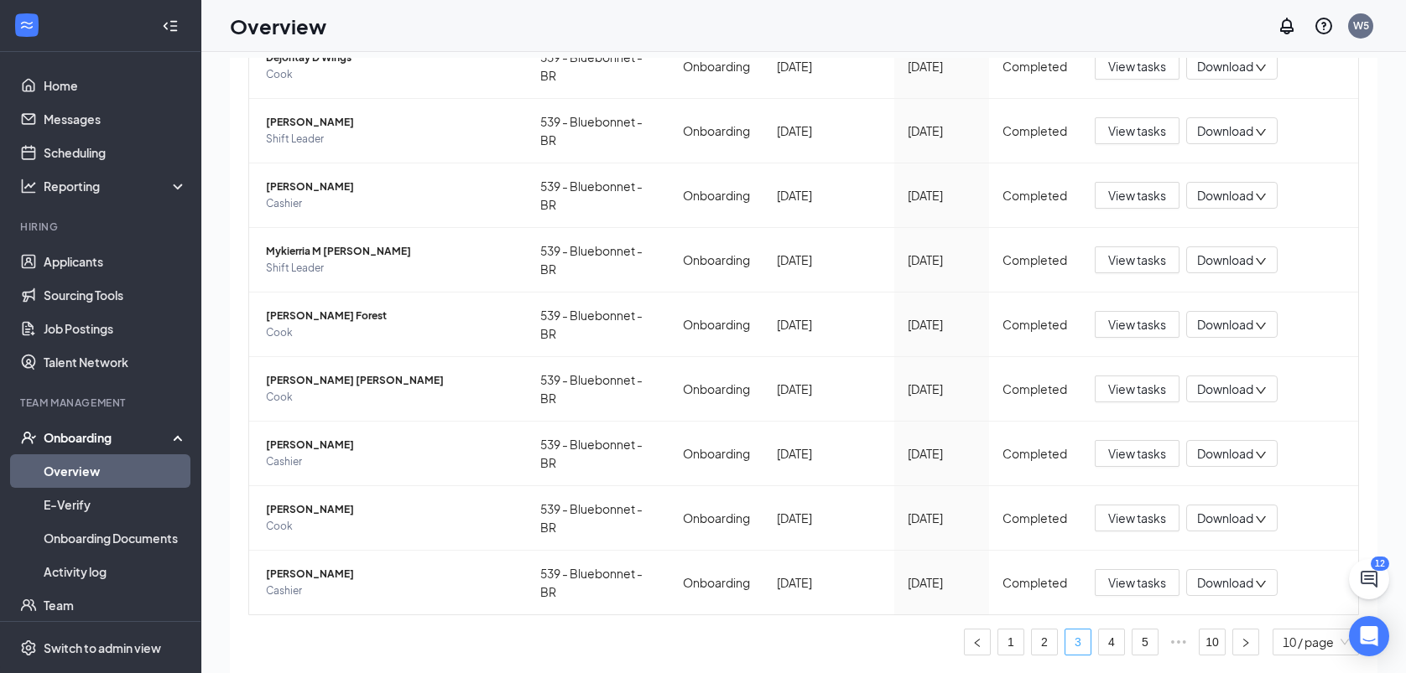
scroll to position [328, 0]
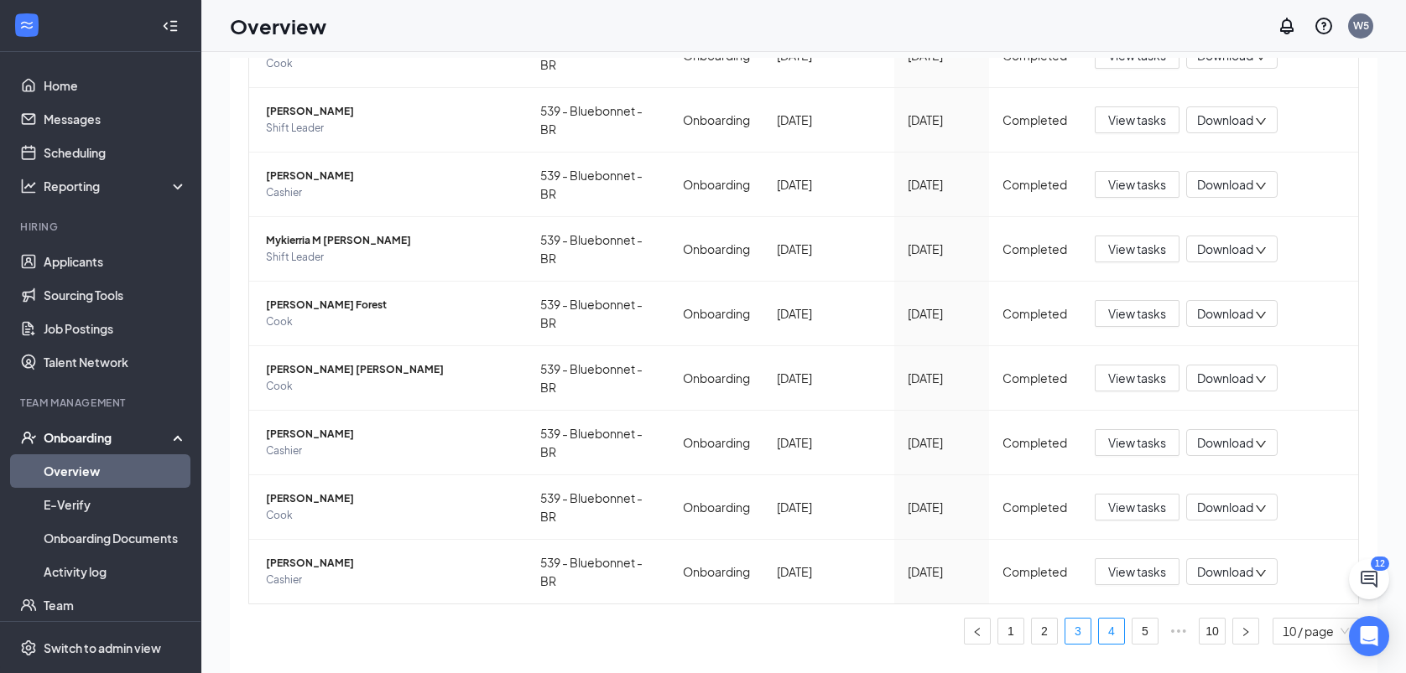
click at [1099, 626] on link "4" at bounding box center [1111, 631] width 25 height 25
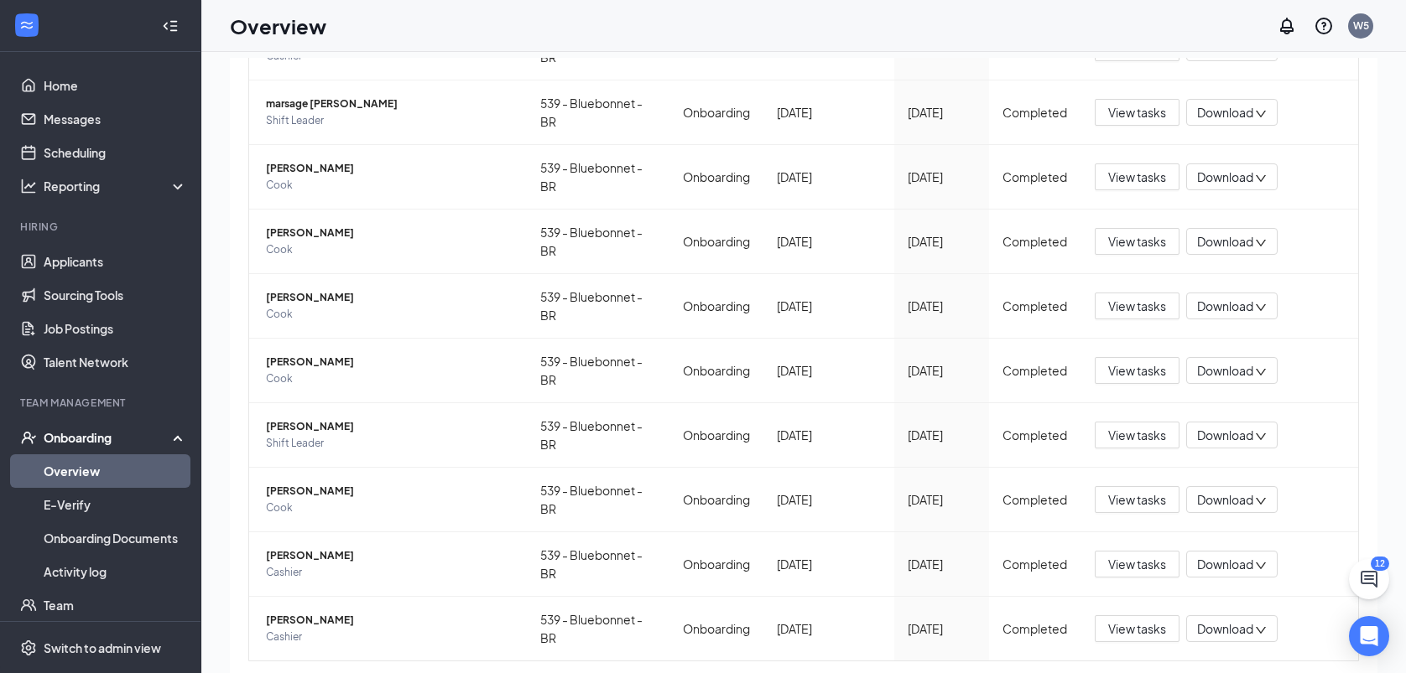
scroll to position [328, 0]
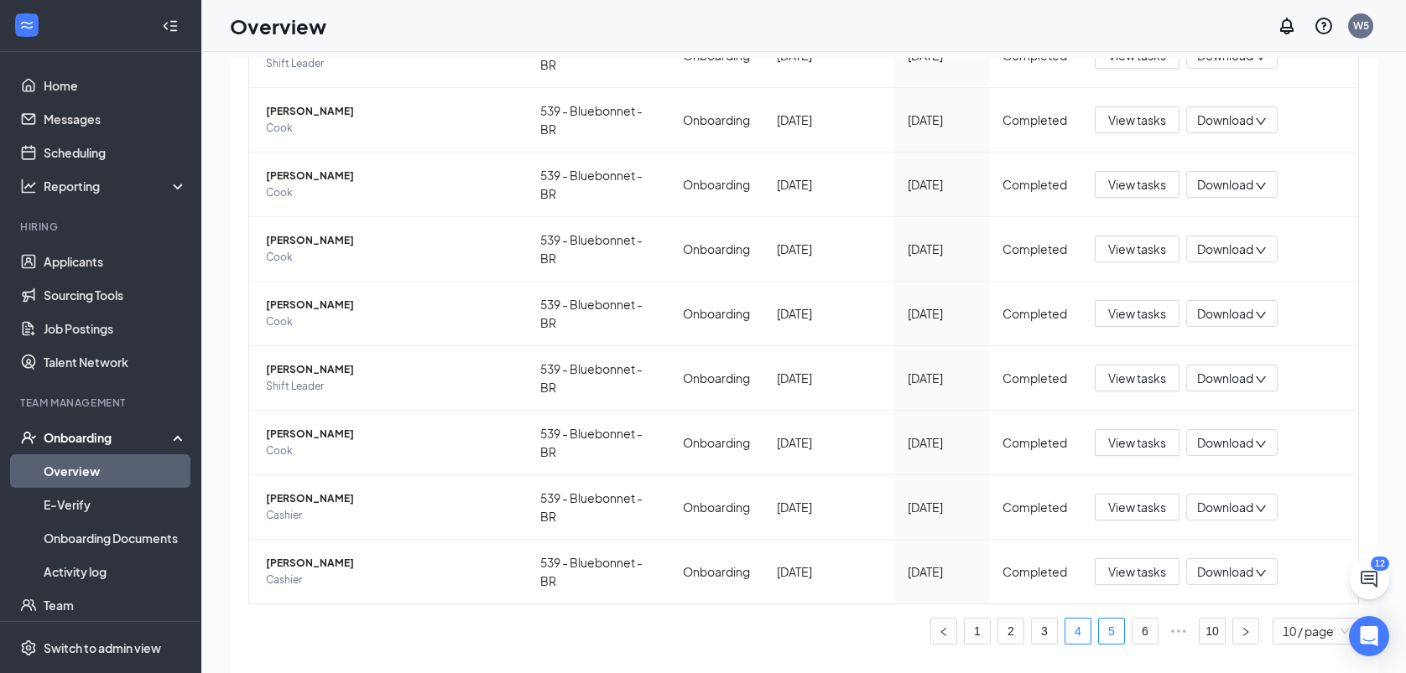
click at [1099, 636] on link "5" at bounding box center [1111, 631] width 25 height 25
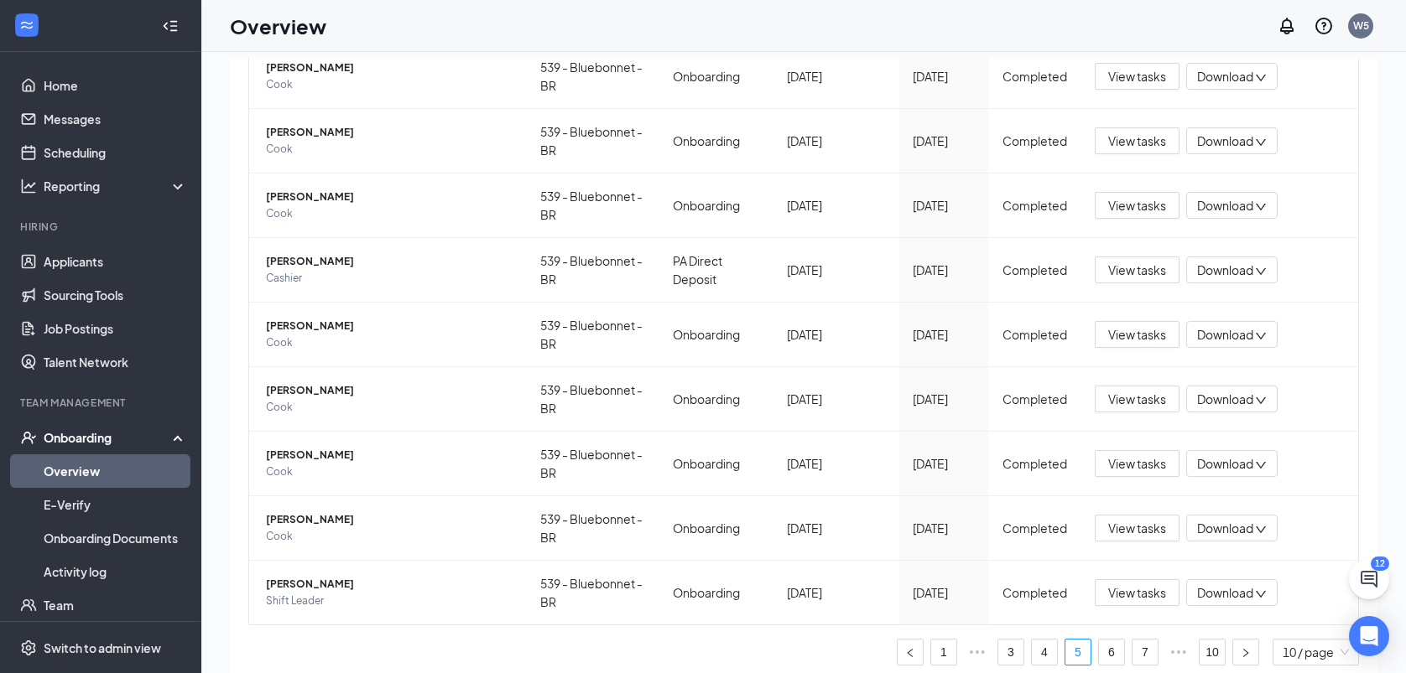
scroll to position [328, 0]
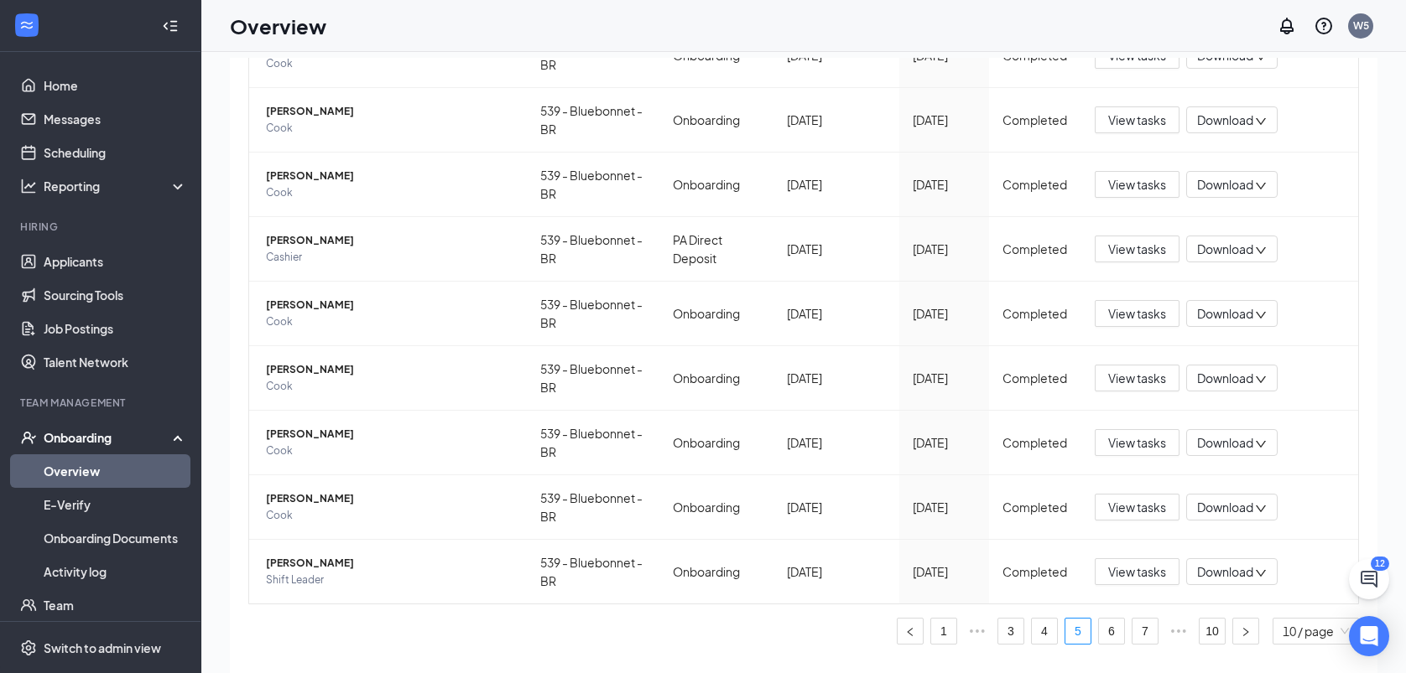
click at [207, 386] on div "0 New 0 In progress 99 Completed Employees completed onboarding Export Employee…" at bounding box center [803, 386] width 1204 height 697
